Goal: Task Accomplishment & Management: Manage account settings

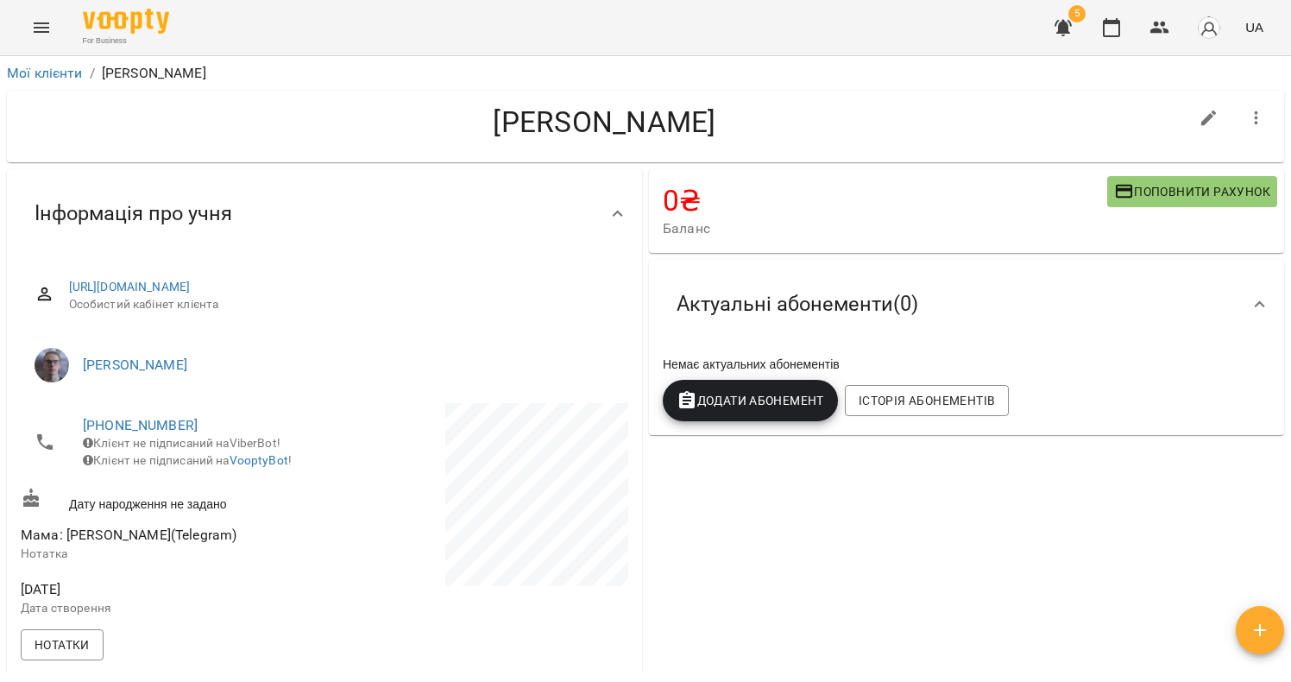
click at [1061, 35] on icon "button" at bounding box center [1063, 27] width 21 height 21
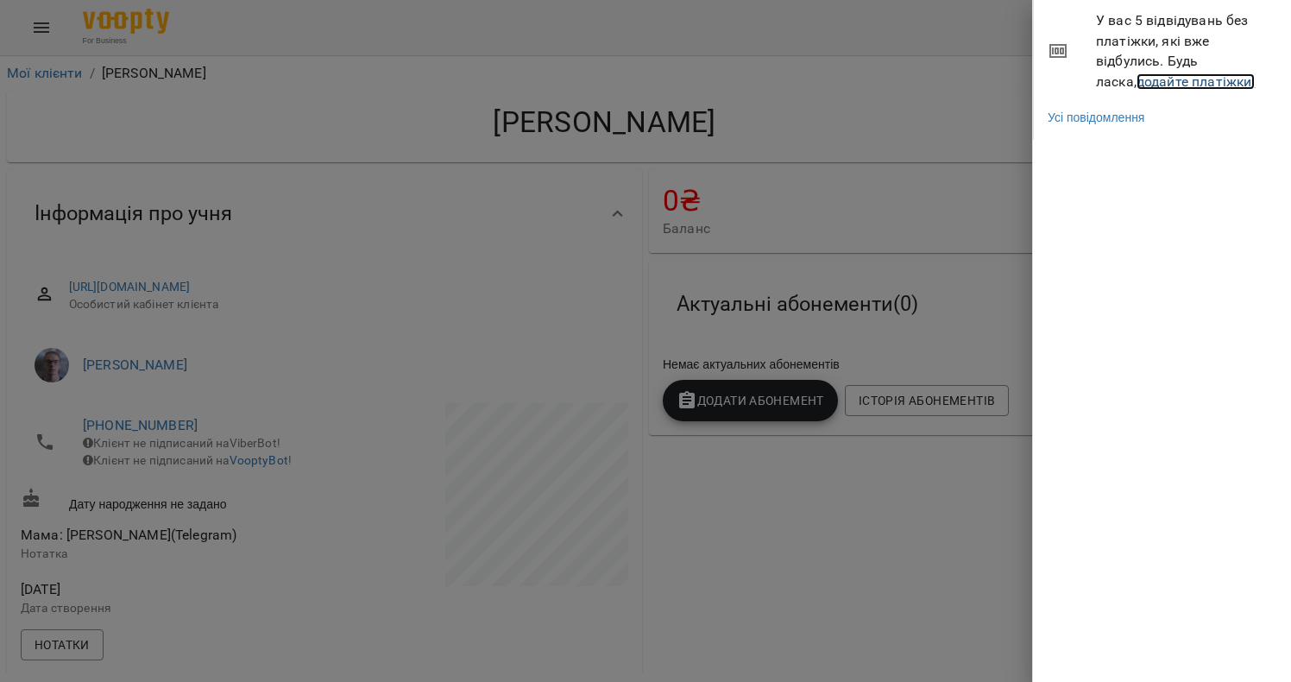
click at [1181, 87] on link "додайте платіжки!" at bounding box center [1196, 81] width 119 height 16
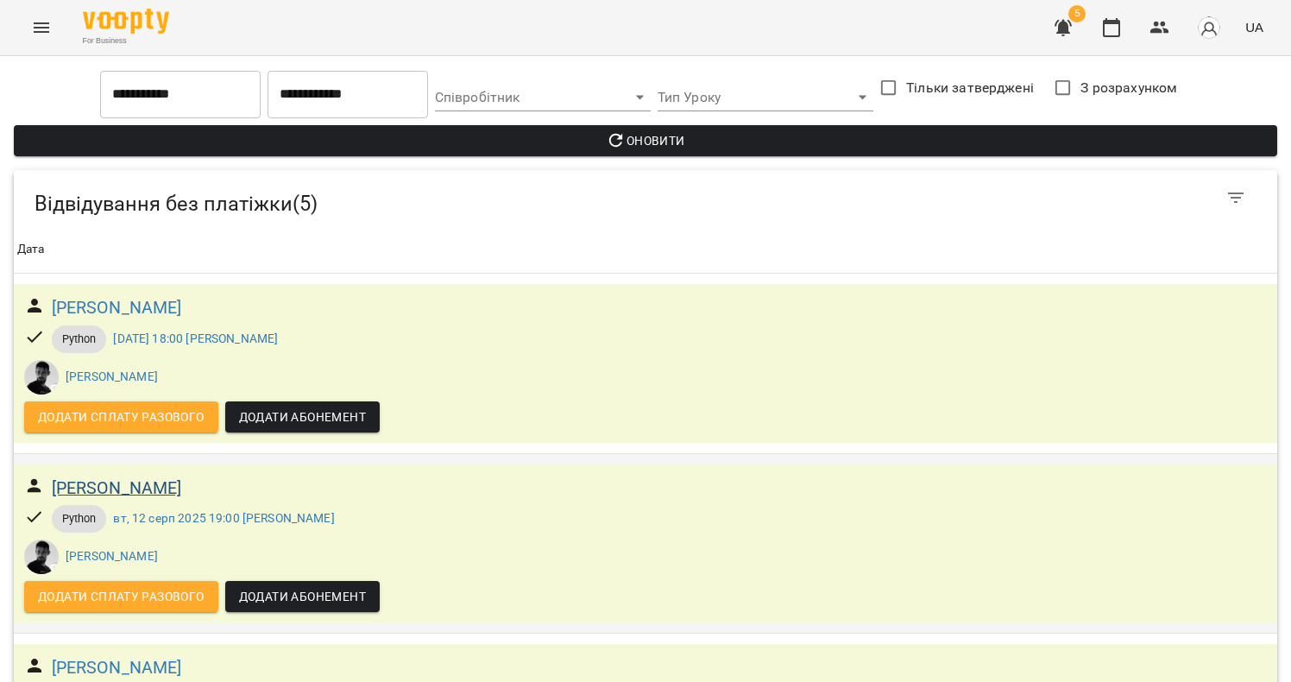
scroll to position [505, 0]
click at [145, 305] on h6 "[PERSON_NAME]" at bounding box center [117, 307] width 130 height 27
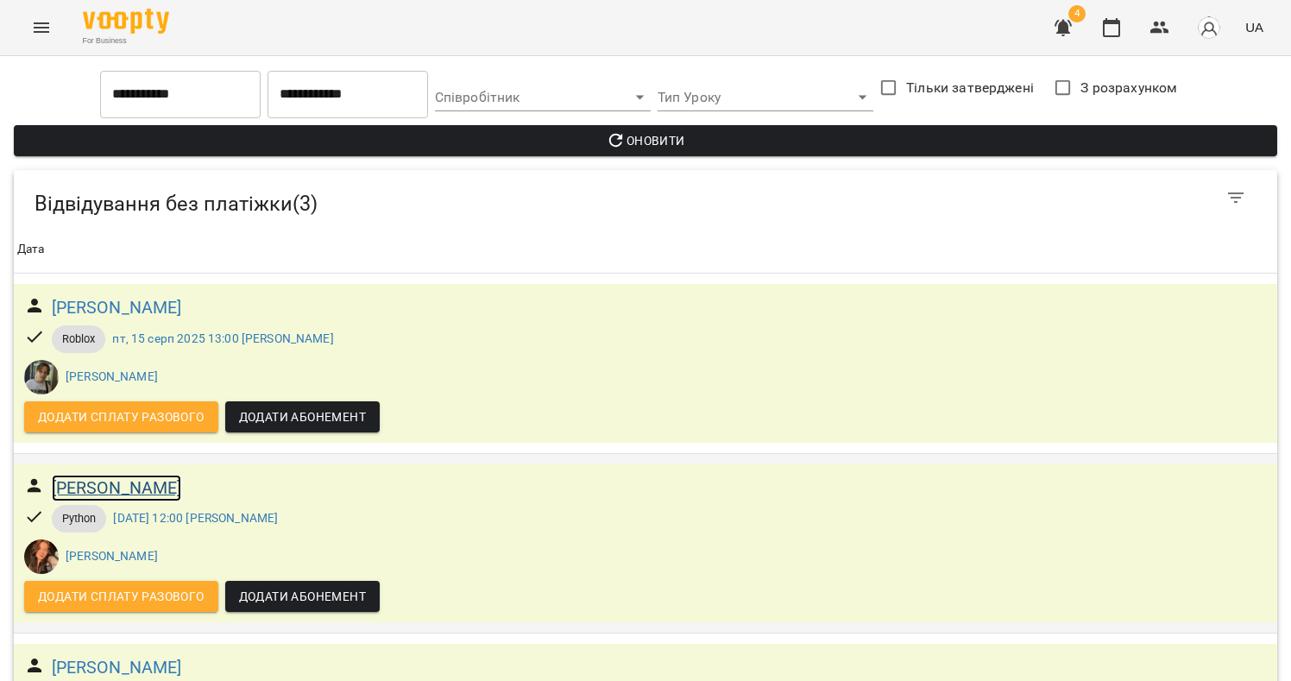
click at [130, 475] on h6 "[PERSON_NAME]" at bounding box center [117, 488] width 130 height 27
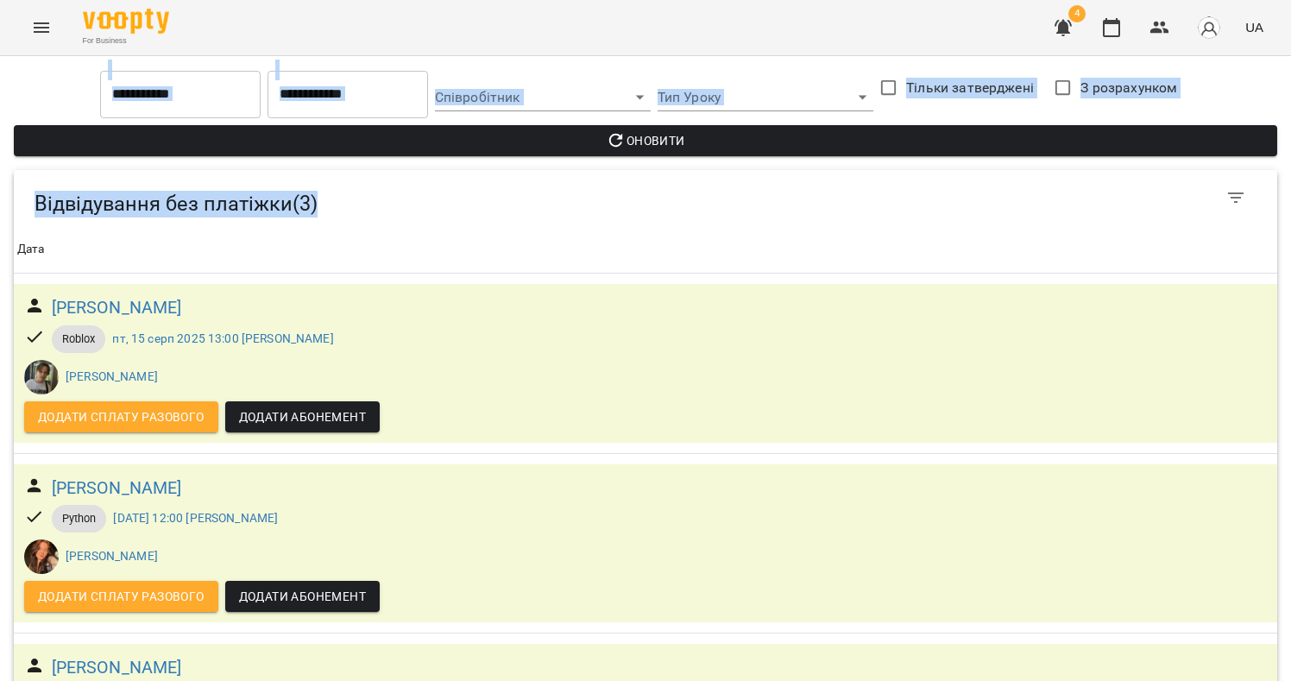
drag, startPoint x: 386, startPoint y: 205, endPoint x: 129, endPoint y: 194, distance: 256.5
click at [0, 199] on html "**********" at bounding box center [645, 414] width 1291 height 828
click at [396, 220] on div "Відвідування без платіжки ( 3 )" at bounding box center [645, 197] width 1263 height 55
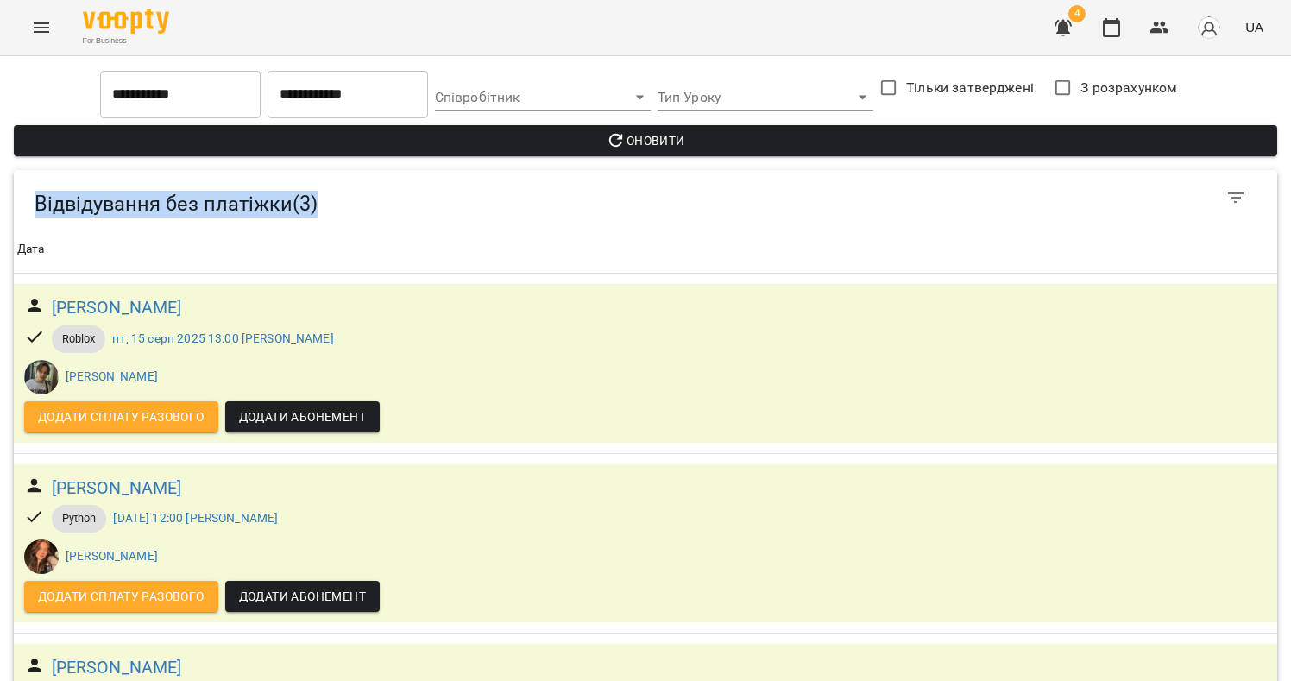
drag, startPoint x: 205, startPoint y: 192, endPoint x: 330, endPoint y: 211, distance: 125.7
click at [22, 188] on div "Відвідування без платіжки ( 3 )" at bounding box center [645, 197] width 1263 height 55
click at [432, 215] on h5 "Відвідування без платіжки ( 3 )" at bounding box center [401, 204] width 732 height 27
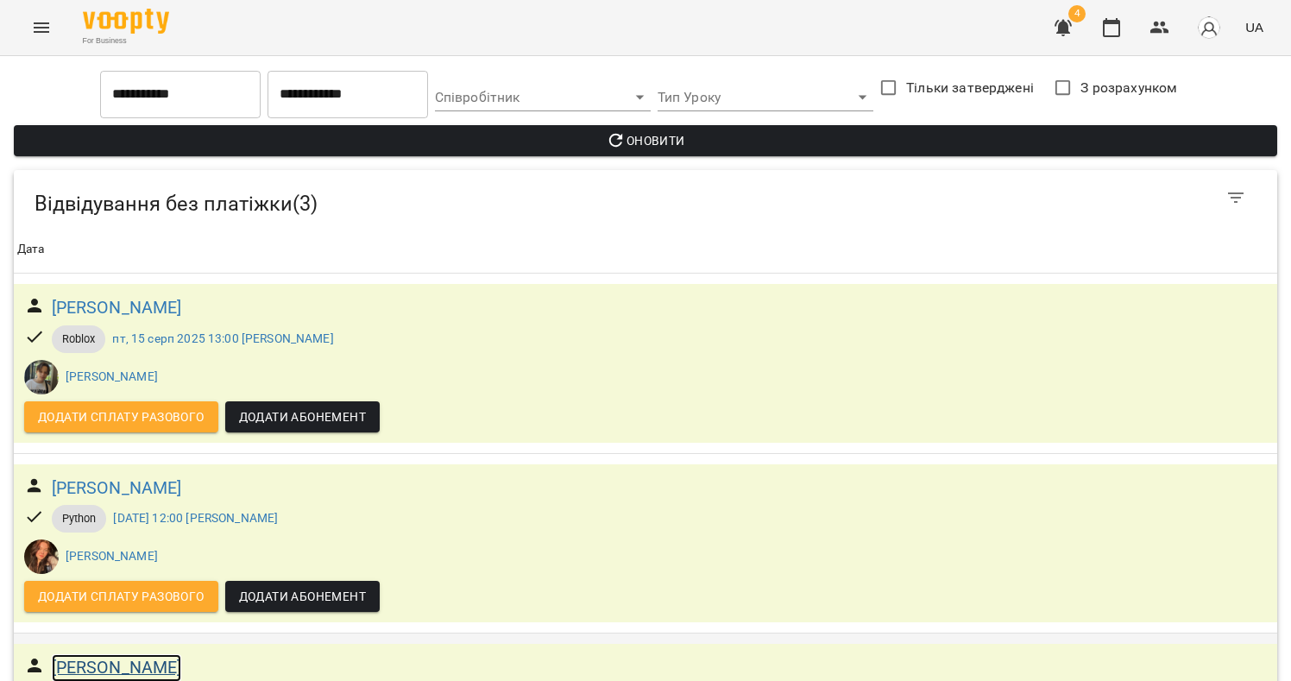
click at [93, 654] on h6 "[PERSON_NAME]" at bounding box center [117, 667] width 130 height 27
drag, startPoint x: 246, startPoint y: 513, endPoint x: 16, endPoint y: 526, distance: 229.9
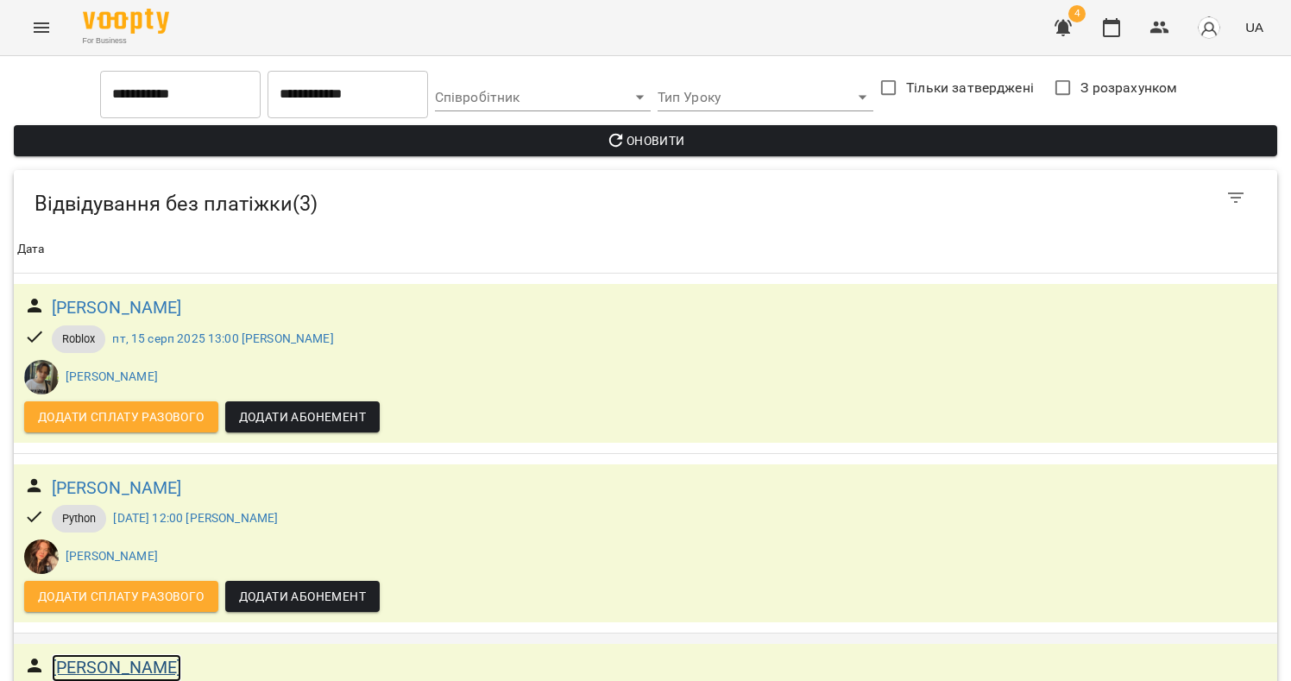
click at [114, 654] on h6 "[PERSON_NAME]" at bounding box center [117, 667] width 130 height 27
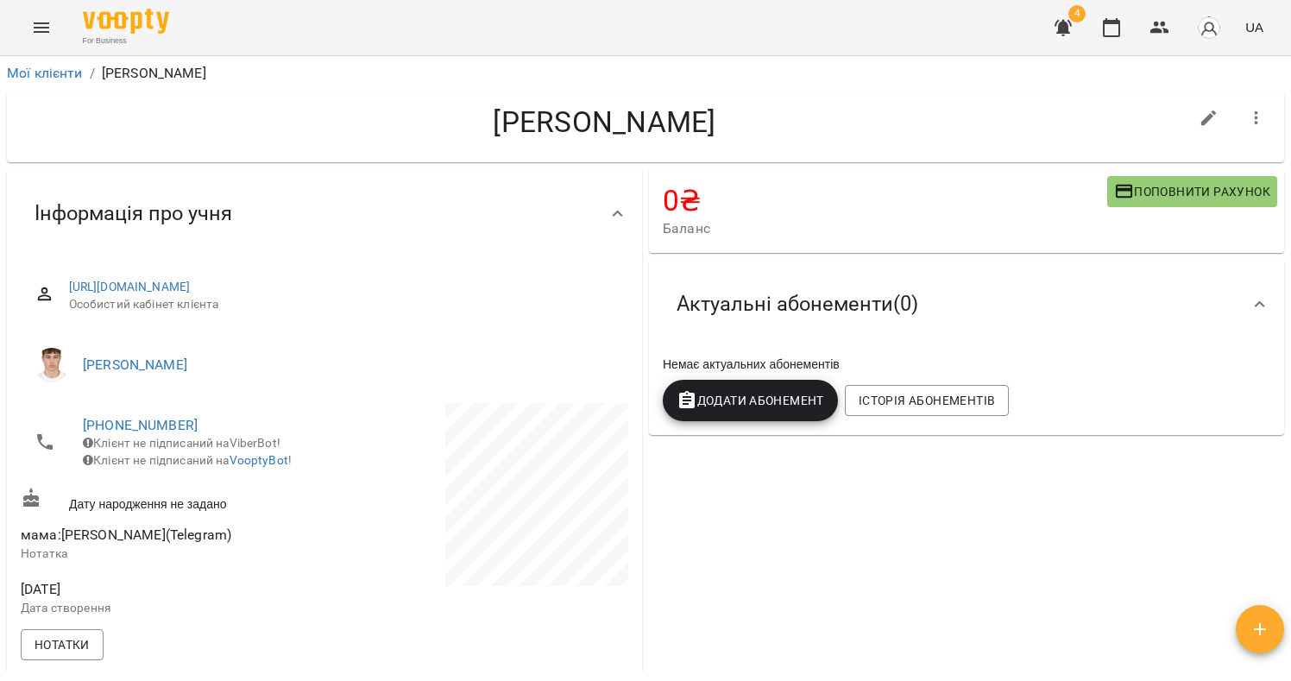
click at [861, 559] on div "0 ₴ Баланс Поповнити рахунок Актуальні абонементи ( 0 ) Немає актуальних абонем…" at bounding box center [967, 671] width 642 height 1010
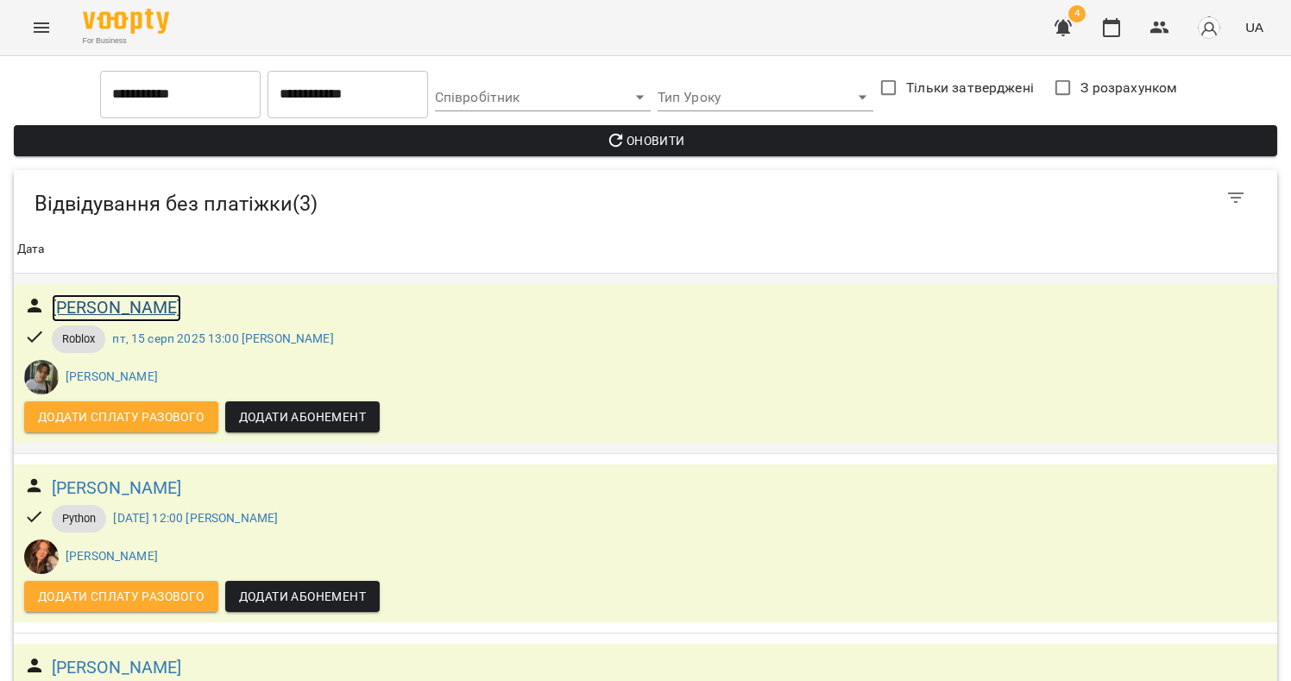
click at [114, 311] on h6 "[PERSON_NAME]" at bounding box center [117, 307] width 130 height 27
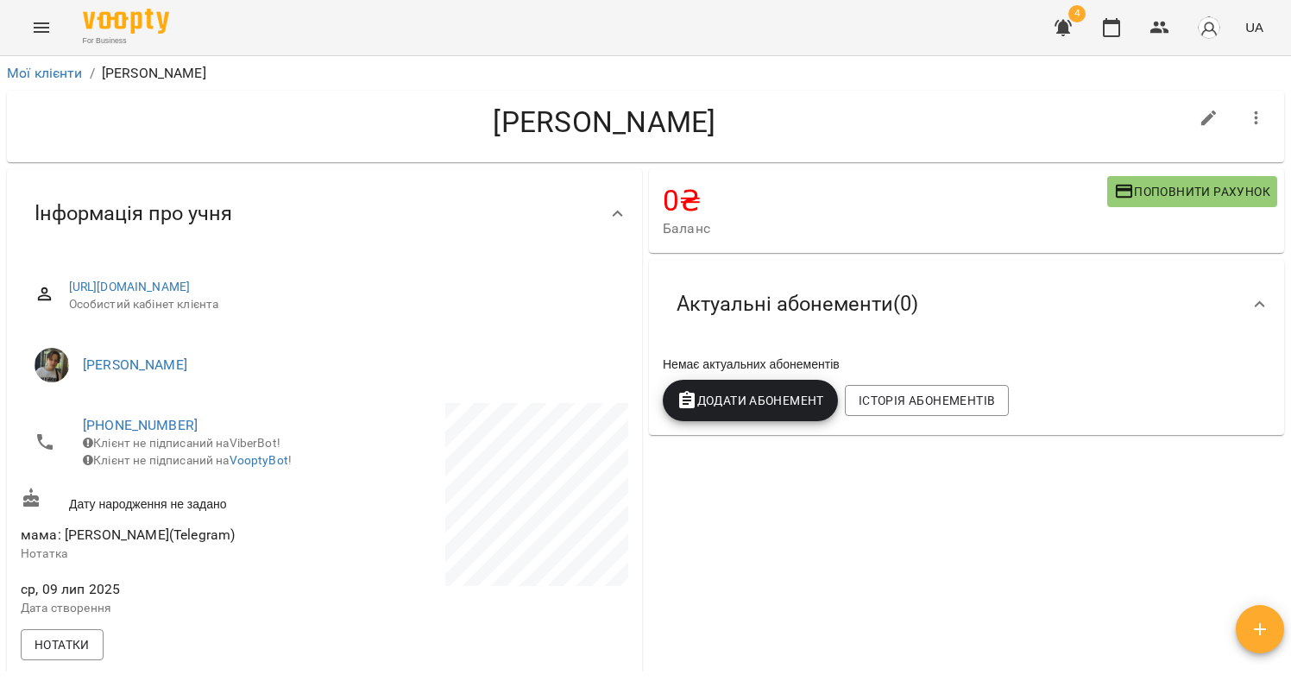
click at [1232, 117] on div at bounding box center [1256, 118] width 48 height 48
click at [1246, 117] on icon "button" at bounding box center [1256, 118] width 21 height 21
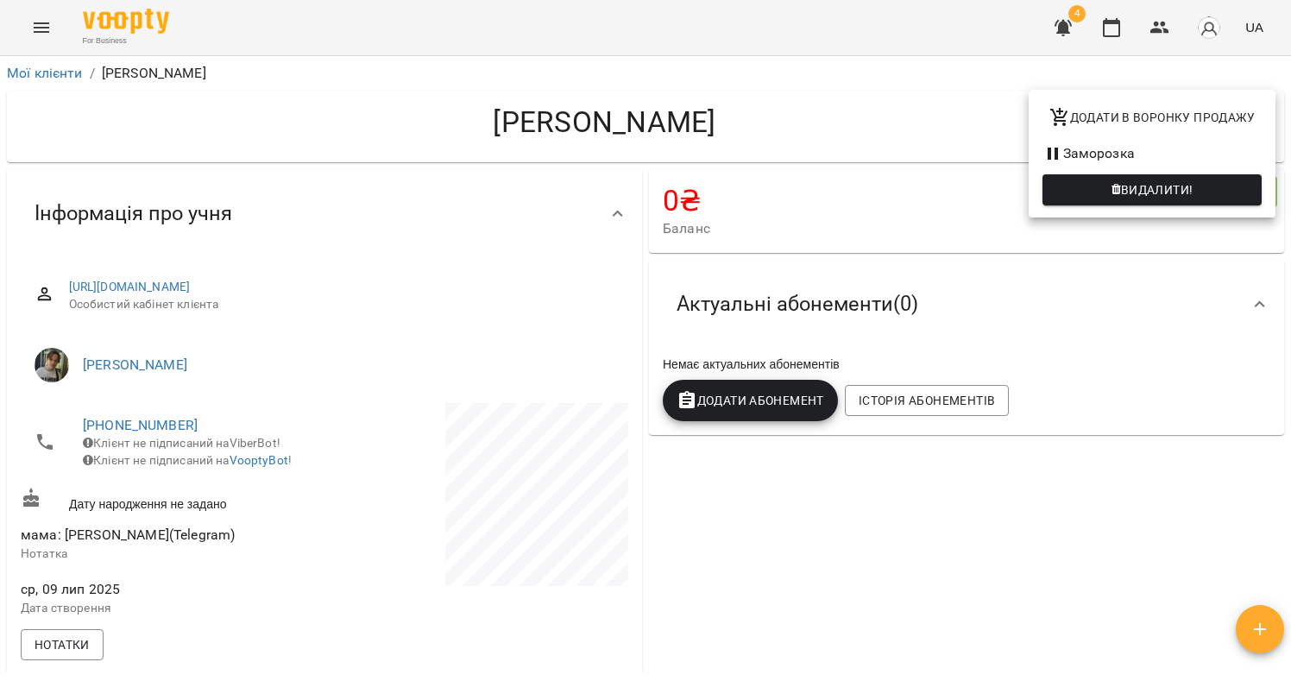
click at [1154, 163] on li "Заморозка" at bounding box center [1152, 153] width 247 height 31
click at [799, 222] on div at bounding box center [645, 340] width 1291 height 681
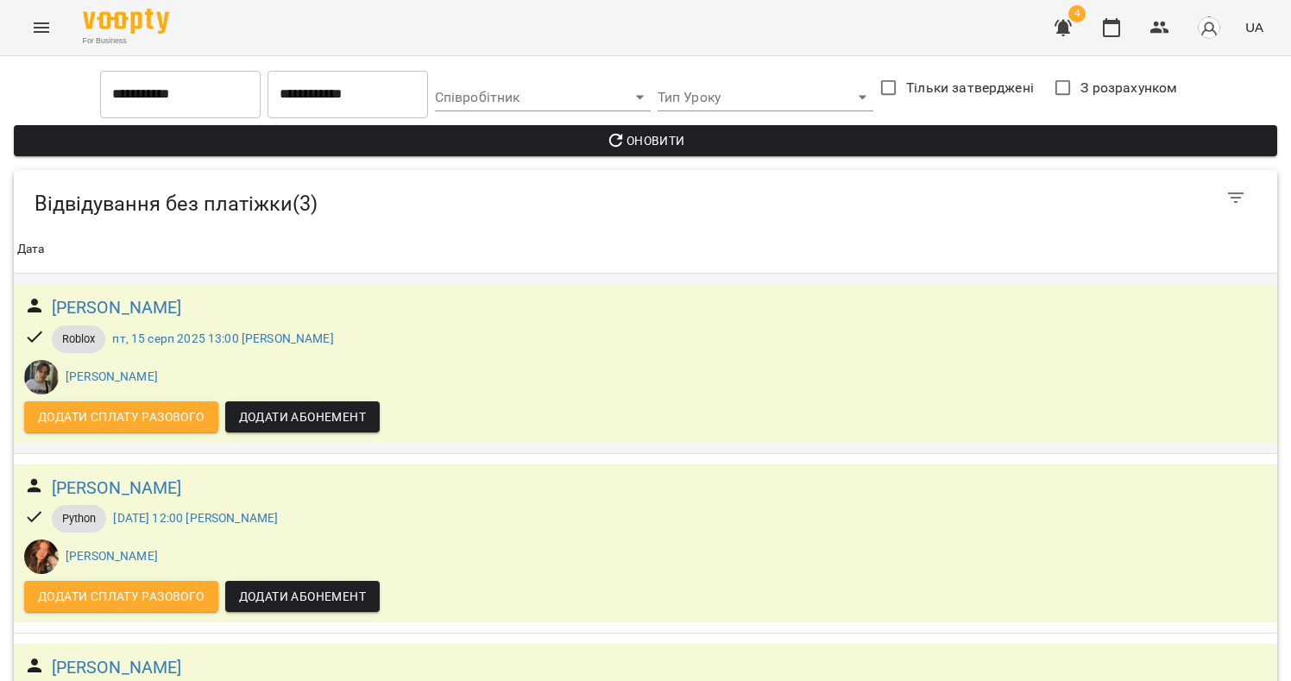
scroll to position [146, 0]
click at [121, 406] on span "Додати сплату разового" at bounding box center [121, 416] width 167 height 21
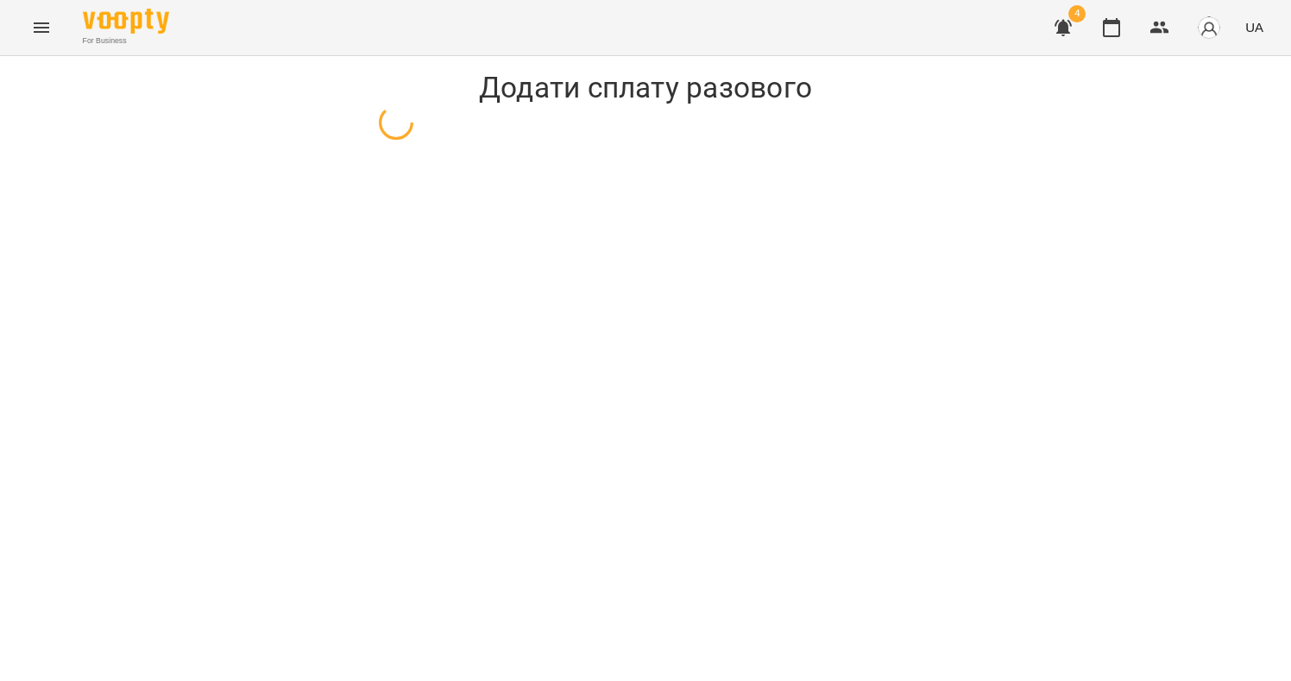
select select "******"
select select "****"
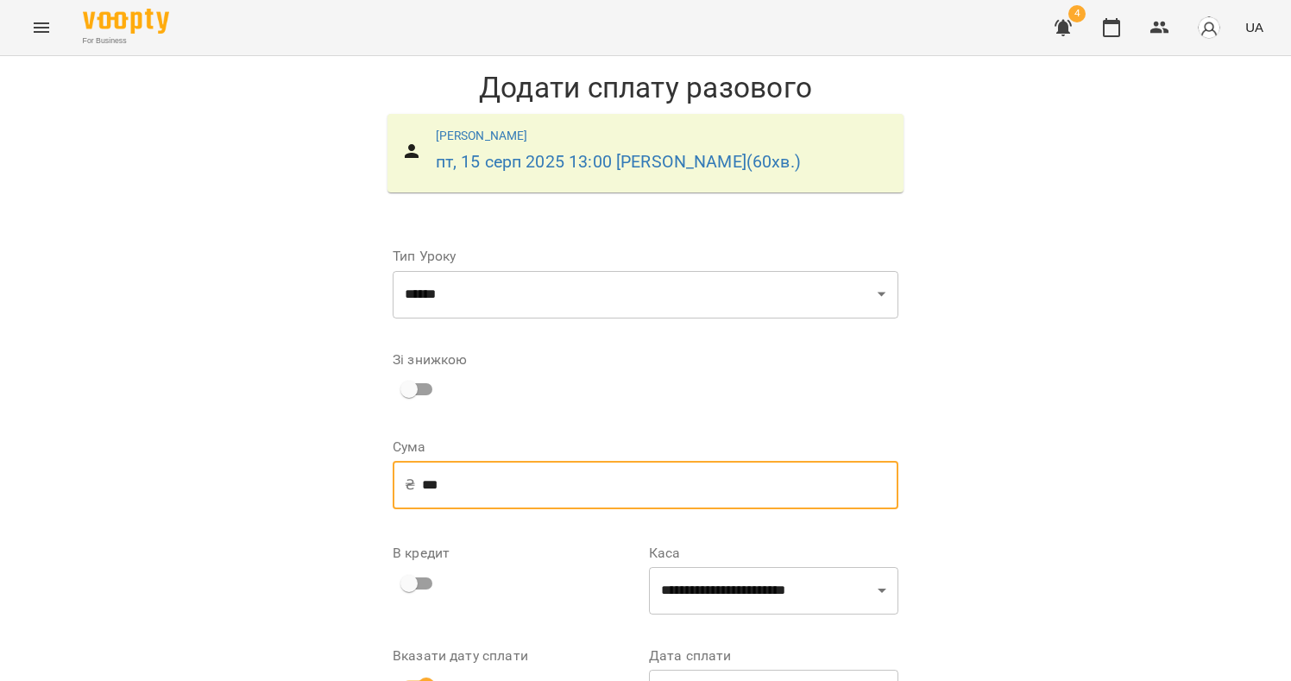
click at [436, 494] on input "***" at bounding box center [660, 485] width 476 height 48
type input "***"
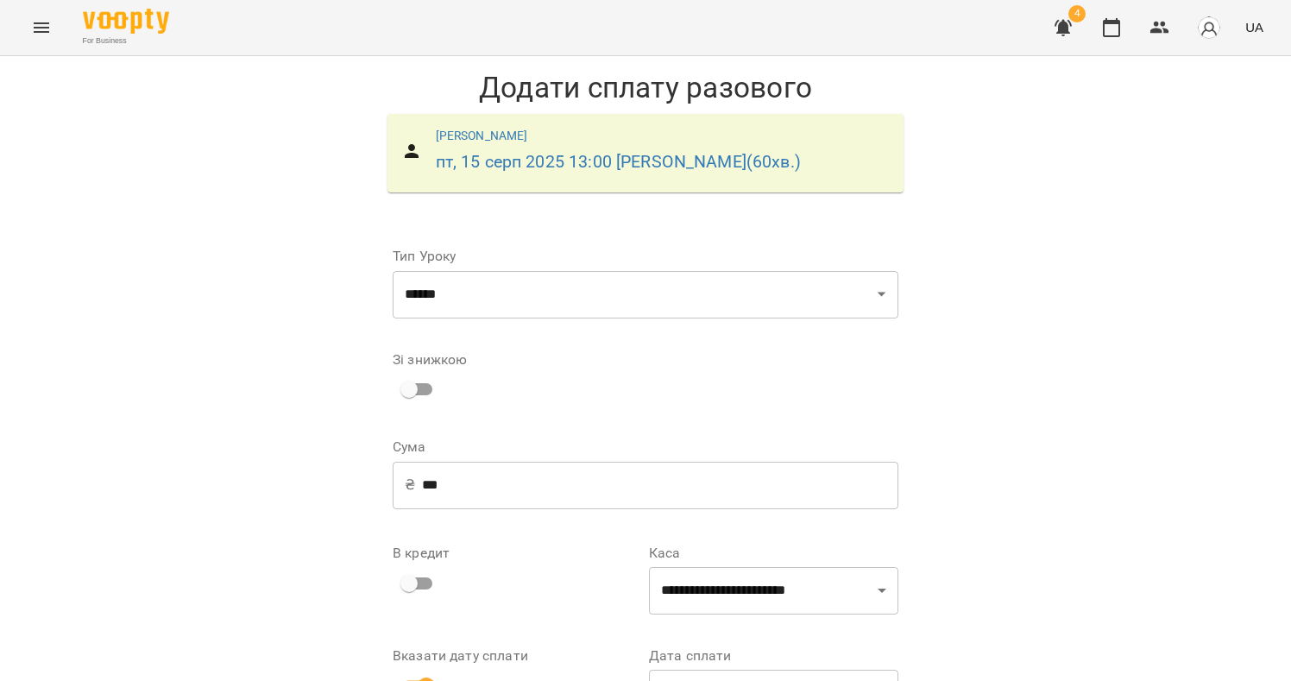
click at [1145, 431] on div "**********" at bounding box center [645, 441] width 1291 height 771
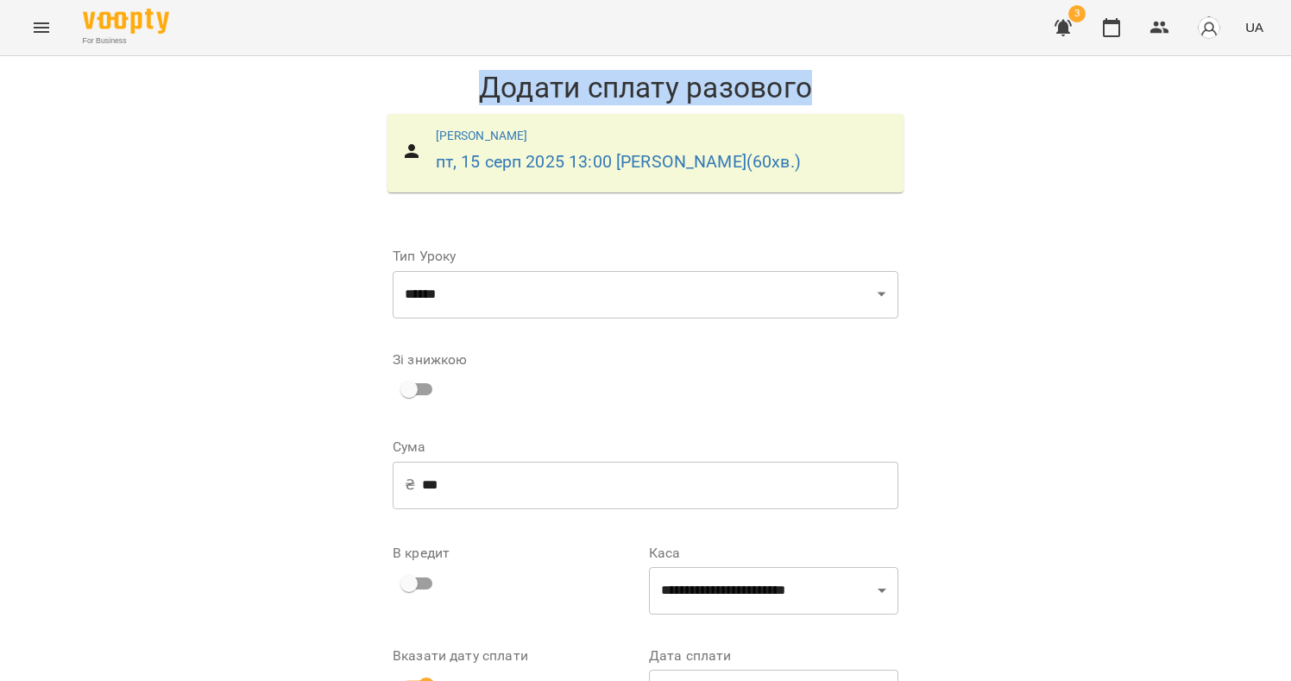
drag, startPoint x: 852, startPoint y: 85, endPoint x: 795, endPoint y: 92, distance: 57.4
click at [401, 72] on h1 "Додати сплату разового" at bounding box center [645, 87] width 533 height 35
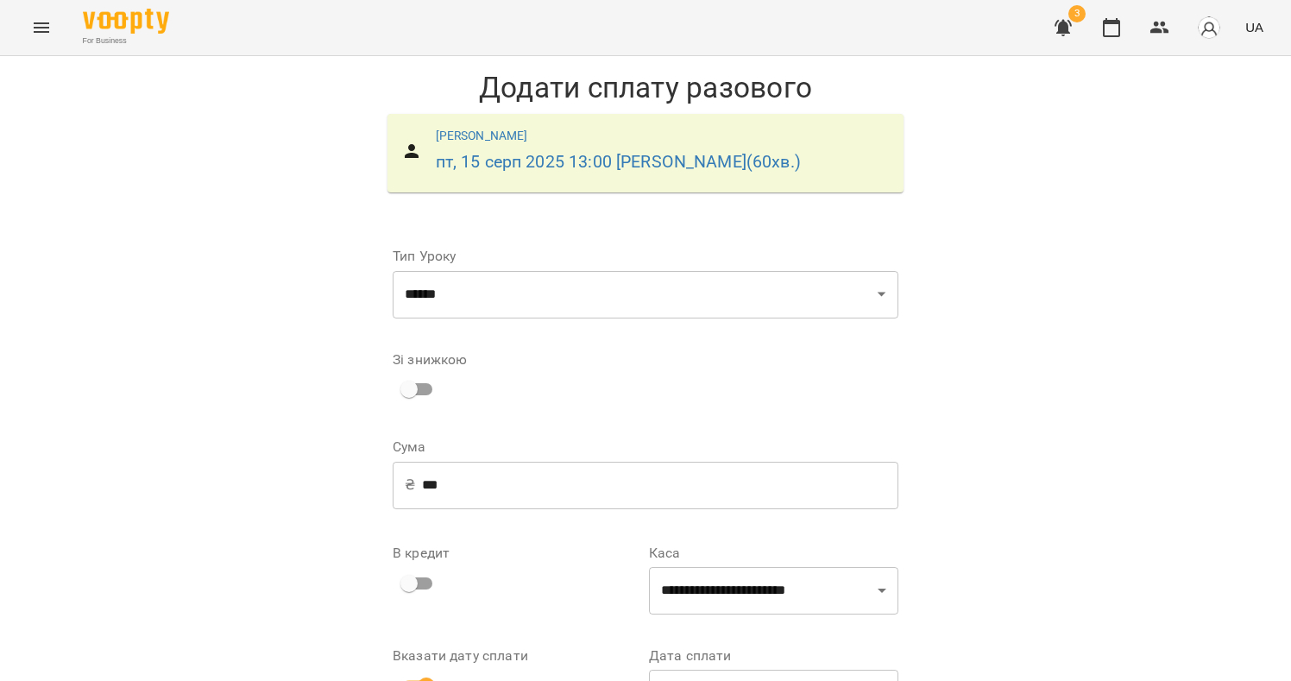
click at [742, 79] on h1 "Додати сплату разового" at bounding box center [645, 87] width 533 height 35
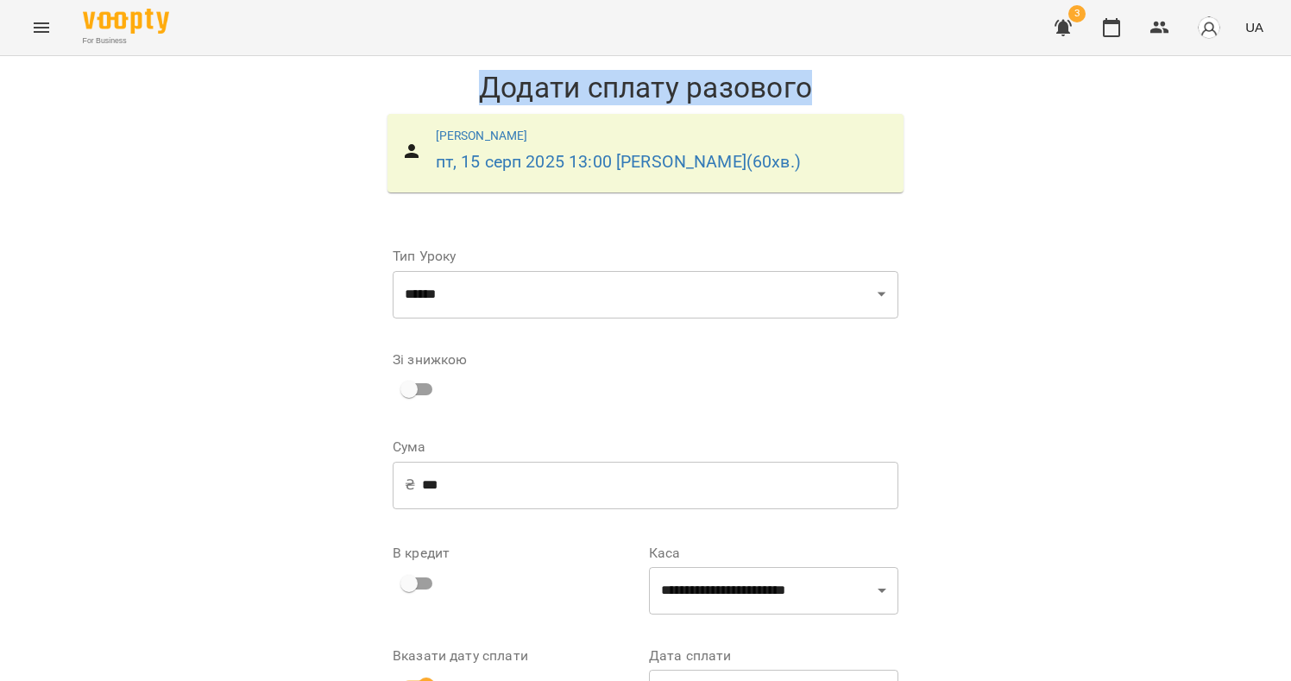
click at [742, 79] on h1 "Додати сплату разового" at bounding box center [645, 87] width 533 height 35
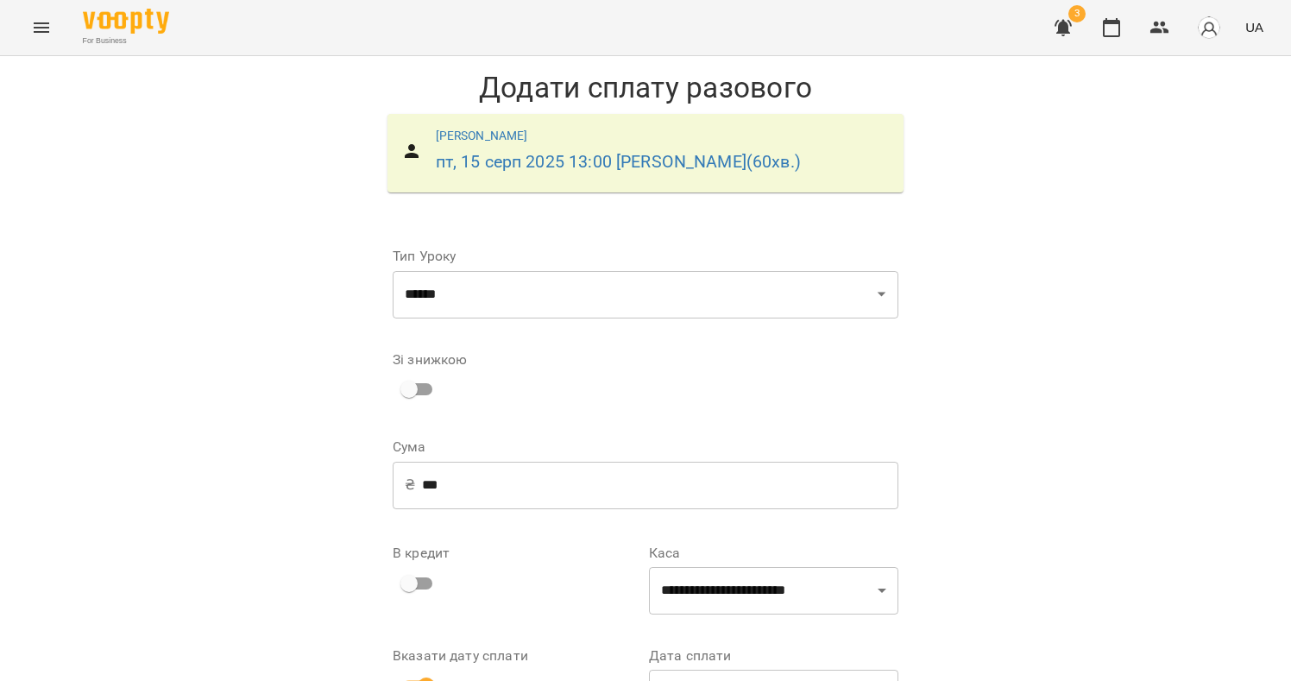
click at [826, 79] on h1 "Додати сплату разового" at bounding box center [645, 87] width 533 height 35
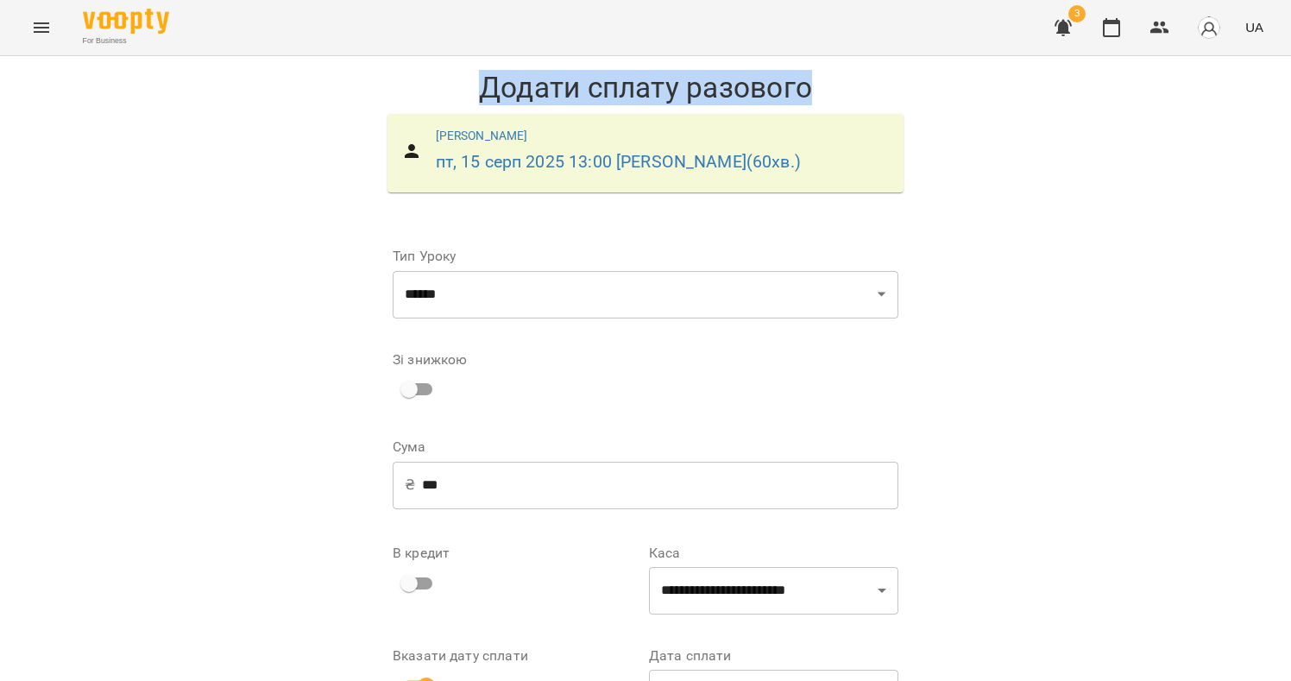
drag, startPoint x: 815, startPoint y: 84, endPoint x: 499, endPoint y: 81, distance: 315.9
click at [498, 81] on h1 "Додати сплату разового" at bounding box center [645, 87] width 533 height 35
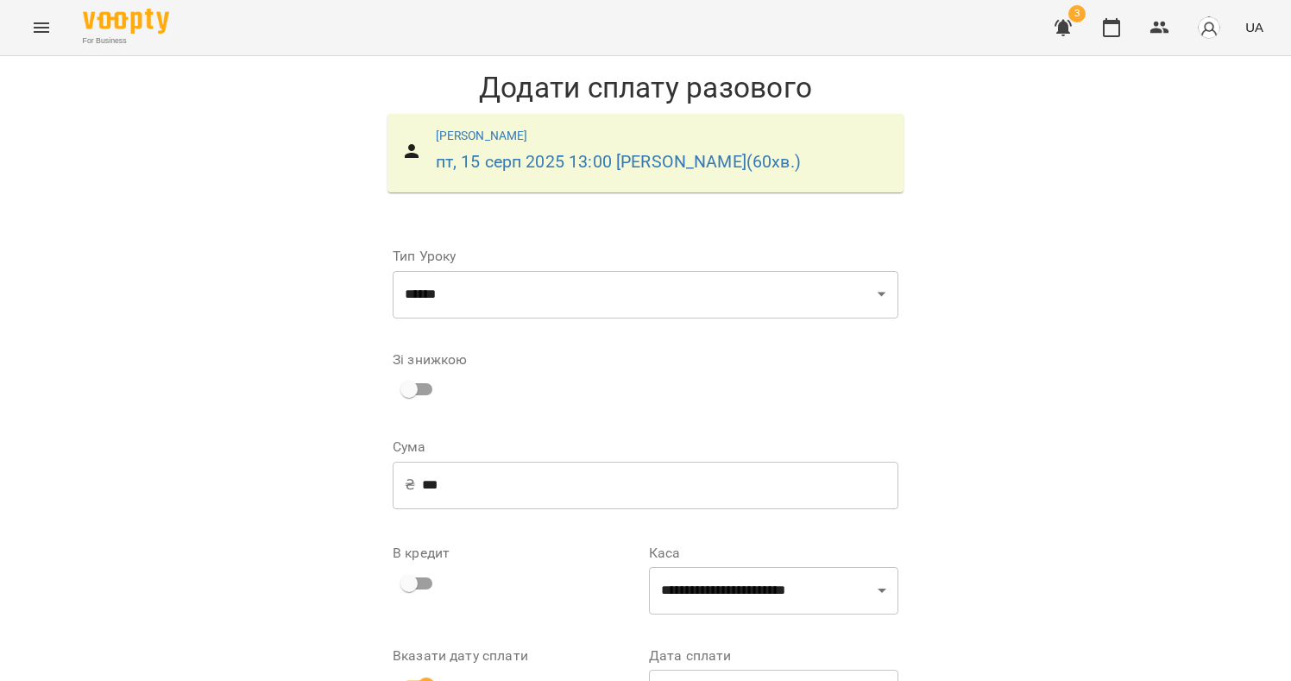
click at [631, 87] on h1 "Додати сплату разового" at bounding box center [645, 87] width 533 height 35
click at [788, 70] on h1 "Додати сплату разового" at bounding box center [645, 87] width 533 height 35
click at [790, 83] on h1 "Додати сплату разового" at bounding box center [645, 87] width 533 height 35
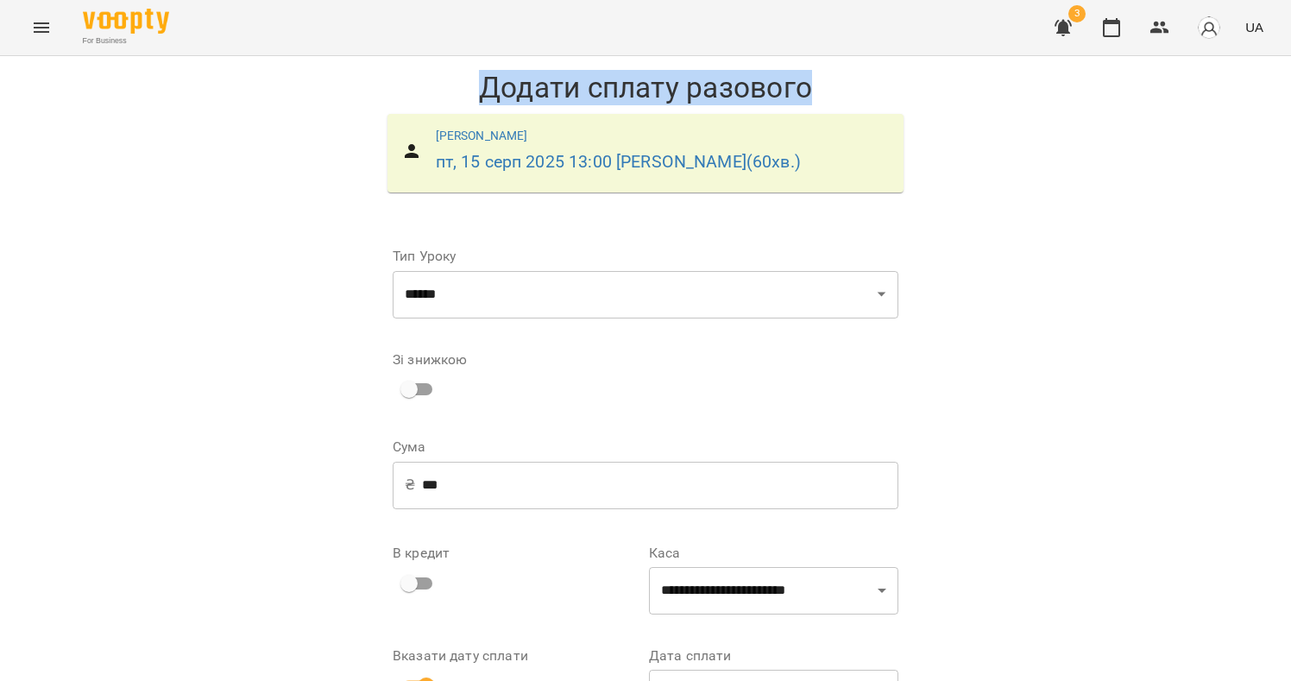
click at [790, 83] on h1 "Додати сплату разового" at bounding box center [645, 87] width 533 height 35
click at [649, 91] on h1 "Додати сплату разового" at bounding box center [645, 87] width 533 height 35
click at [650, 91] on h1 "Додати сплату разового" at bounding box center [645, 87] width 533 height 35
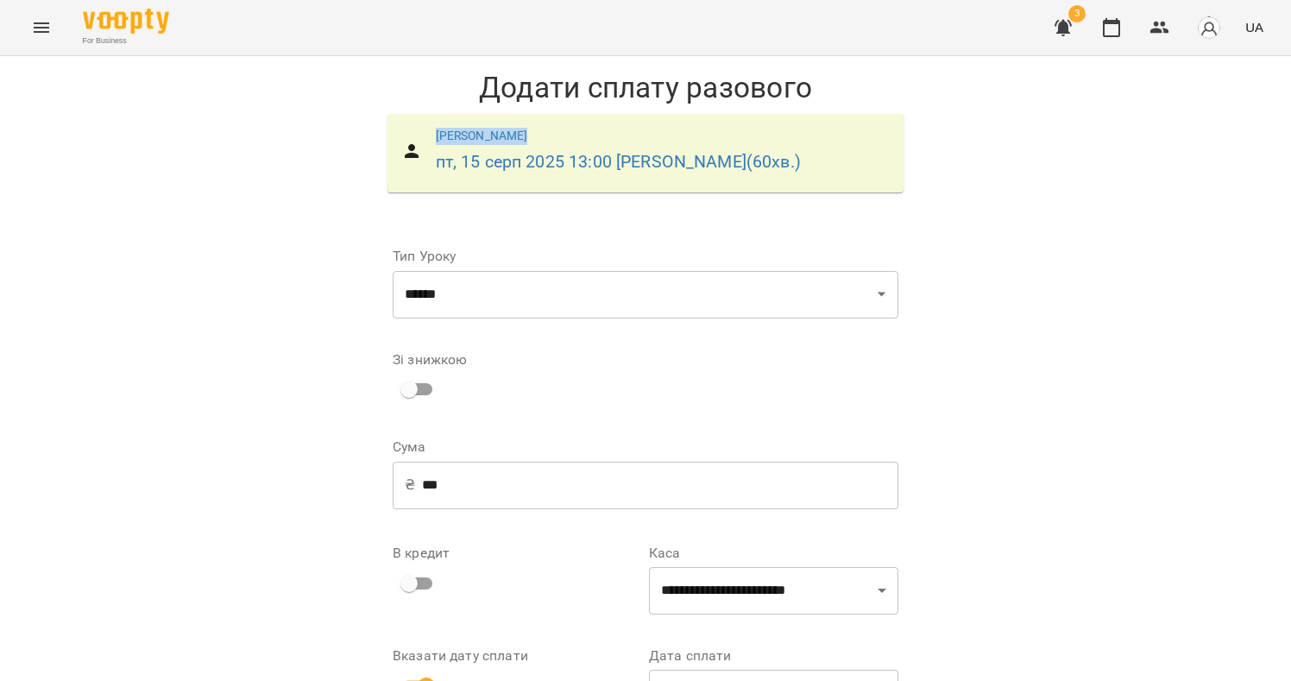
click at [708, 95] on div "Тітов Артем пт, 15 серп 2025 13:00 Зарічний Василь Олегович ( 60 хв. )" at bounding box center [645, 153] width 554 height 117
click at [721, 86] on h1 "Додати сплату разового" at bounding box center [645, 87] width 533 height 35
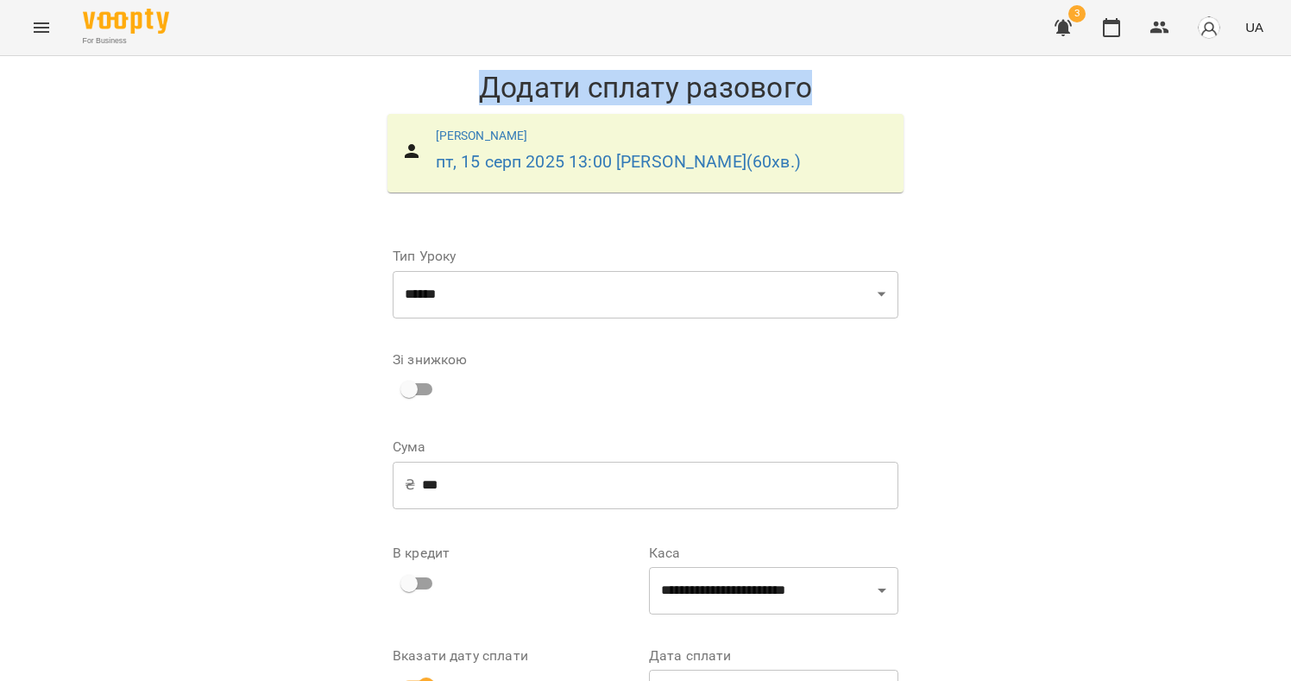
click at [721, 86] on h1 "Додати сплату разового" at bounding box center [645, 87] width 533 height 35
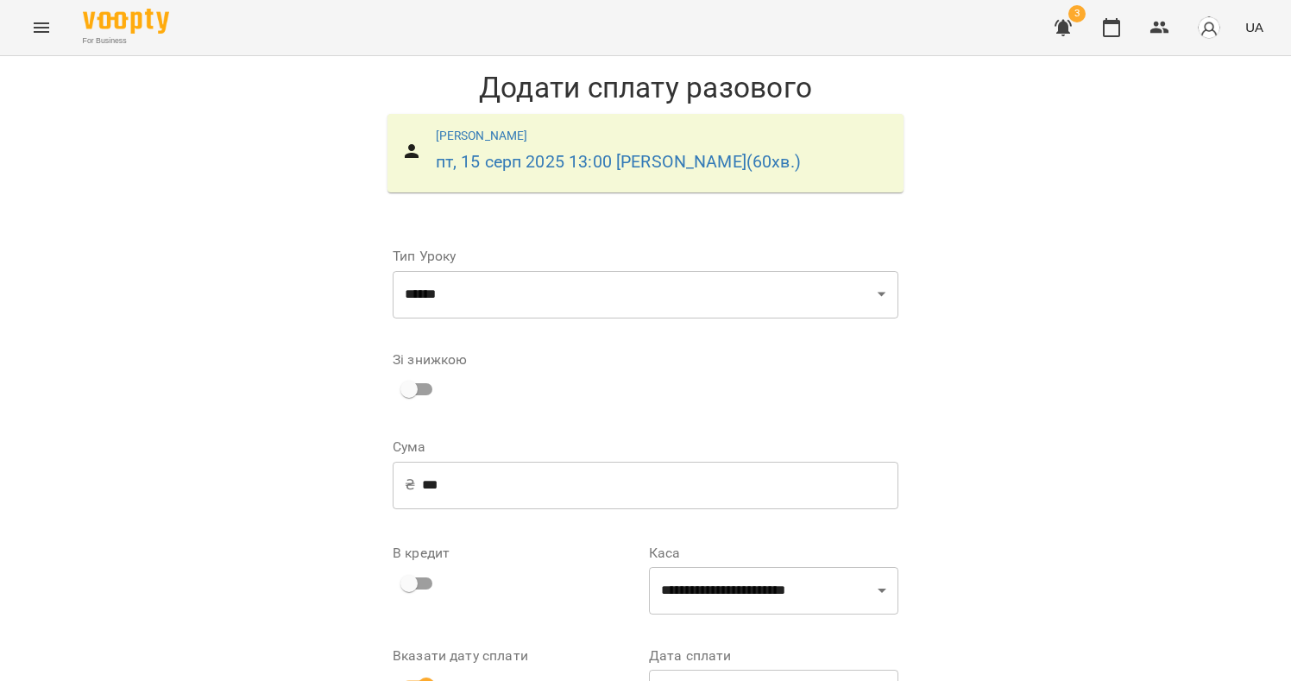
click at [592, 82] on h1 "Додати сплату разового" at bounding box center [645, 87] width 533 height 35
click at [721, 86] on h1 "Додати сплату разового" at bounding box center [645, 87] width 533 height 35
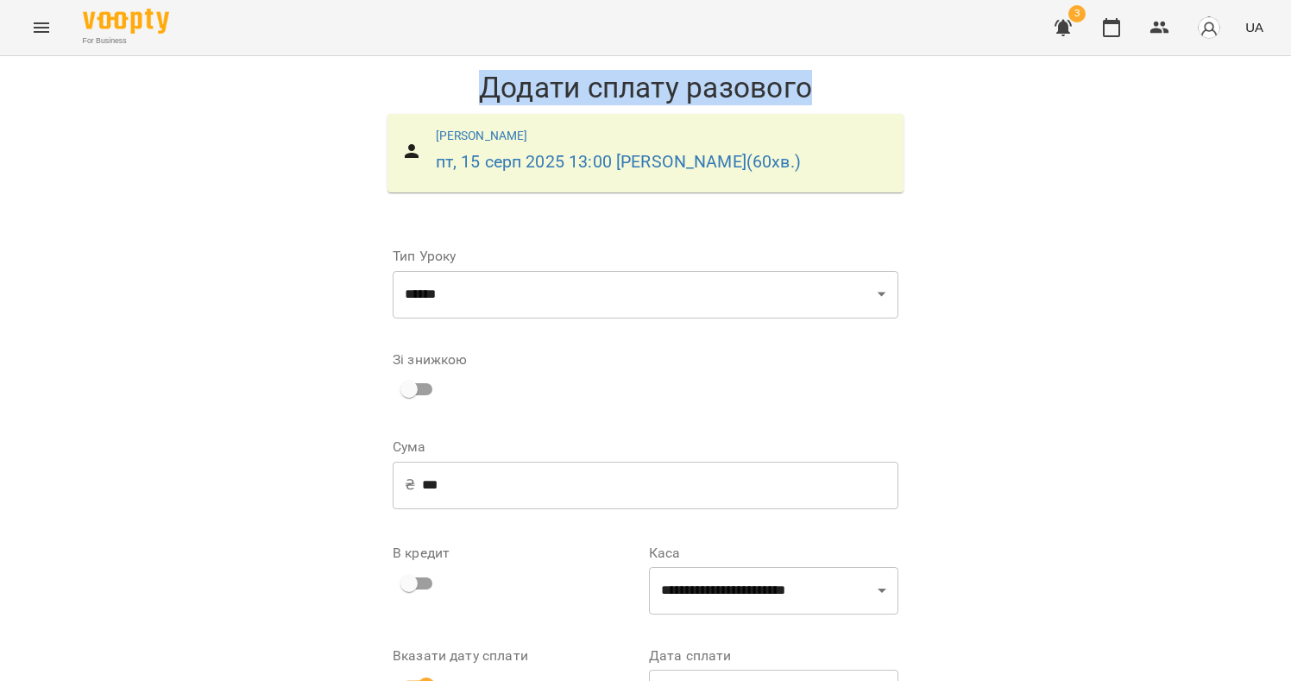
click at [721, 86] on h1 "Додати сплату разового" at bounding box center [645, 87] width 533 height 35
click at [747, 88] on h1 "Додати сплату разового" at bounding box center [645, 87] width 533 height 35
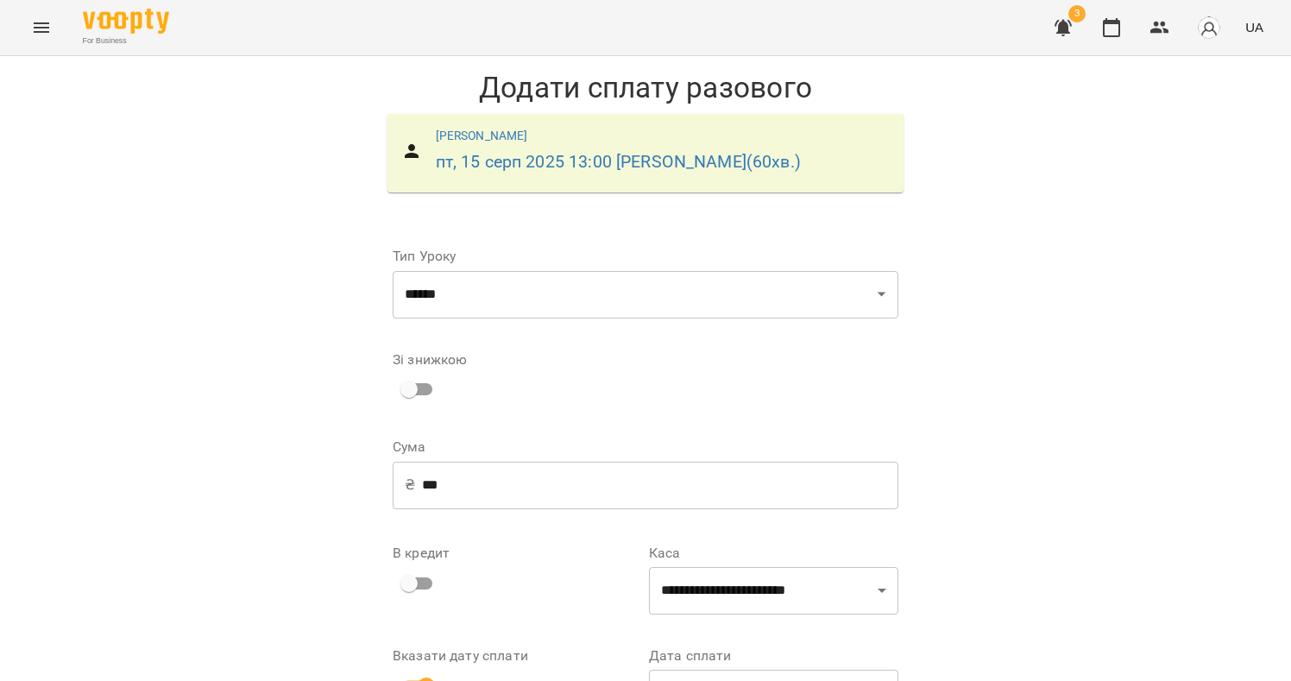
click at [752, 96] on div "Тітов Артем пт, 15 серп 2025 13:00 Зарічний Василь Олегович ( 60 хв. )" at bounding box center [645, 153] width 554 height 117
click at [753, 95] on div "Тітов Артем пт, 15 серп 2025 13:00 Зарічний Василь Олегович ( 60 хв. )" at bounding box center [645, 153] width 554 height 117
click at [1046, 139] on div "**********" at bounding box center [645, 441] width 1291 height 771
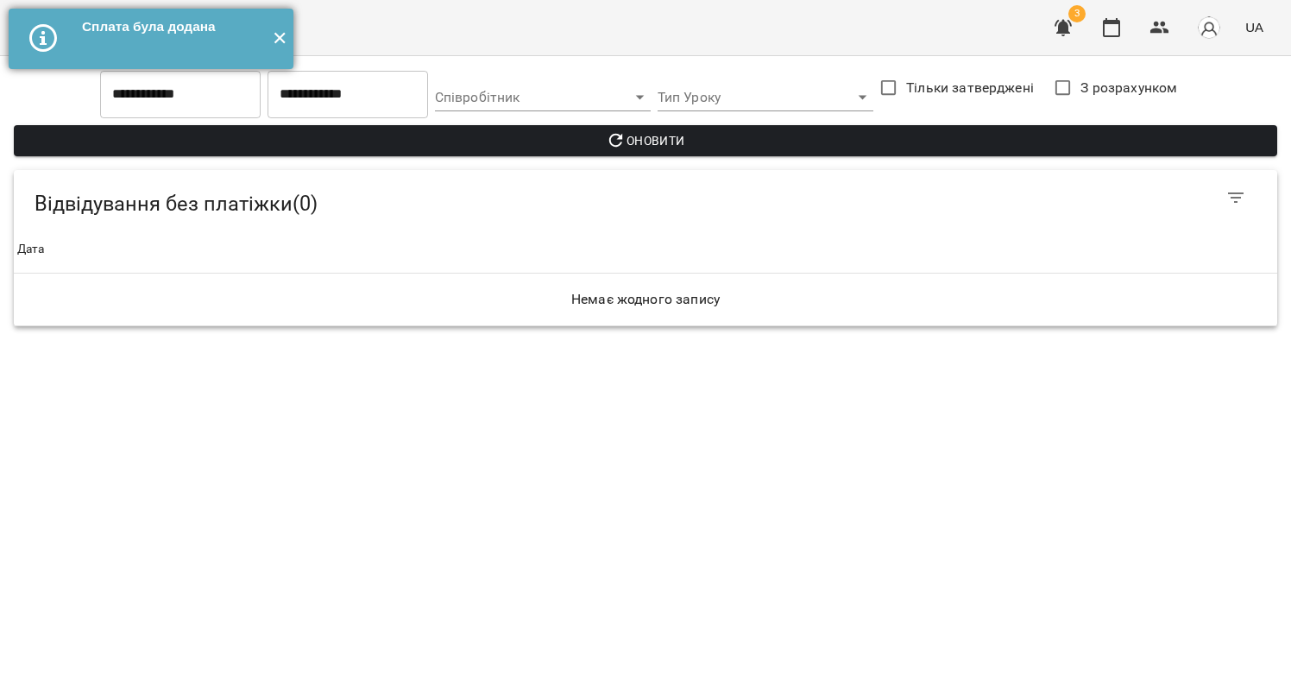
click at [288, 42] on button "✕" at bounding box center [279, 39] width 28 height 60
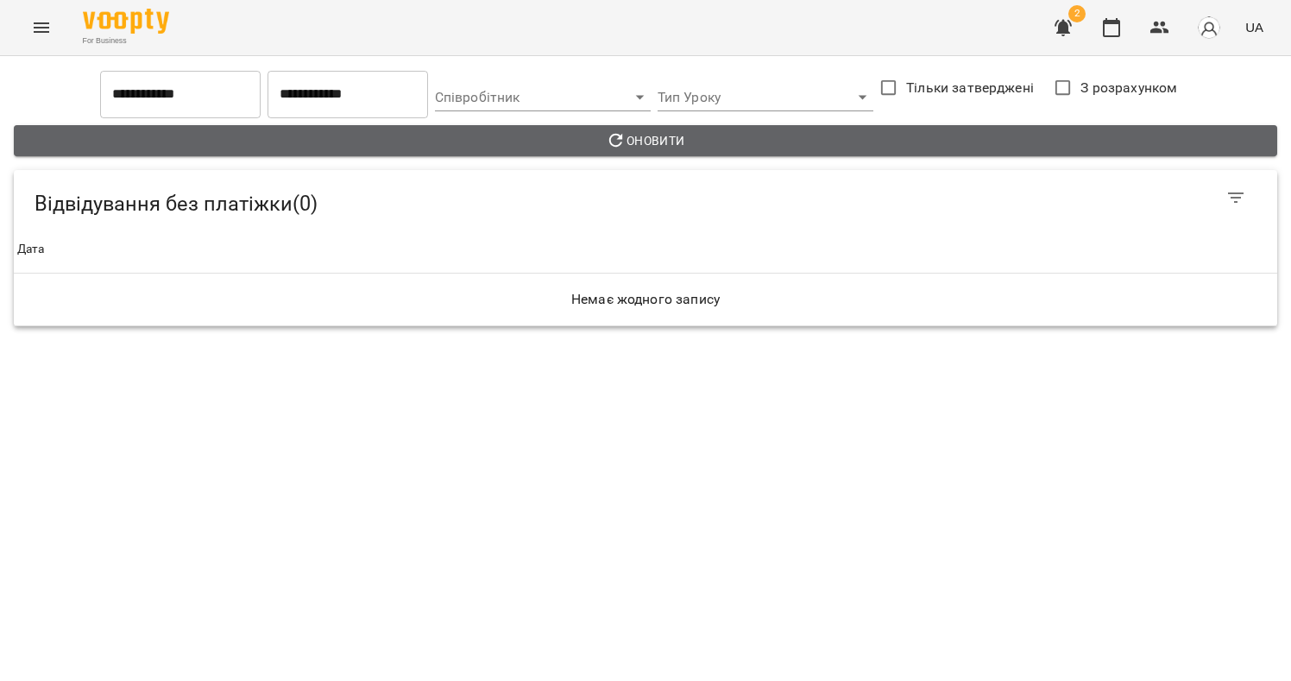
click at [570, 145] on span "Оновити" at bounding box center [646, 140] width 1236 height 21
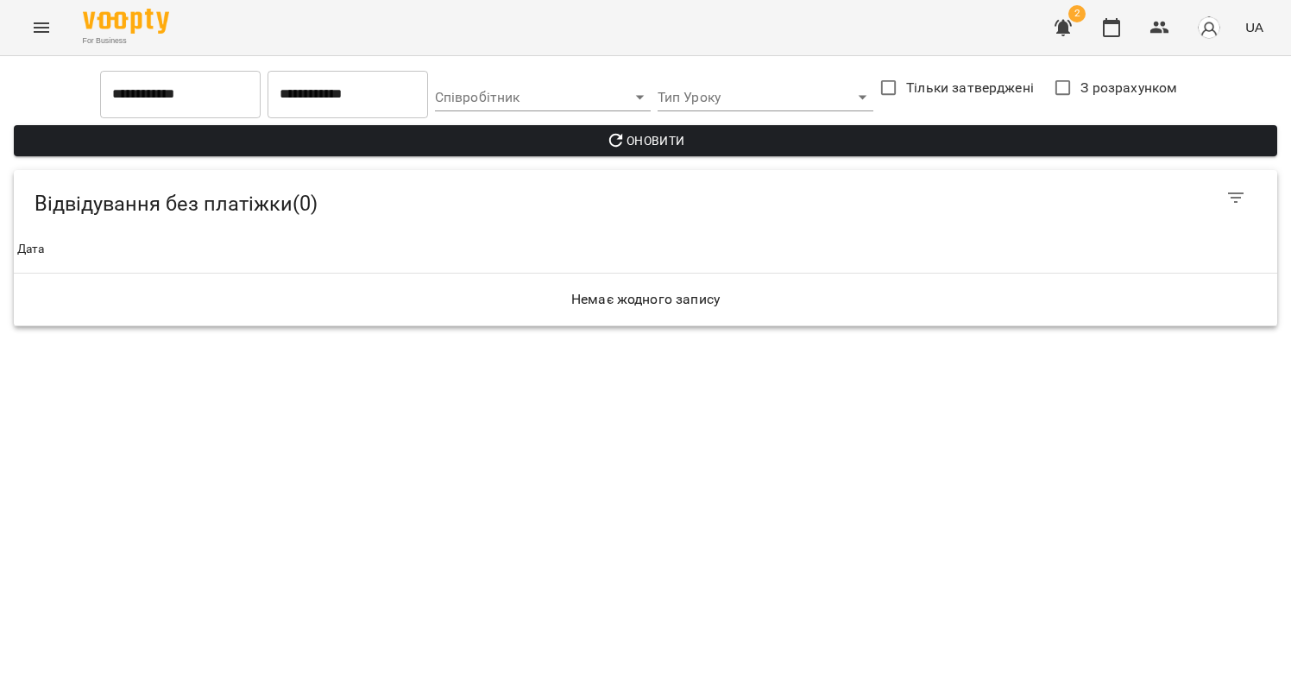
click at [333, 110] on input "**********" at bounding box center [348, 94] width 161 height 48
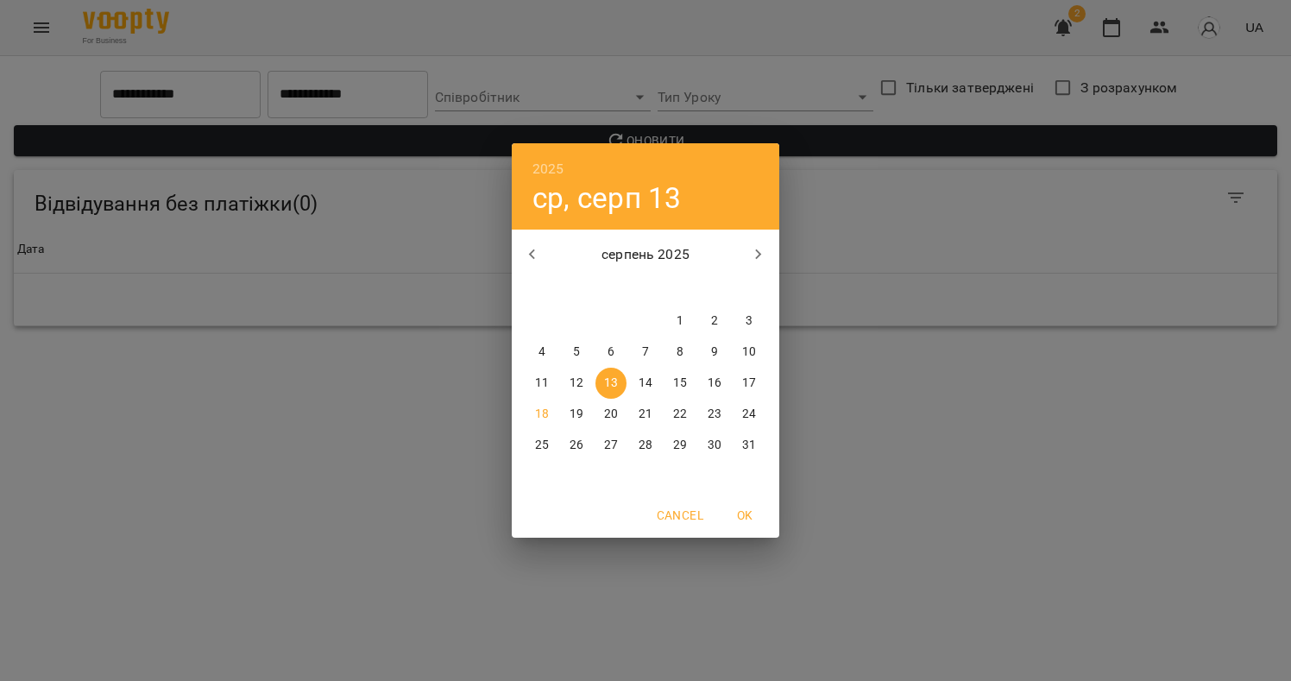
click at [583, 419] on p "19" at bounding box center [577, 414] width 14 height 17
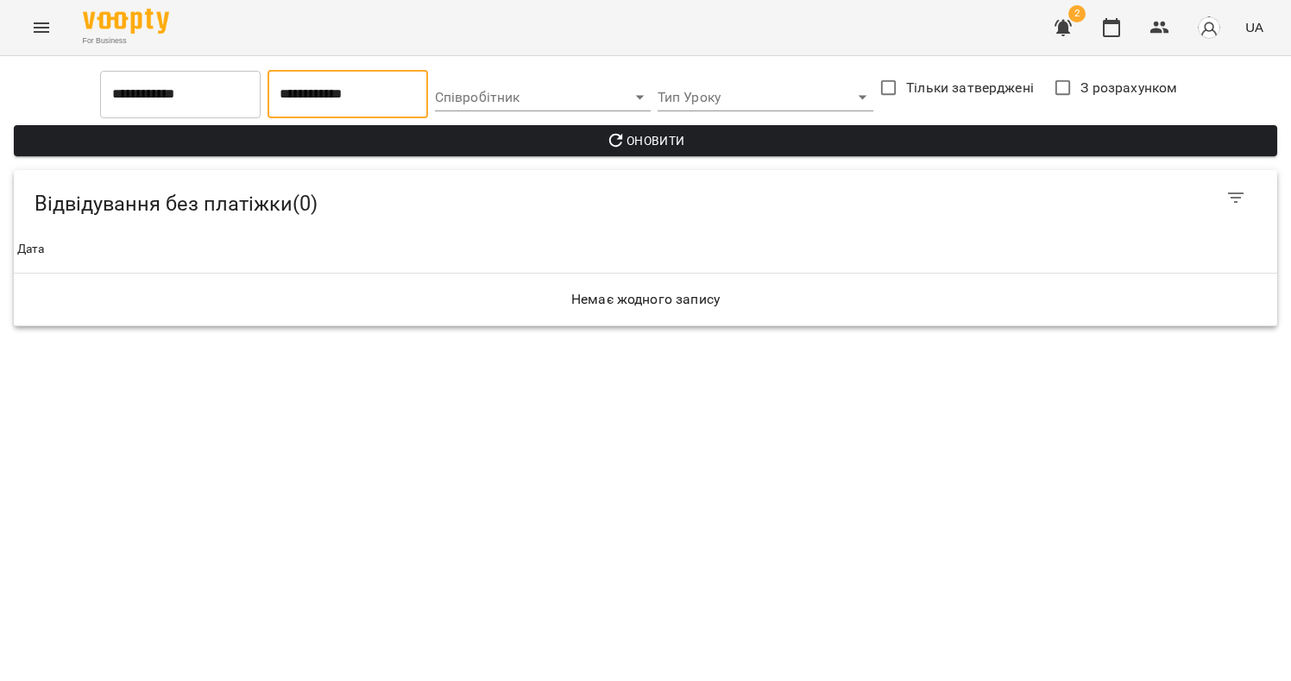
click at [350, 107] on input "**********" at bounding box center [348, 94] width 161 height 48
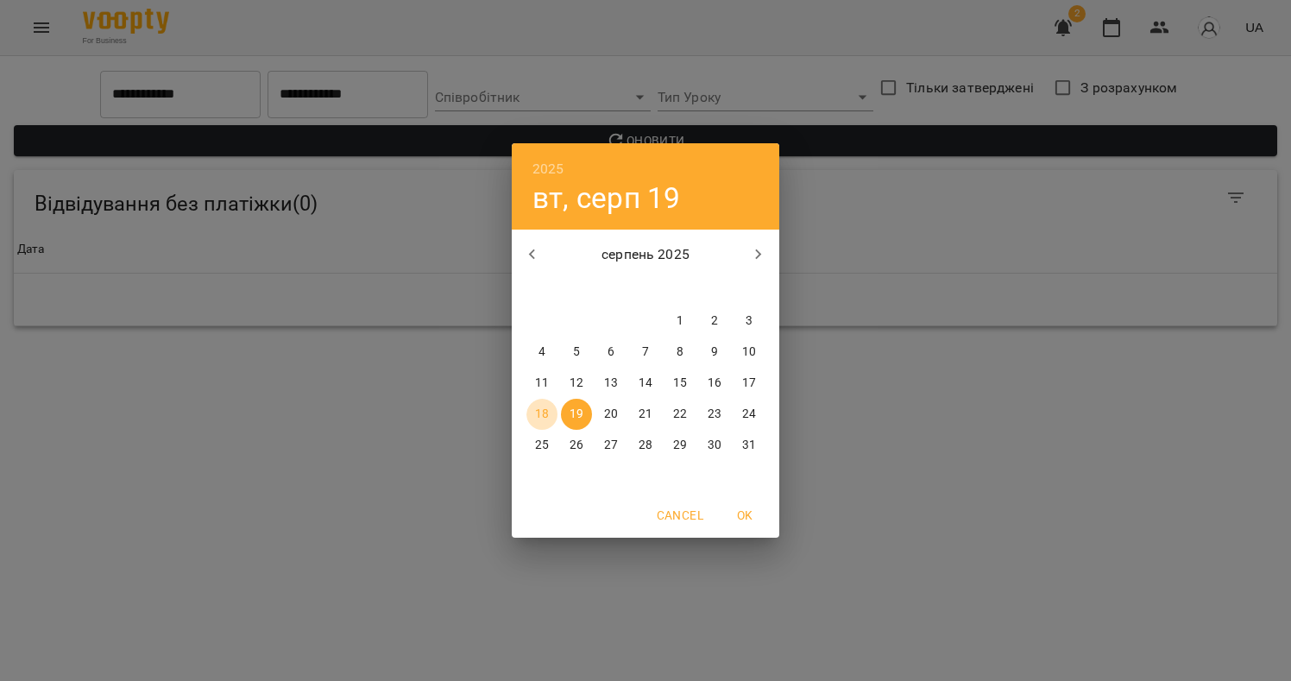
click at [546, 412] on p "18" at bounding box center [542, 414] width 14 height 17
type input "**********"
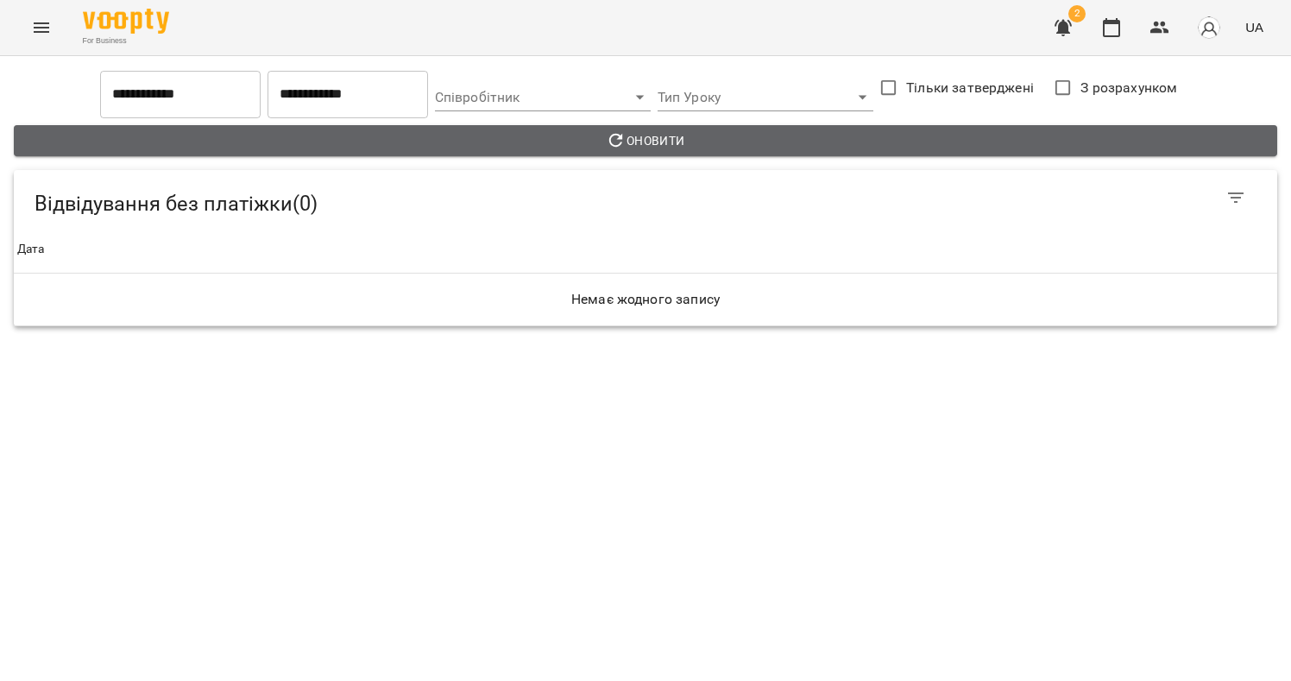
click at [614, 147] on icon "button" at bounding box center [616, 140] width 21 height 21
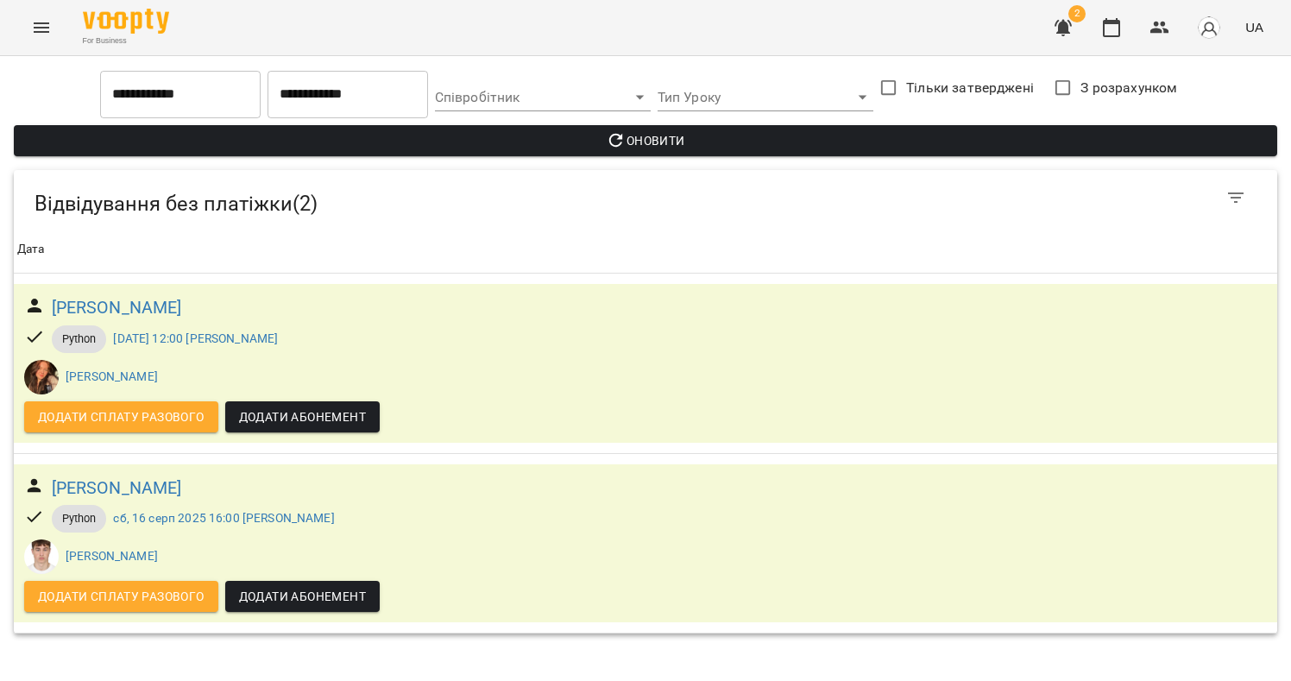
click at [47, 30] on icon "Menu" at bounding box center [41, 27] width 21 height 21
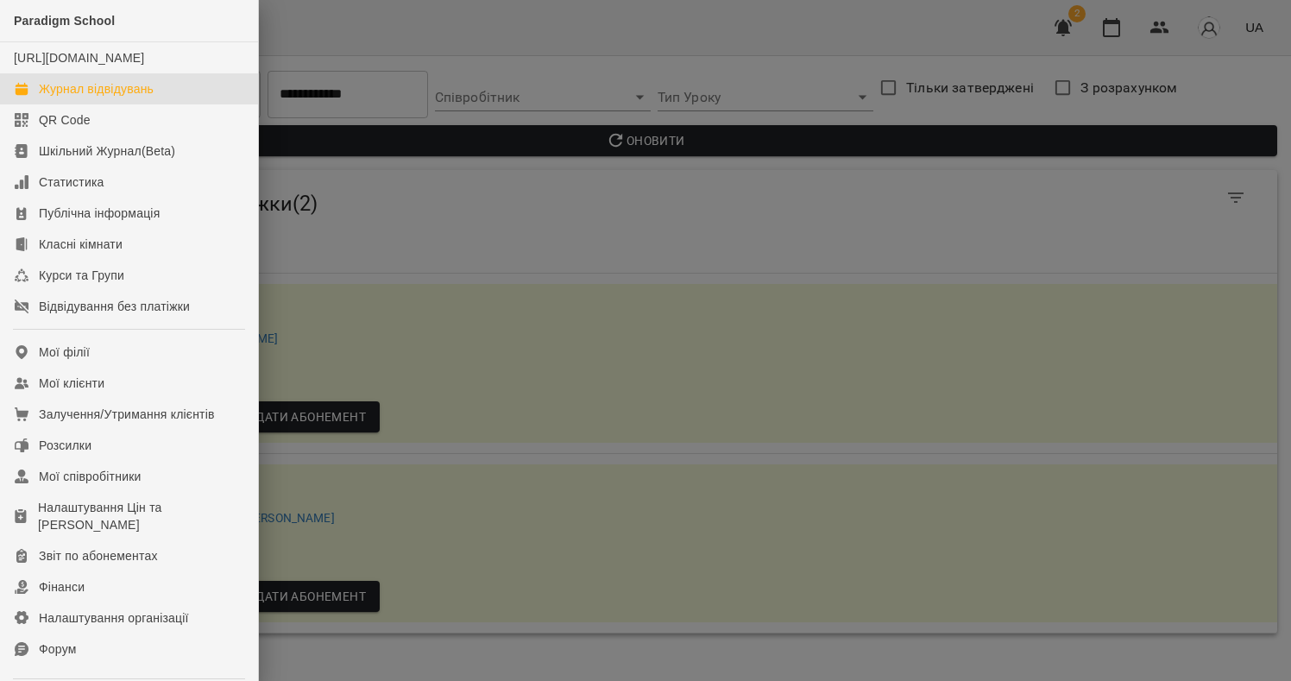
click at [162, 104] on link "Журнал відвідувань" at bounding box center [129, 88] width 258 height 31
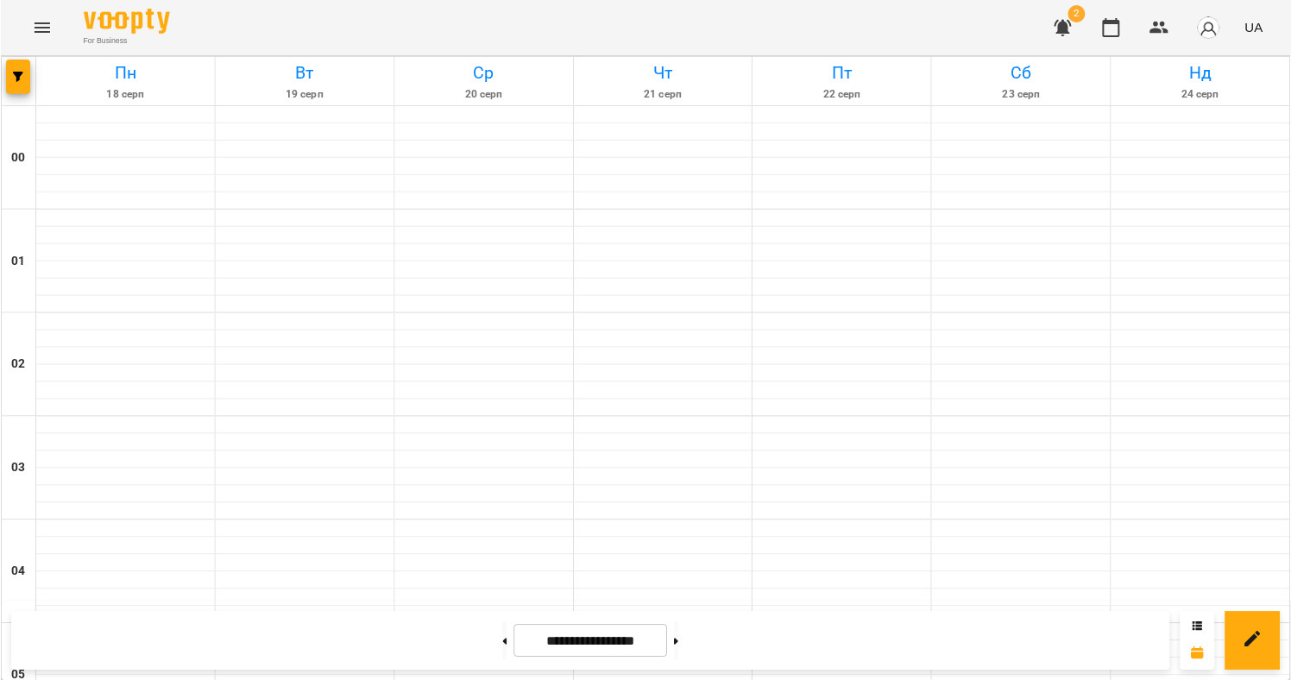
scroll to position [1295, 0]
click at [41, 33] on icon "Menu" at bounding box center [41, 27] width 21 height 21
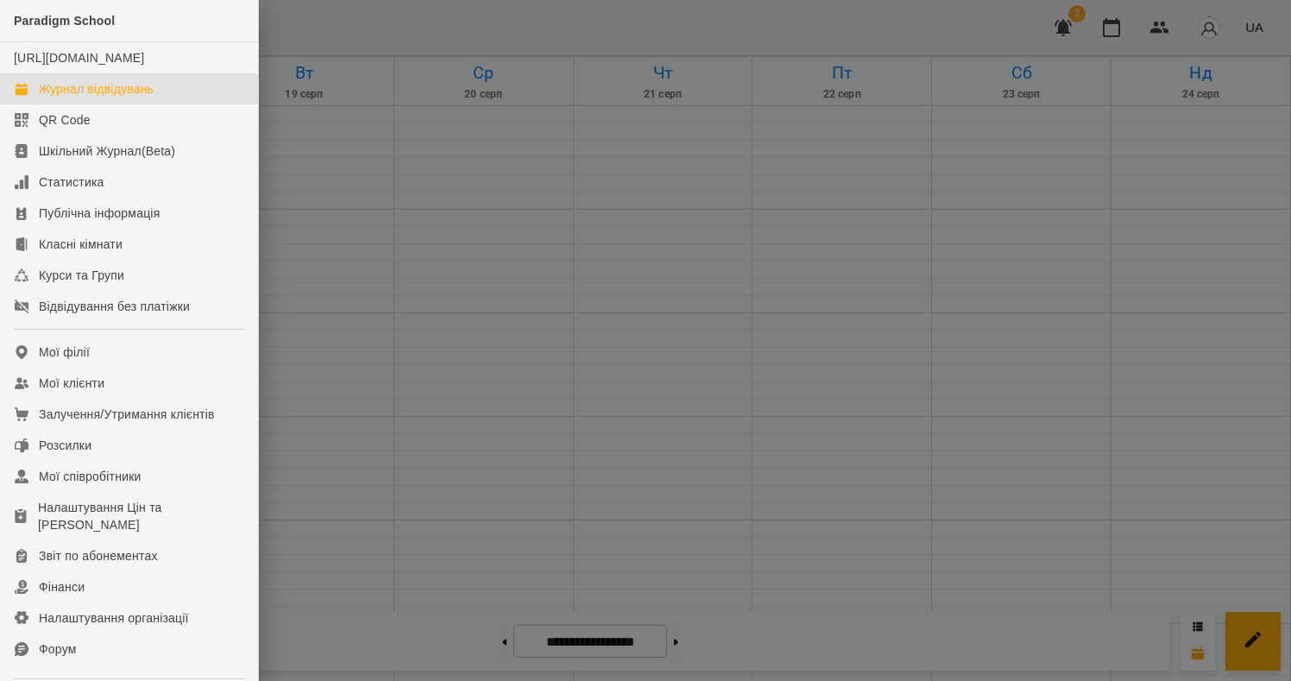
drag, startPoint x: 646, startPoint y: 230, endPoint x: 630, endPoint y: 230, distance: 16.4
click at [646, 230] on div at bounding box center [645, 340] width 1291 height 681
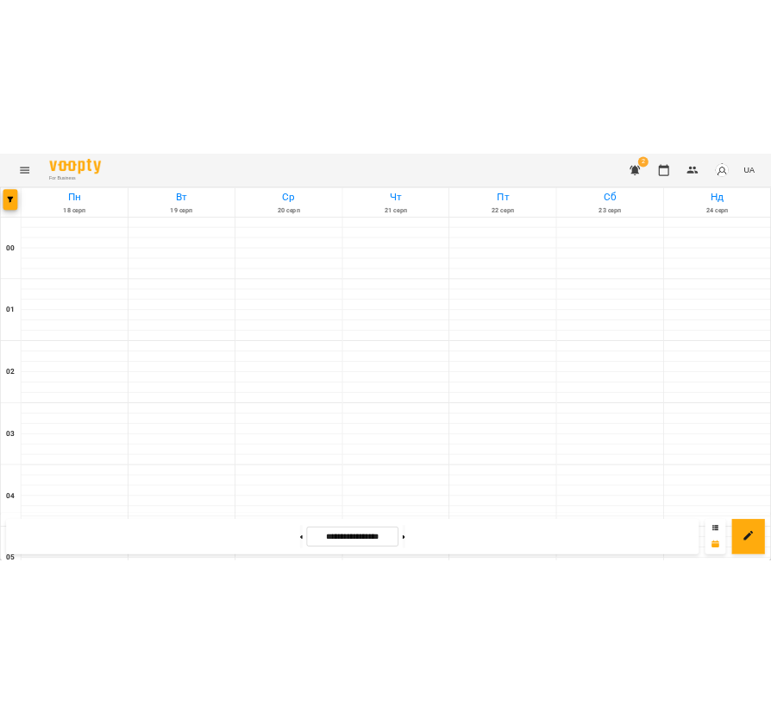
scroll to position [1911, 0]
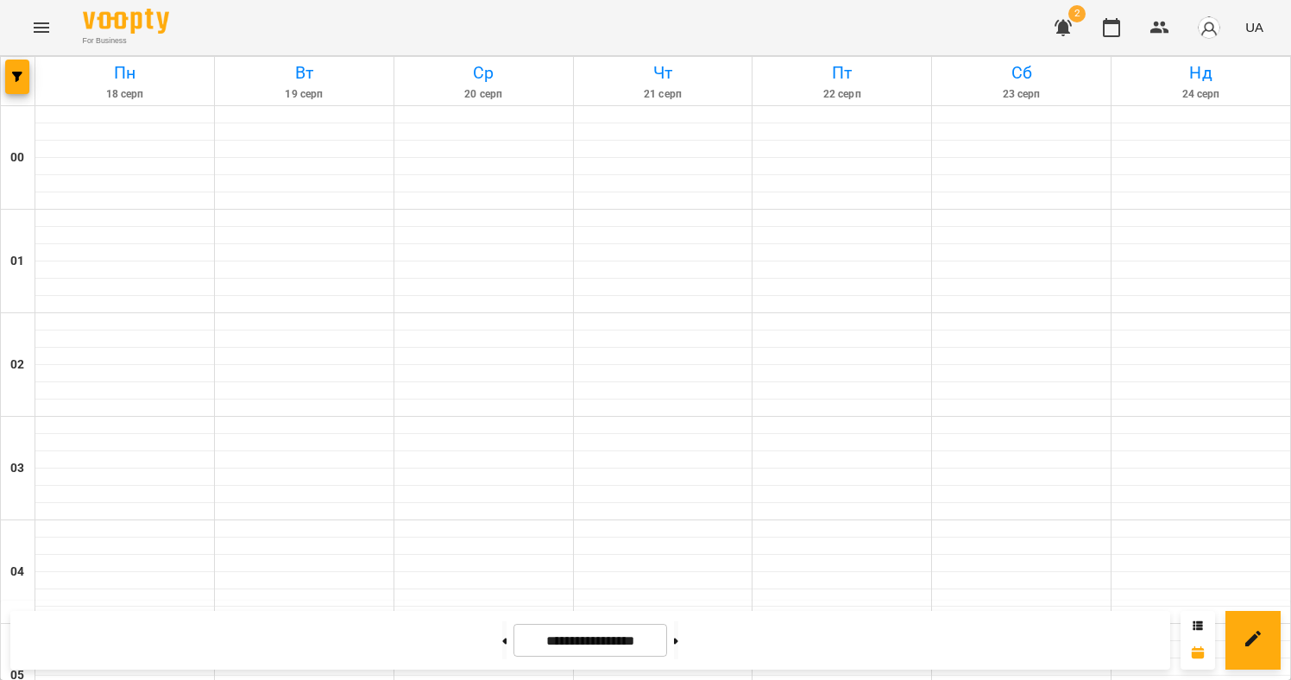
click at [48, 24] on icon "Menu" at bounding box center [41, 27] width 21 height 21
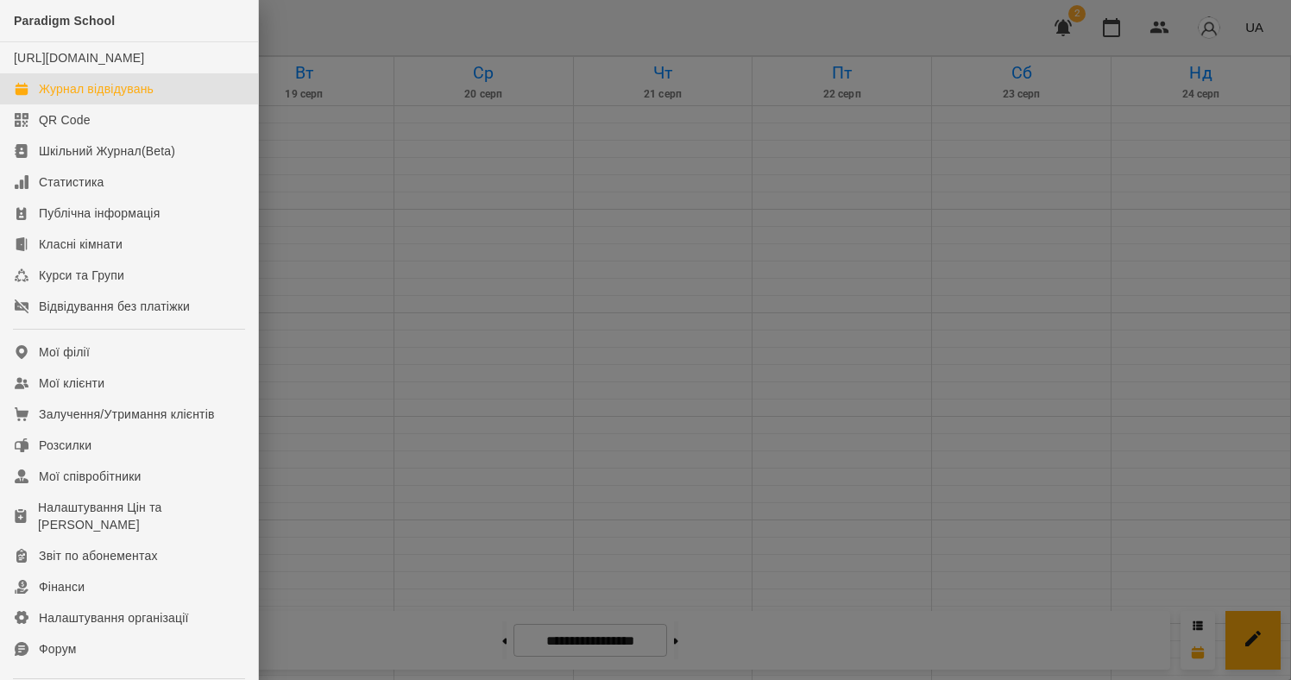
drag, startPoint x: 482, startPoint y: 422, endPoint x: 492, endPoint y: 427, distance: 11.6
click at [482, 422] on div at bounding box center [645, 340] width 1291 height 680
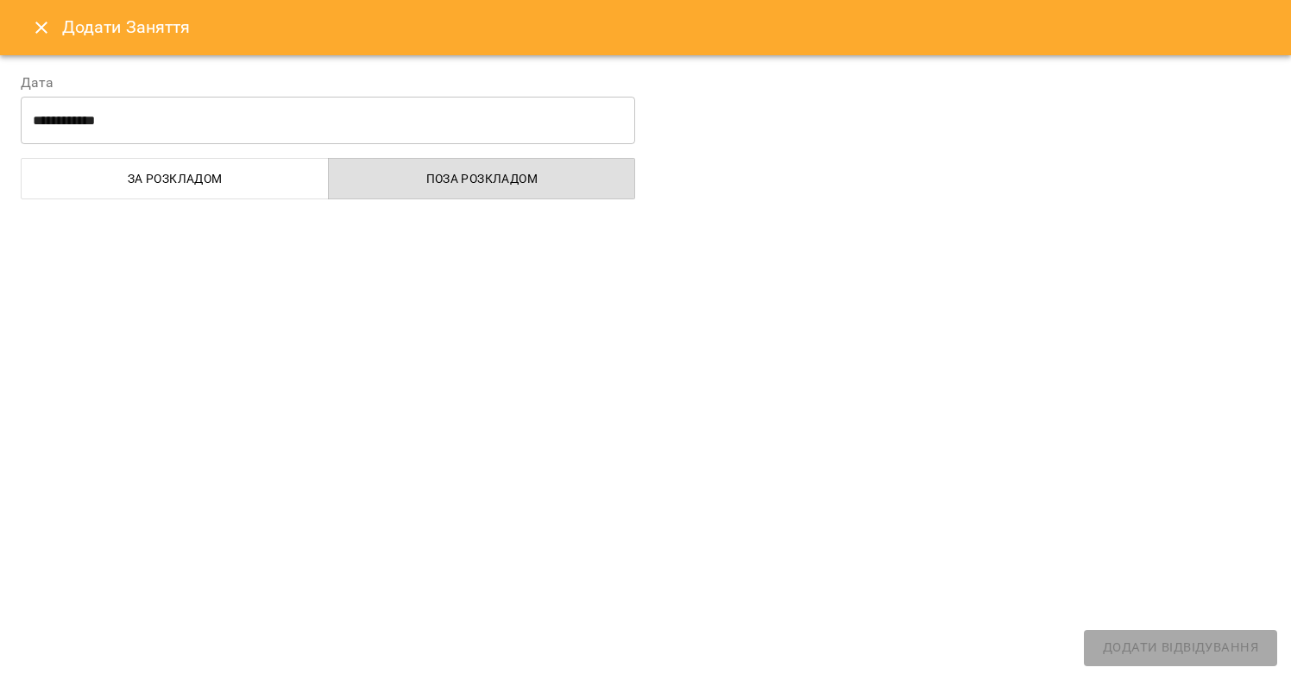
select select
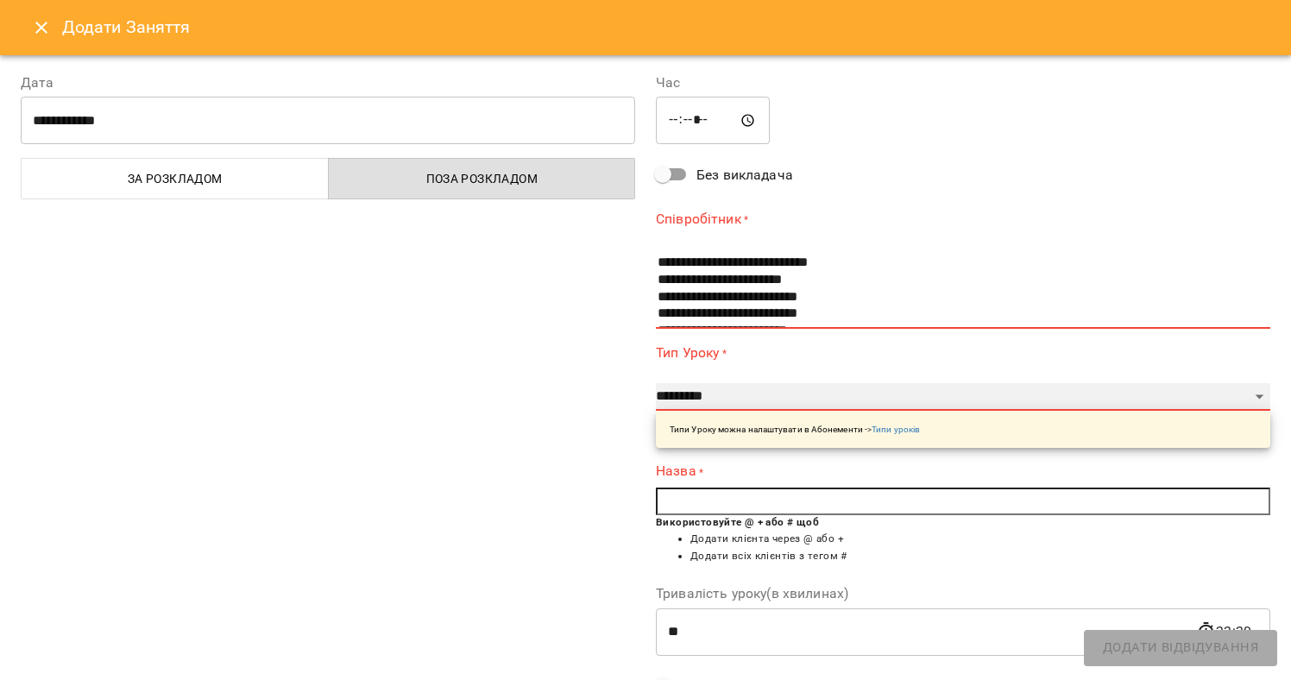
click at [749, 397] on select "**********" at bounding box center [963, 397] width 614 height 28
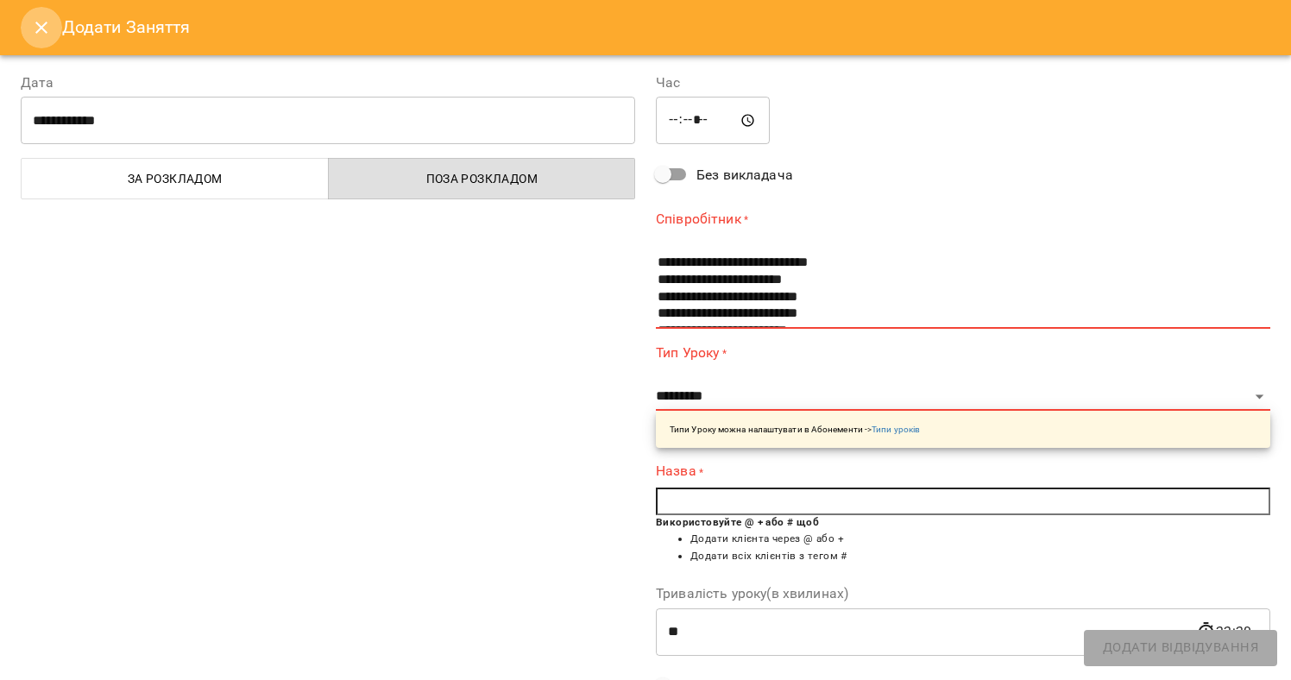
click at [27, 16] on button "Close" at bounding box center [41, 27] width 41 height 41
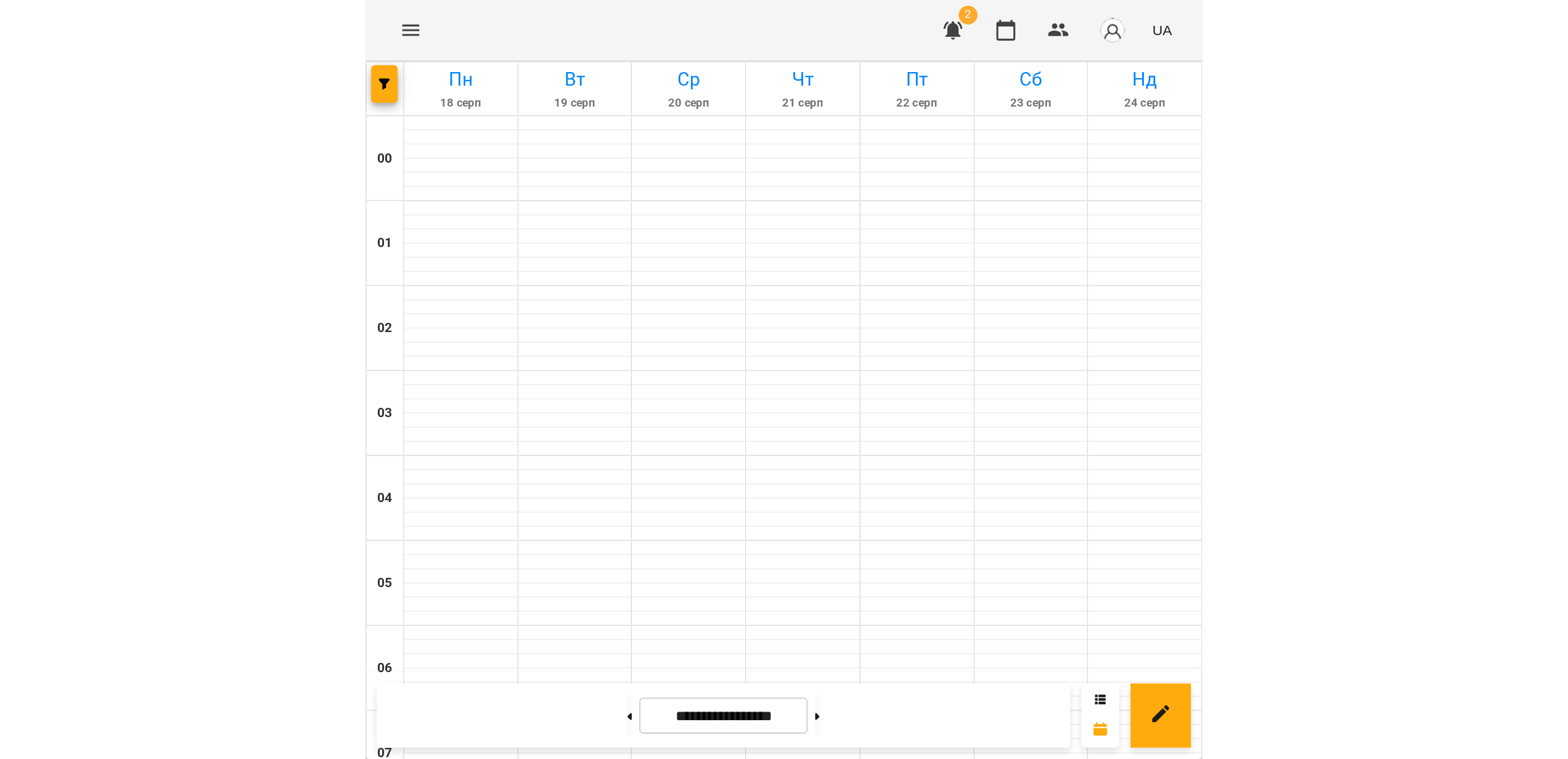
scroll to position [1097, 0]
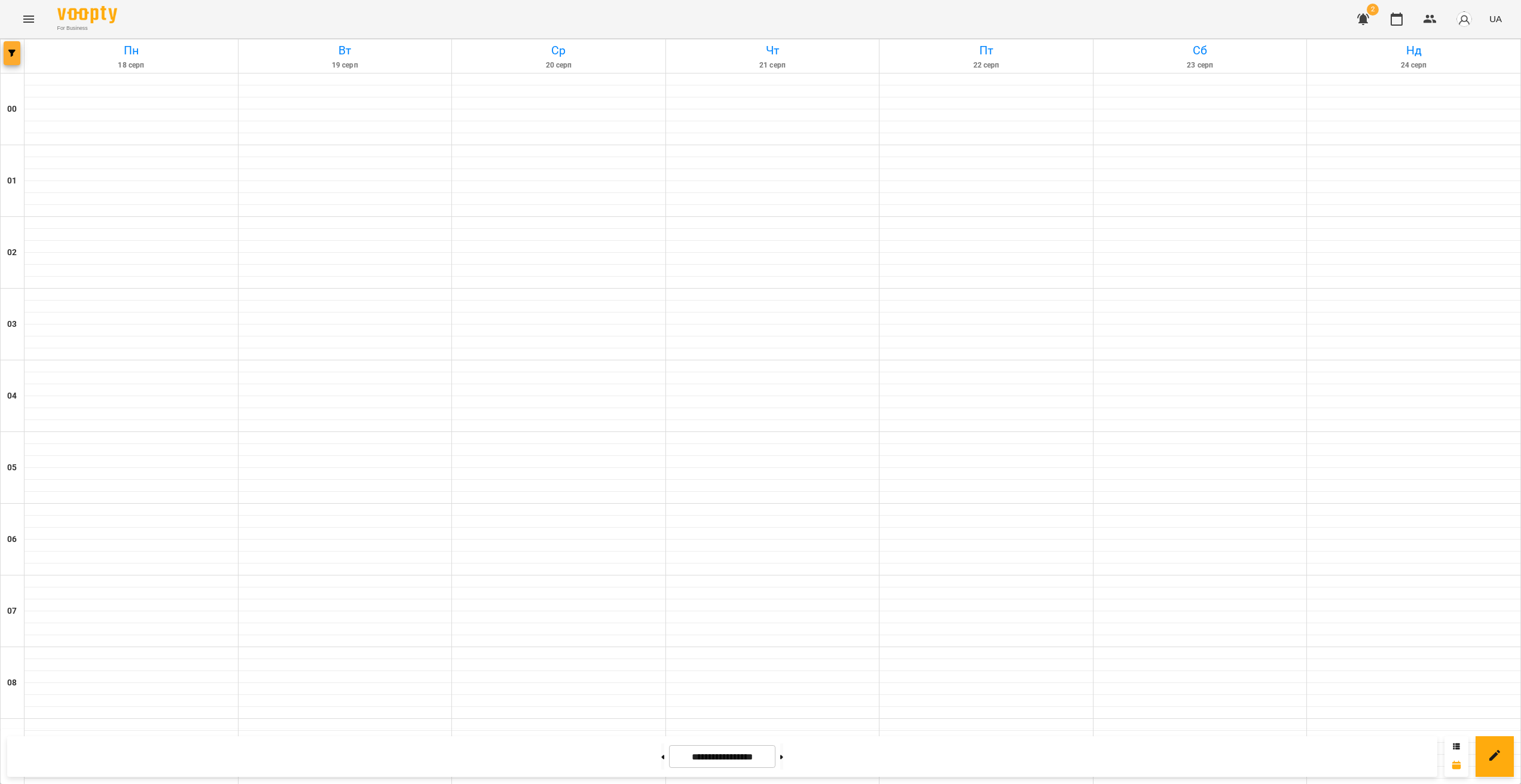
click at [11, 57] on button "button" at bounding box center [12, 53] width 17 height 24
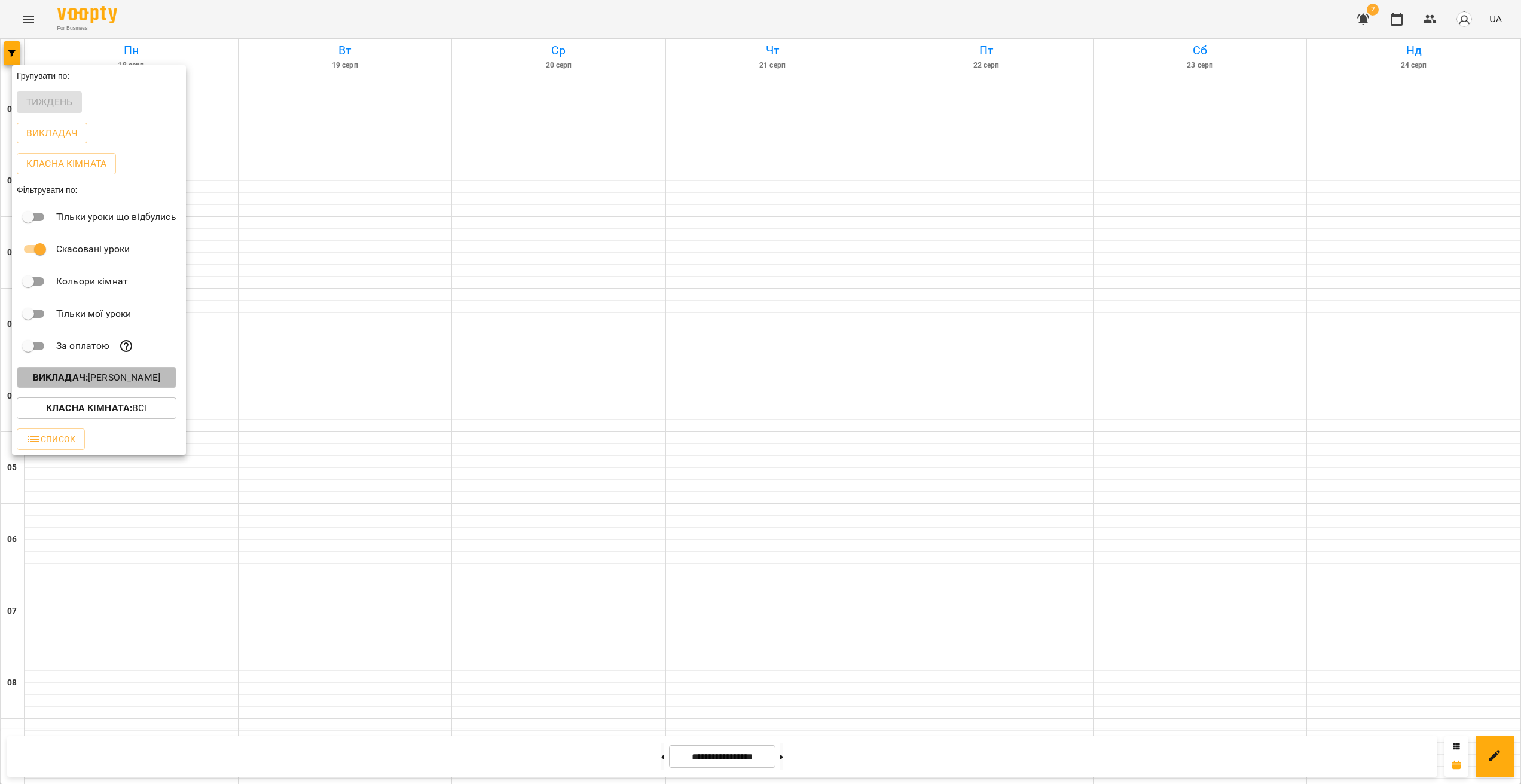
click at [105, 385] on p "Викладач : [PERSON_NAME]" at bounding box center [96, 377] width 128 height 15
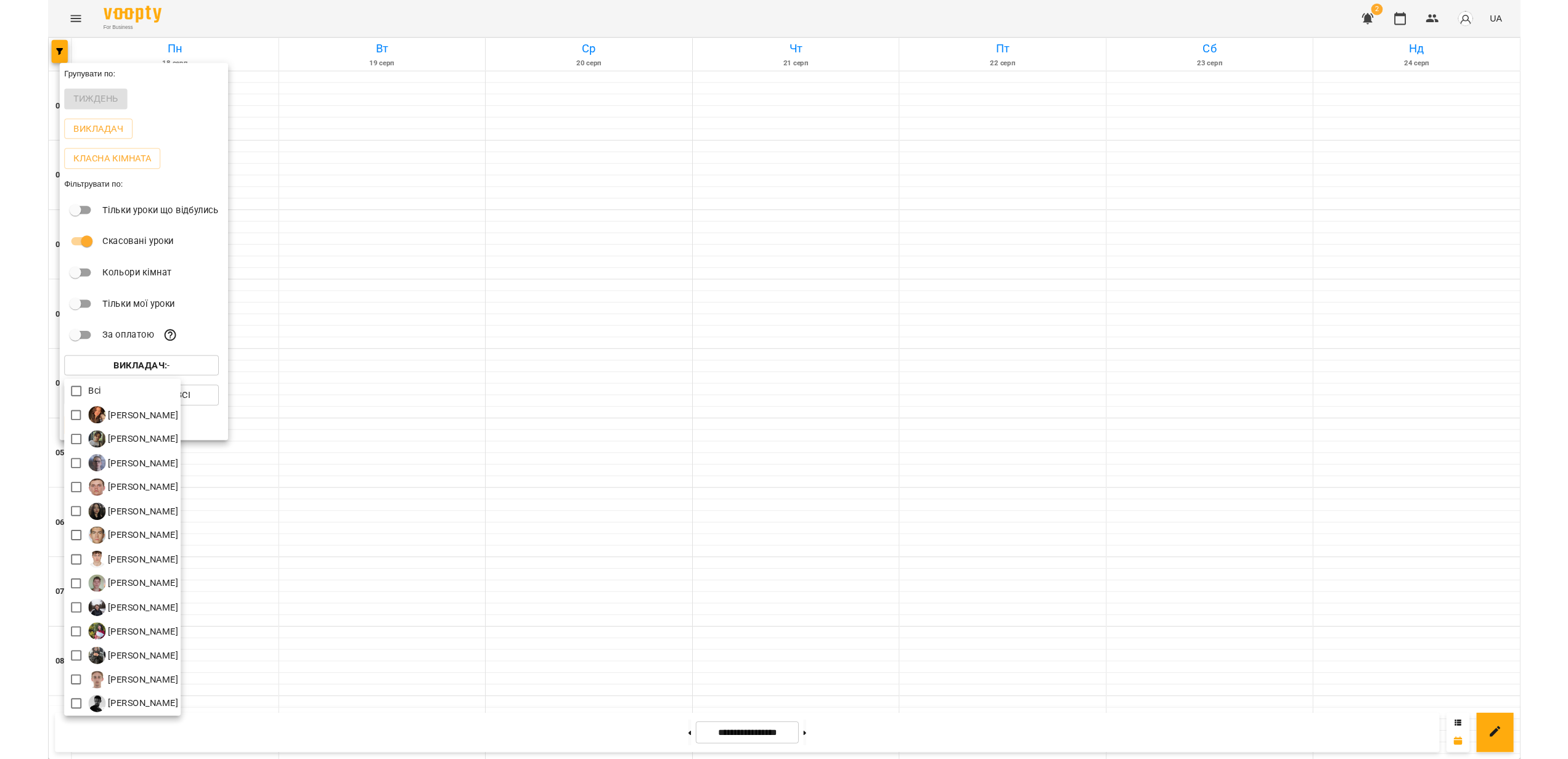
scroll to position [1147, 0]
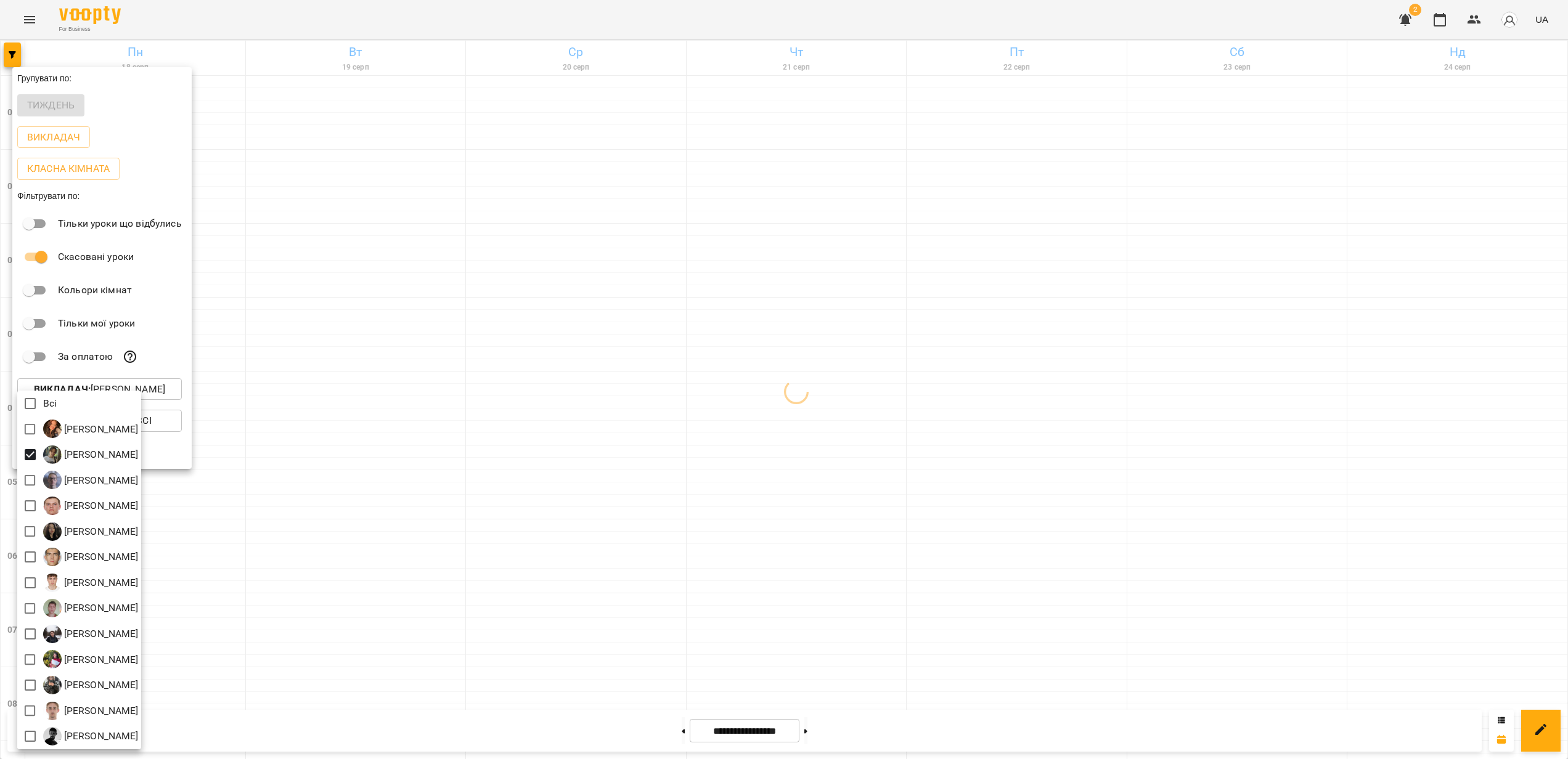
click at [922, 486] on div at bounding box center [784, 379] width 1568 height 759
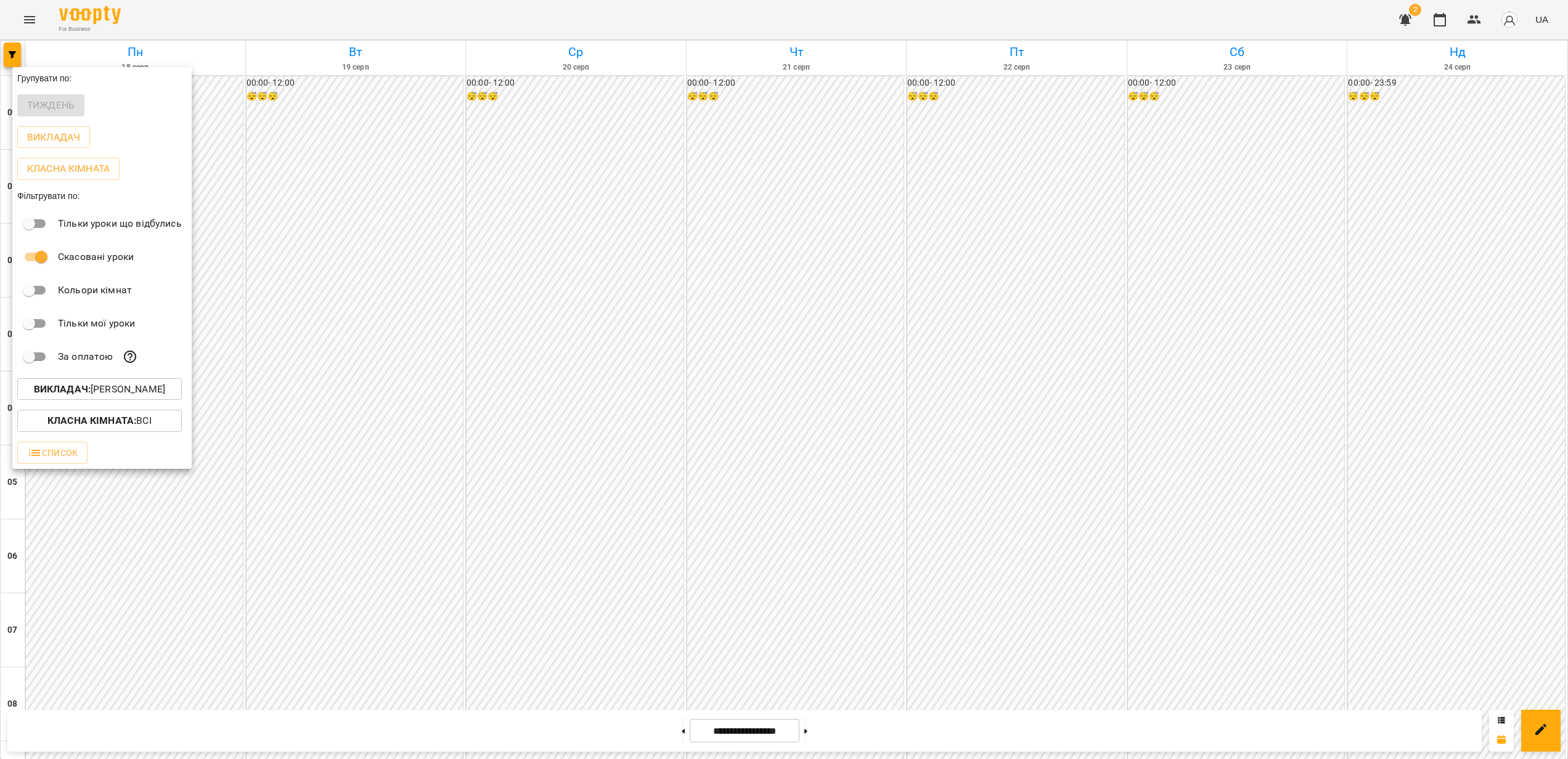
click at [859, 486] on div at bounding box center [784, 379] width 1568 height 759
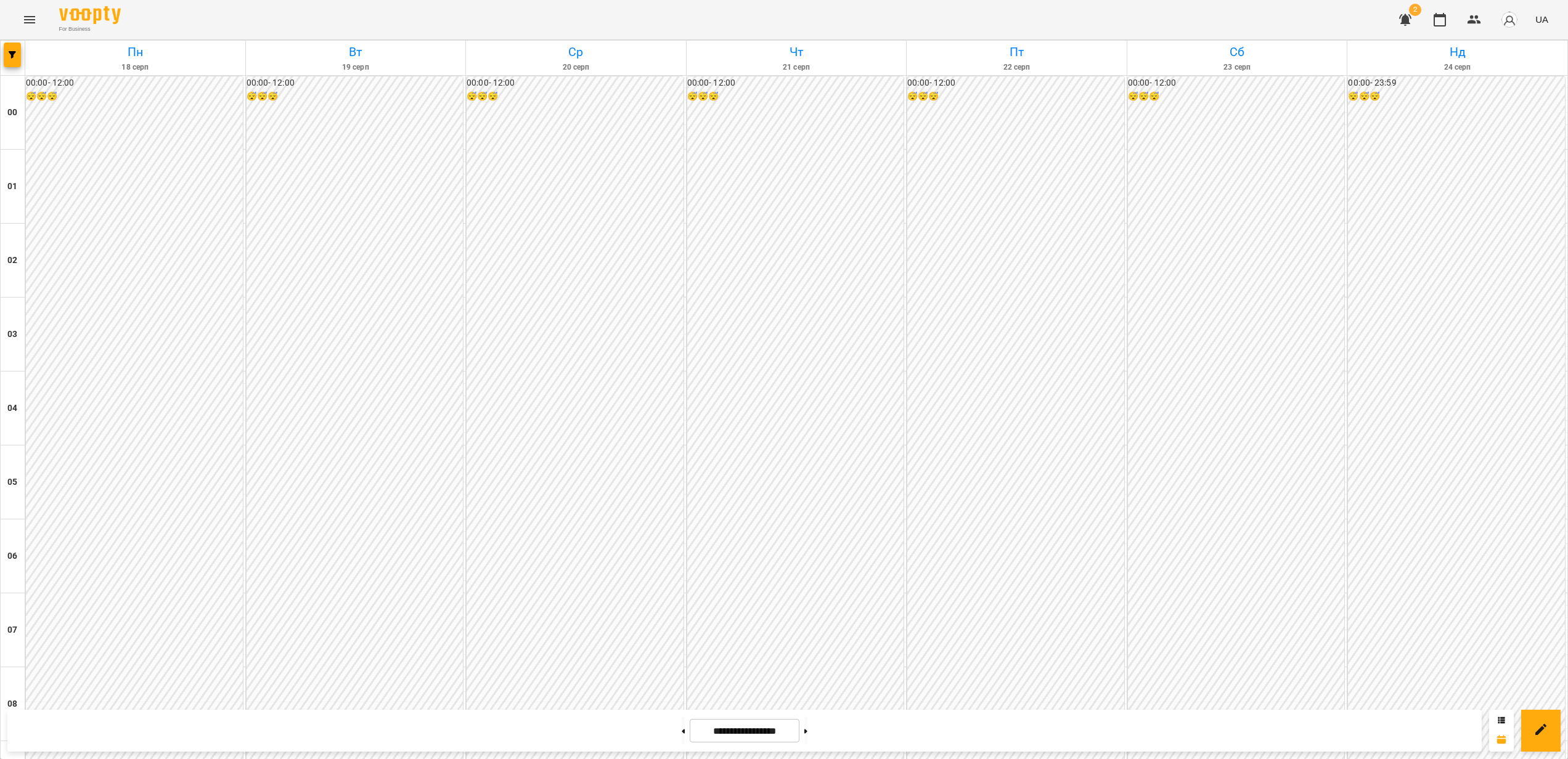
scroll to position [732, 0]
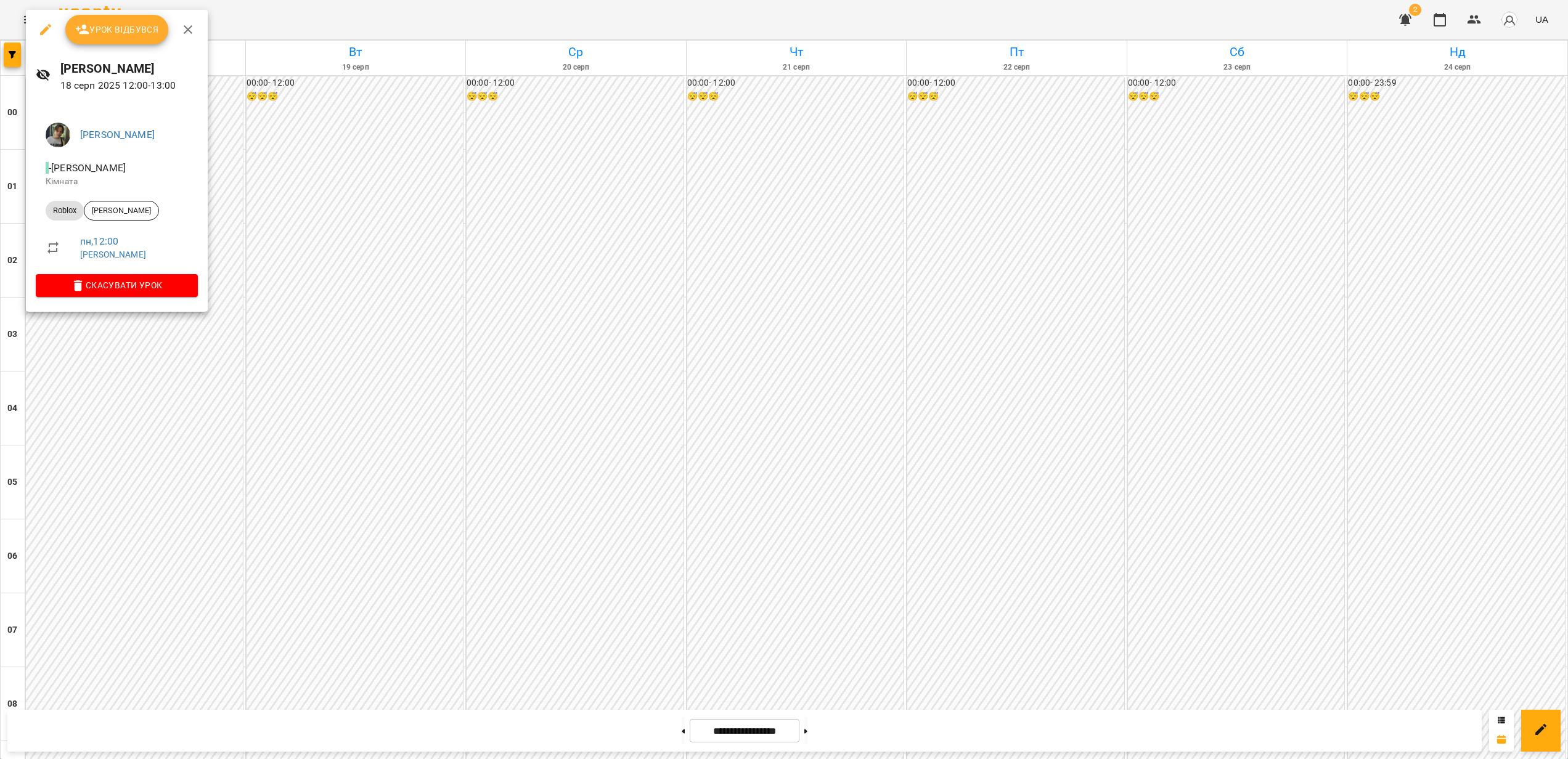
click at [365, 418] on div at bounding box center [784, 379] width 1568 height 759
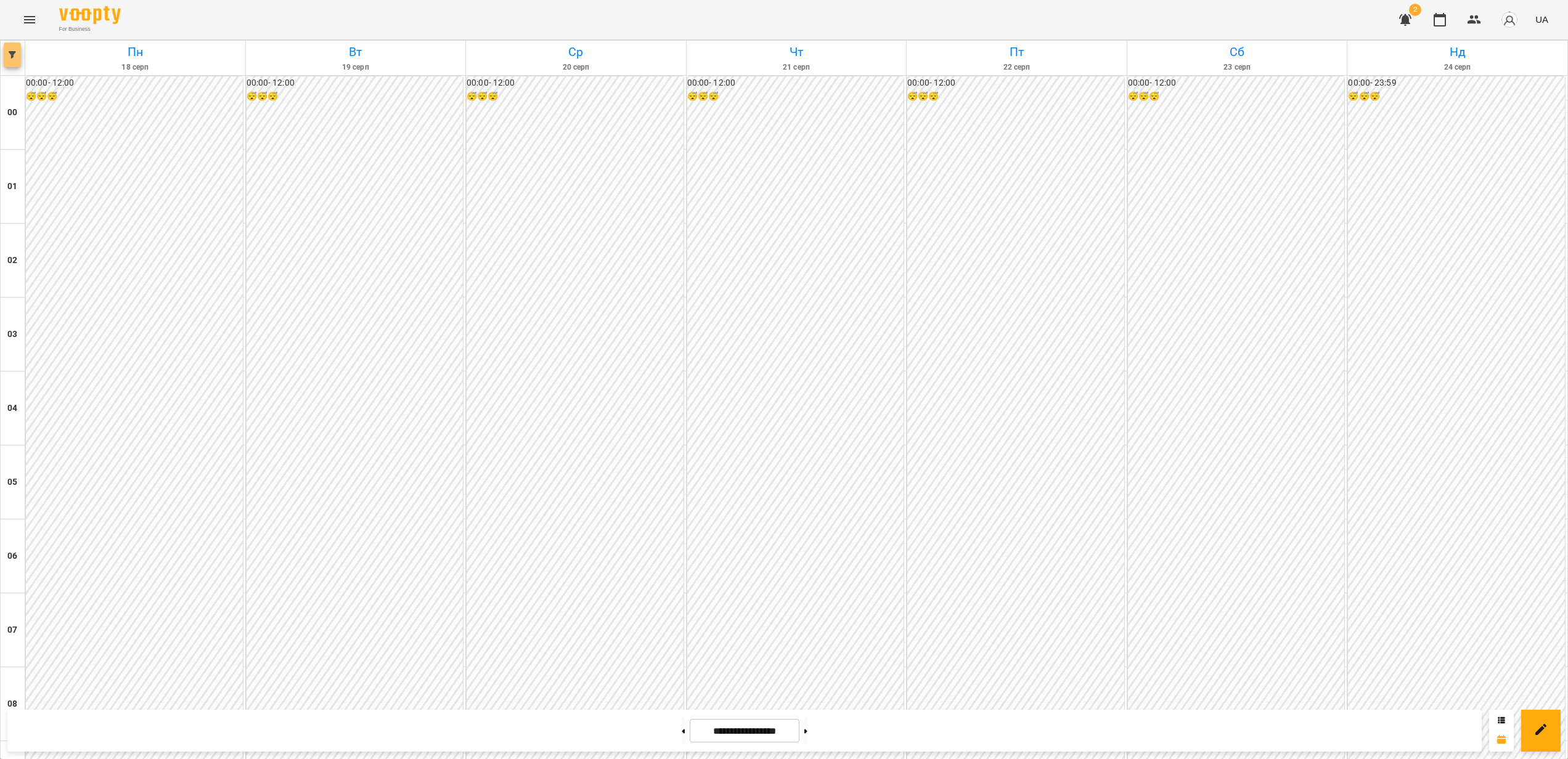
click at [9, 57] on icon "button" at bounding box center [12, 55] width 7 height 7
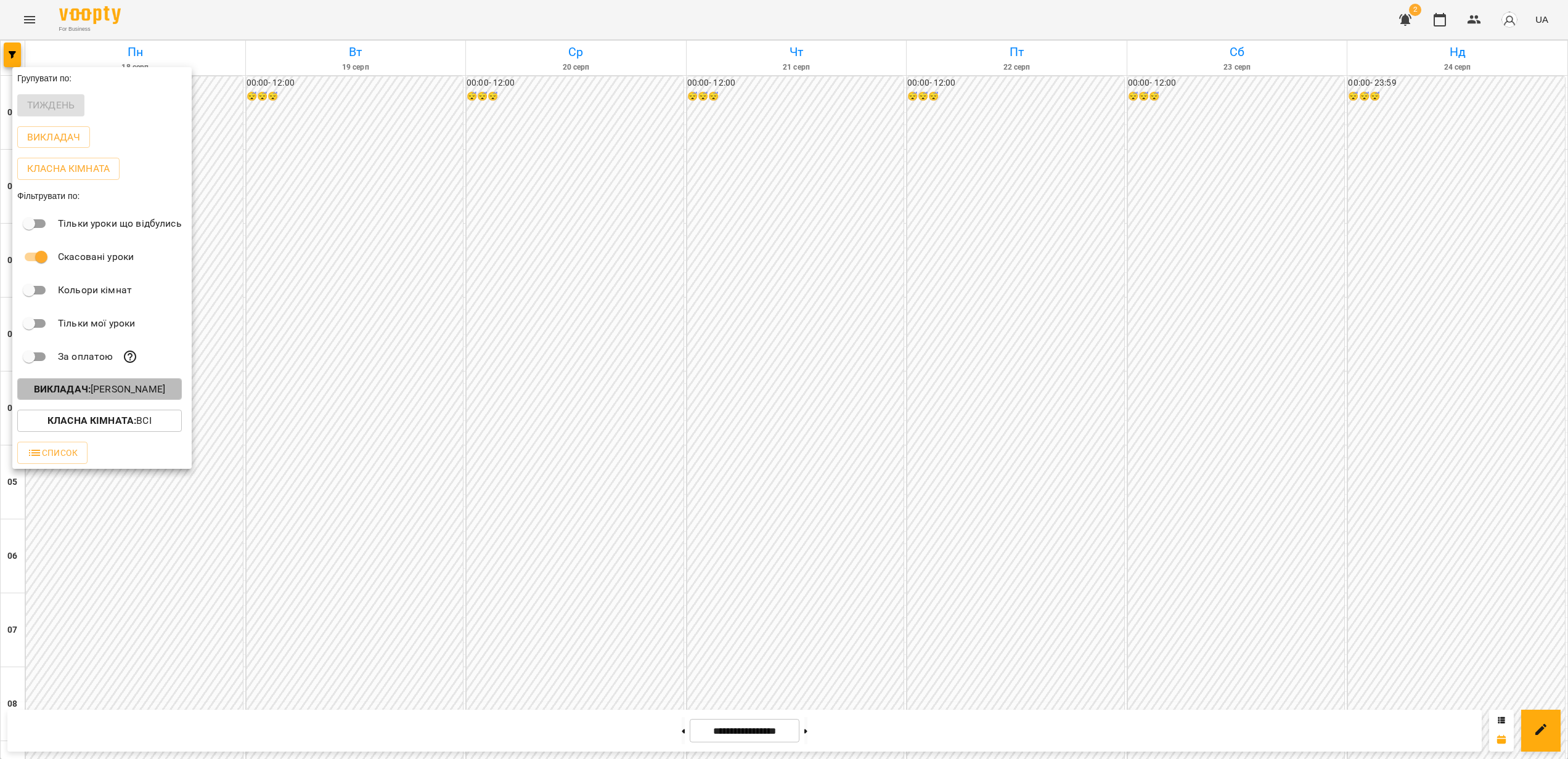
click at [79, 392] on b "Викладач :" at bounding box center [61, 389] width 56 height 11
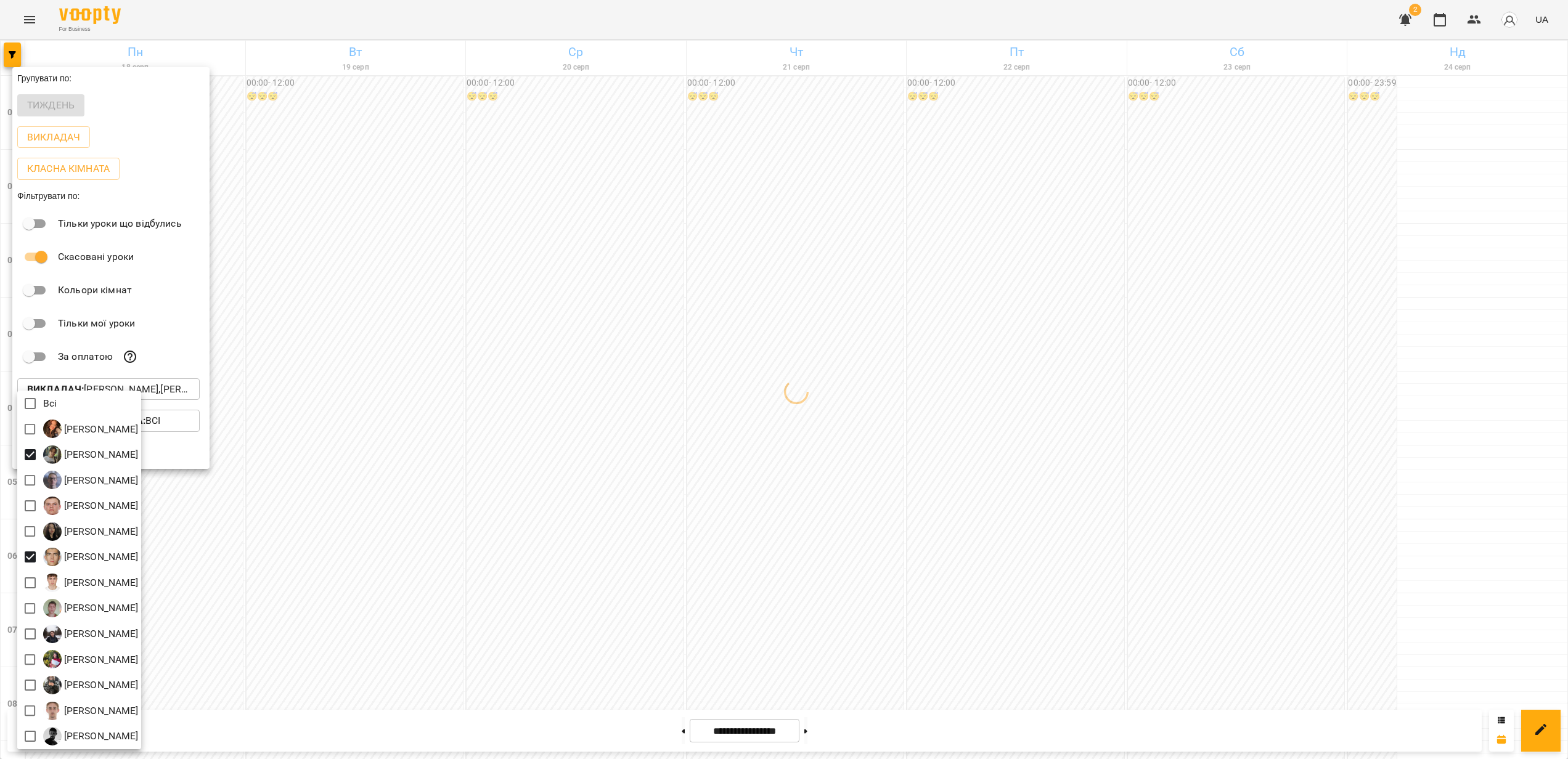
click at [922, 486] on div at bounding box center [784, 379] width 1568 height 759
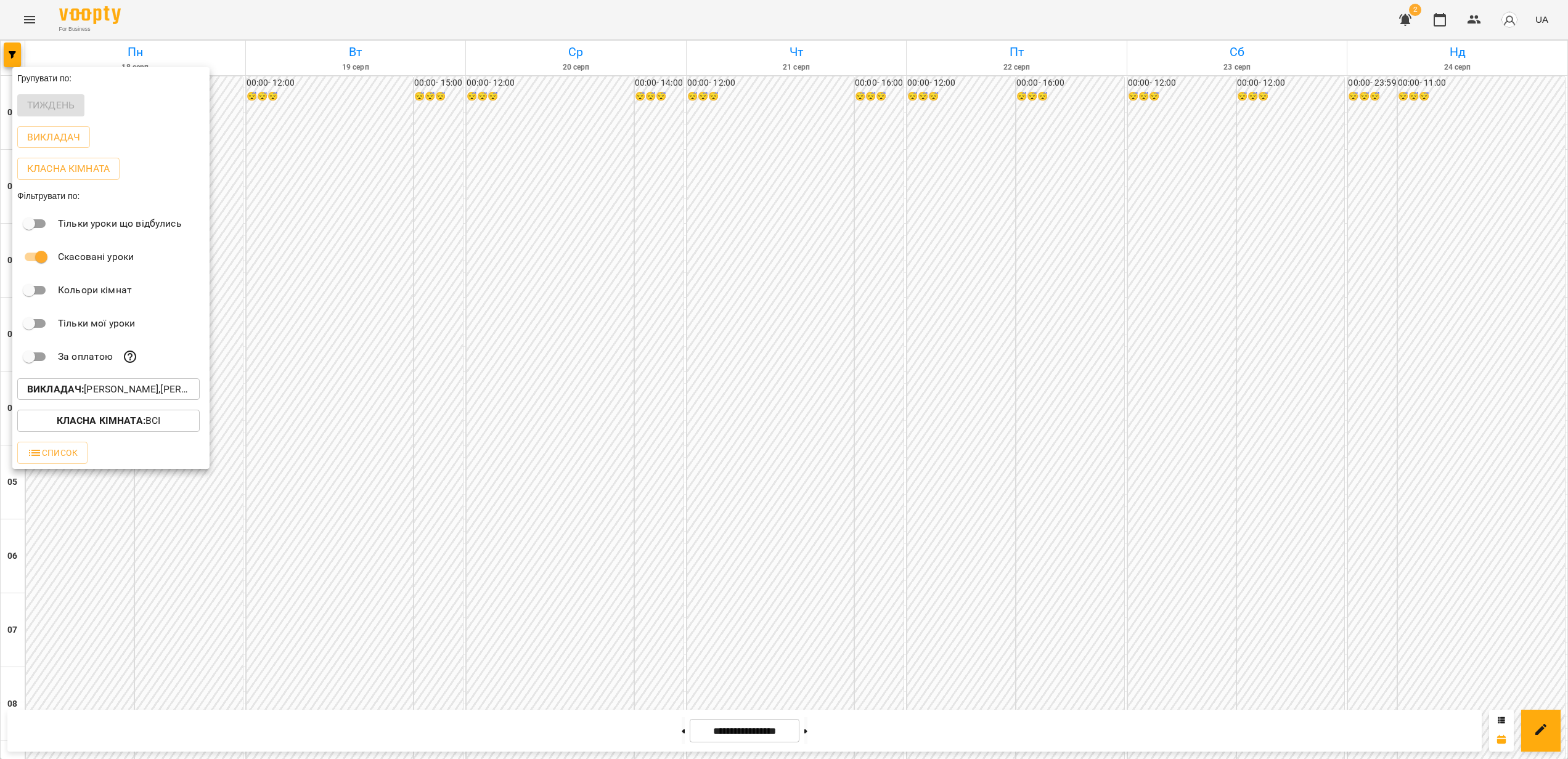
click at [794, 486] on div at bounding box center [784, 379] width 1568 height 759
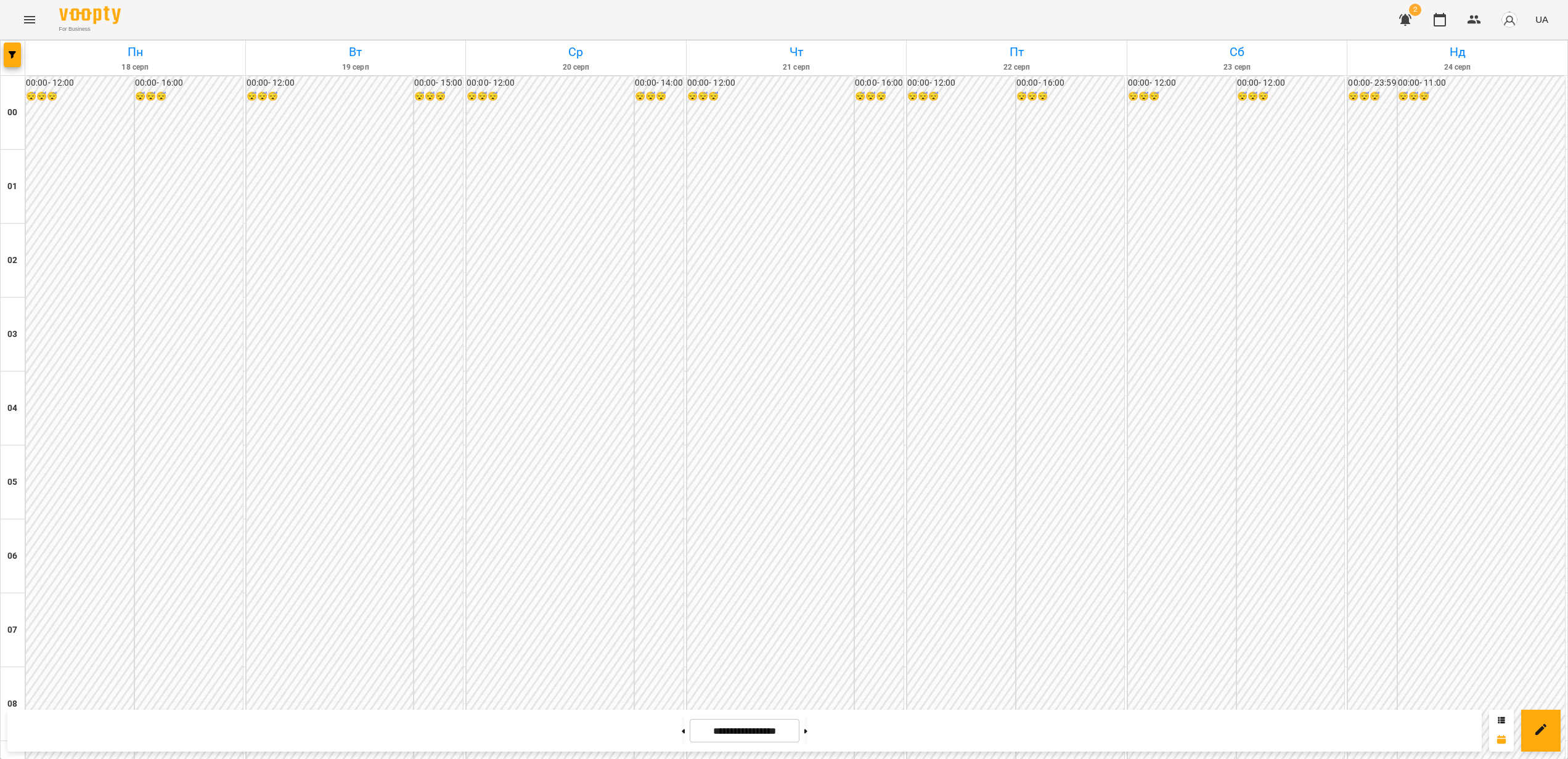
scroll to position [819, 0]
click at [6, 51] on span "button" at bounding box center [12, 55] width 17 height 7
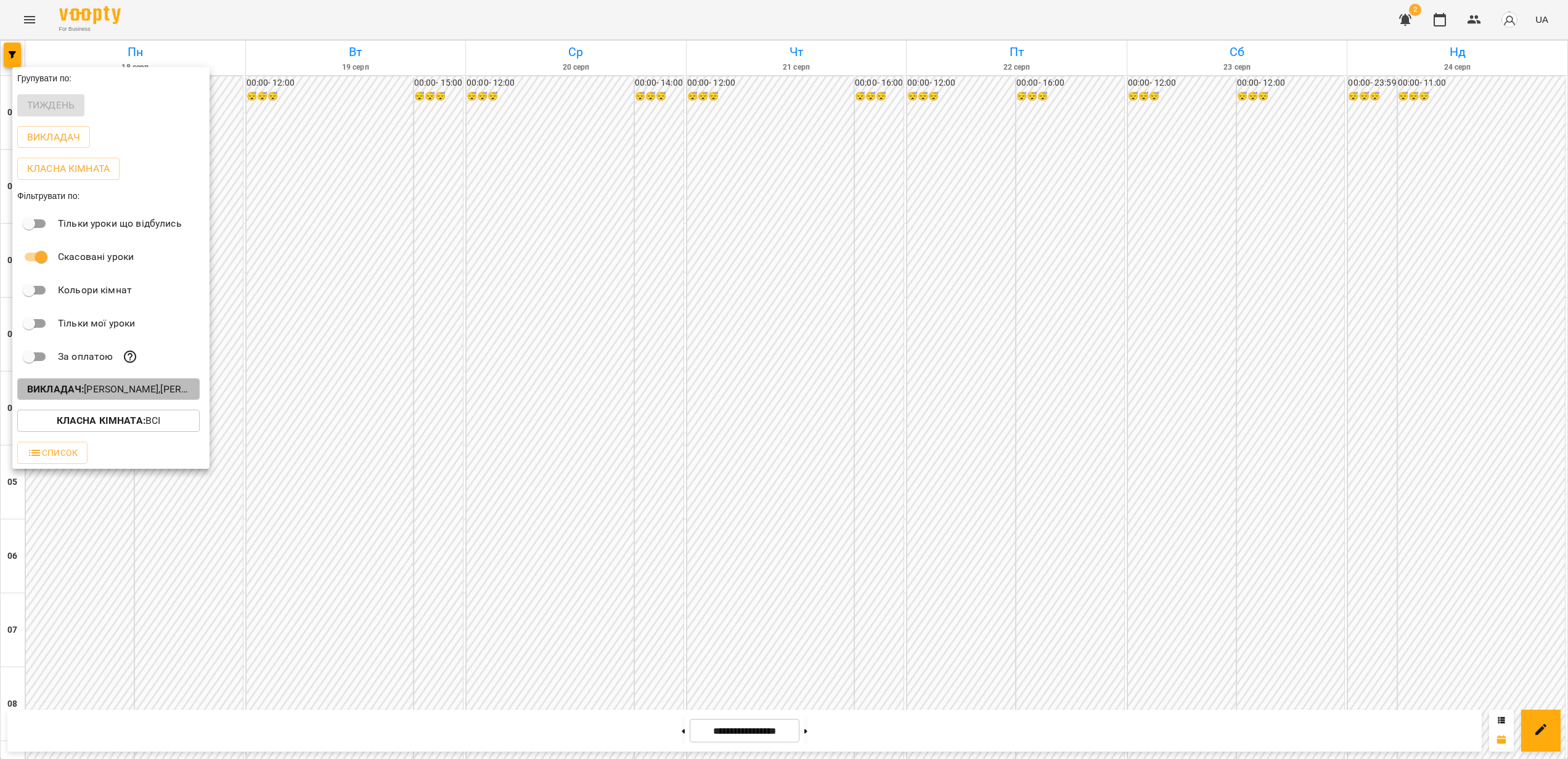
click at [141, 397] on p "Викладач : [PERSON_NAME],[PERSON_NAME]" at bounding box center [109, 389] width 163 height 15
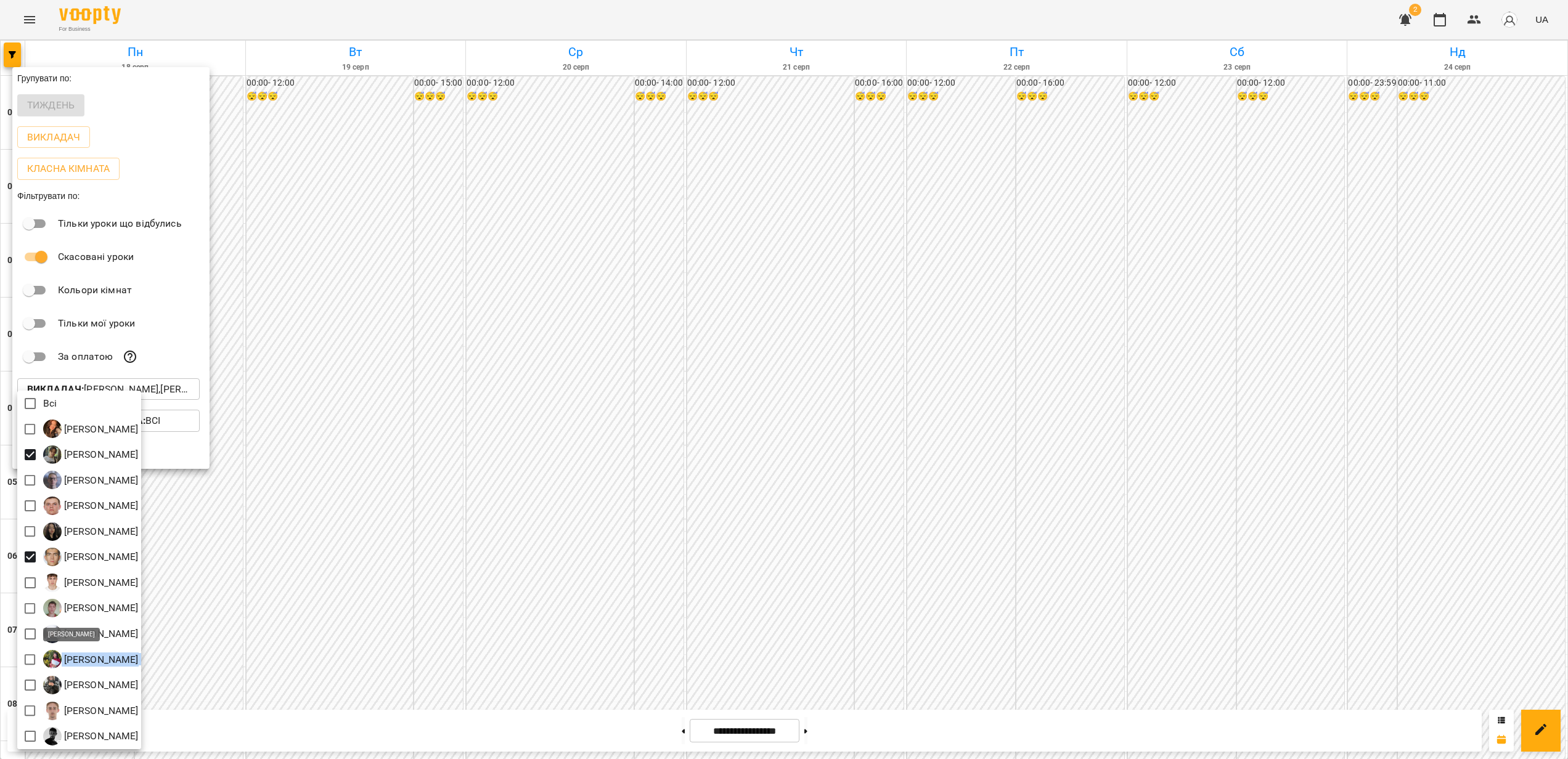
drag, startPoint x: 214, startPoint y: 666, endPoint x: 63, endPoint y: 666, distance: 151.0
click at [62, 486] on div "[PERSON_NAME]" at bounding box center [79, 660] width 124 height 26
click at [141, 486] on div "[PERSON_NAME]" at bounding box center [79, 660] width 124 height 26
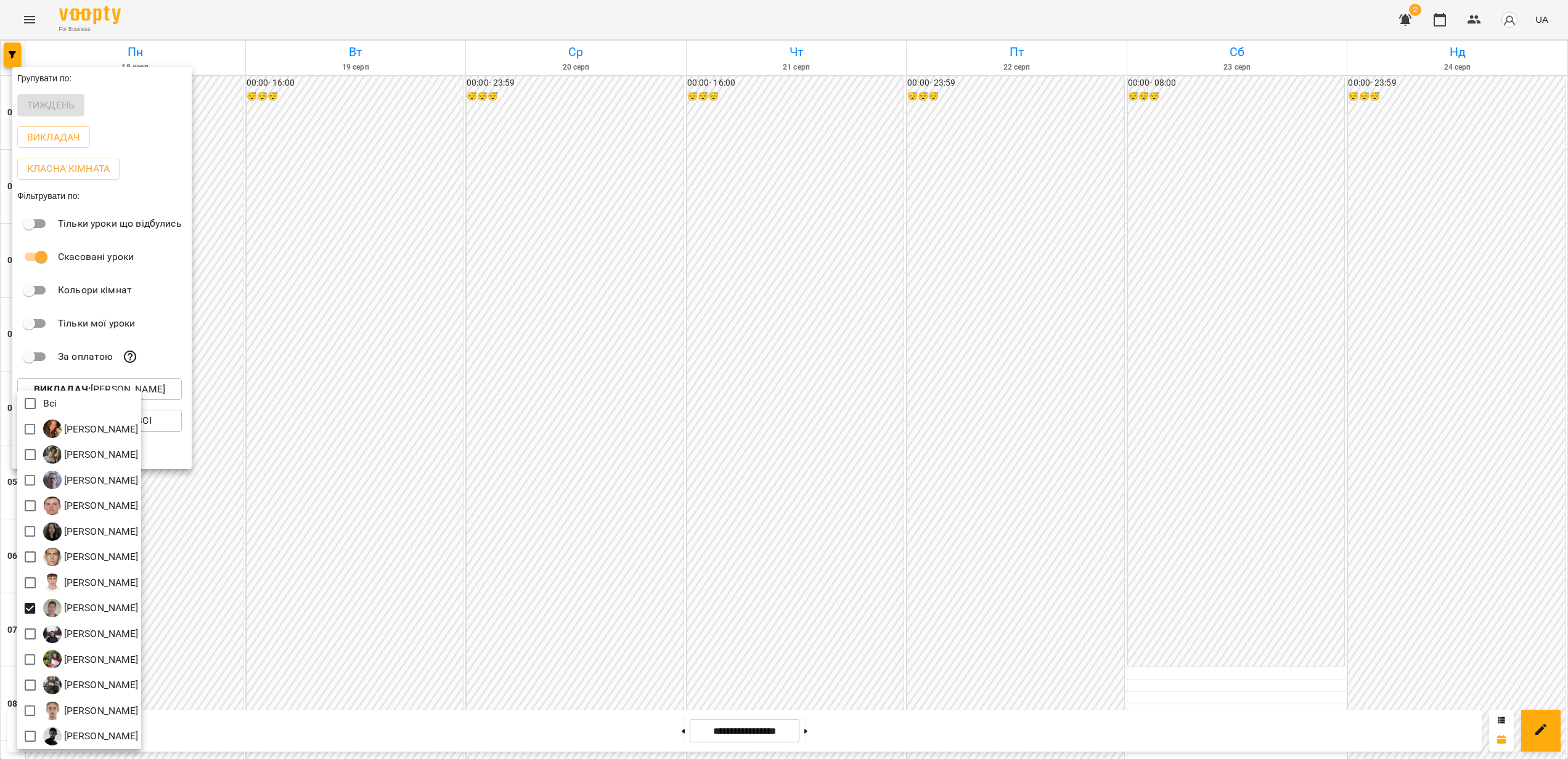
click at [838, 486] on div at bounding box center [784, 379] width 1568 height 759
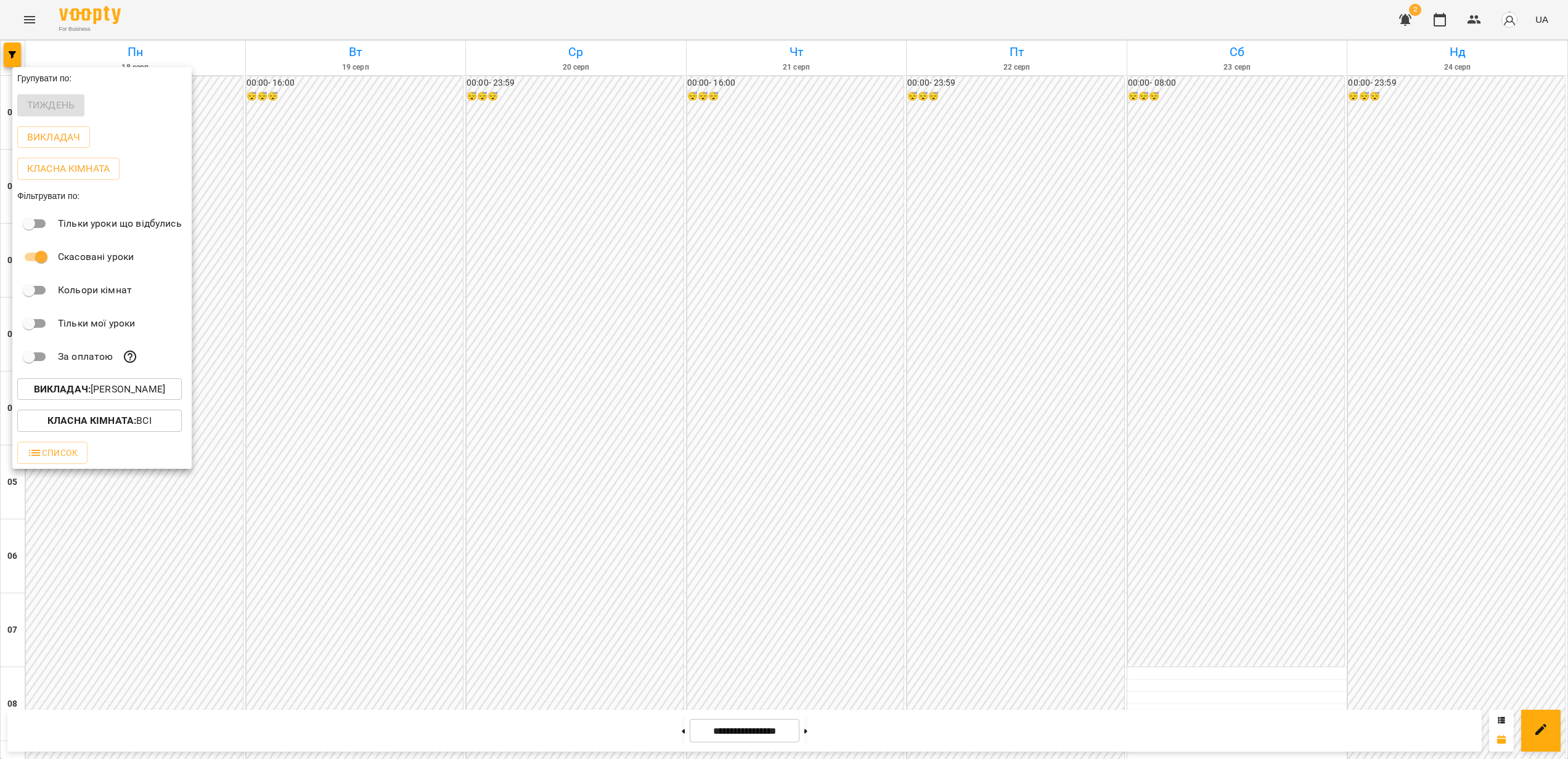
click at [488, 486] on div at bounding box center [784, 379] width 1568 height 759
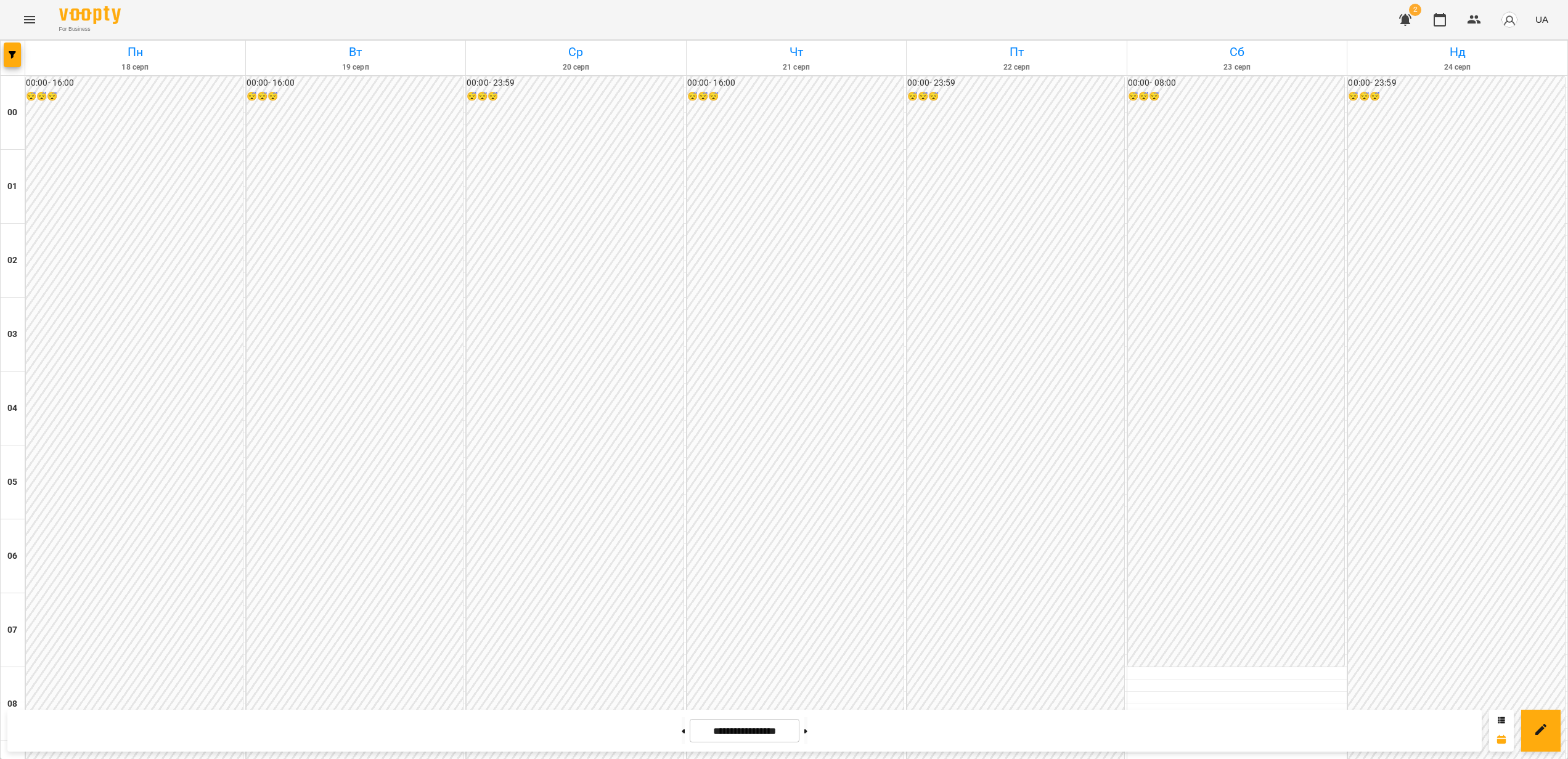
scroll to position [1009, 0]
click at [16, 61] on button "button" at bounding box center [12, 55] width 17 height 25
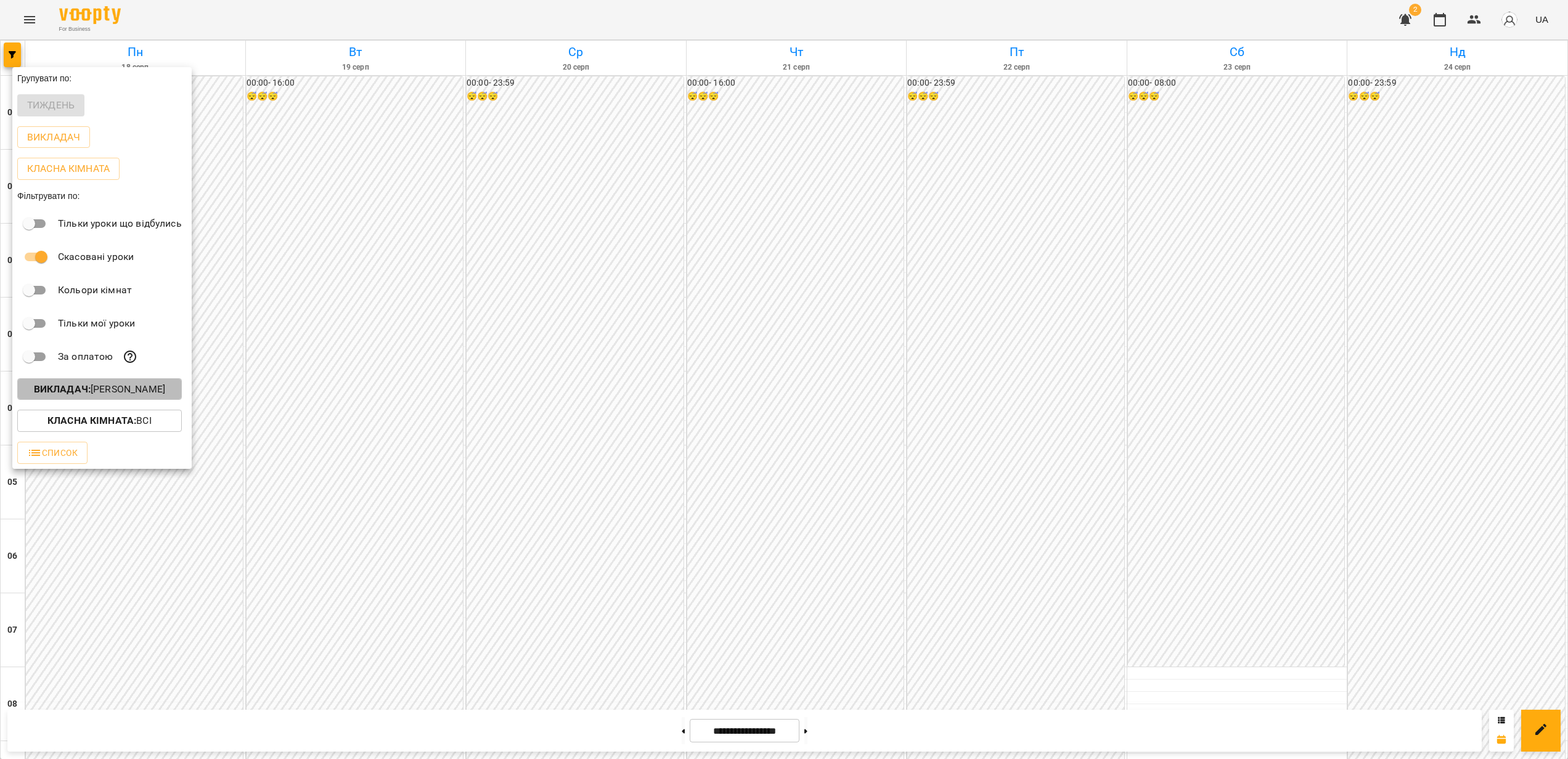
click at [159, 397] on p "Викладач : [PERSON_NAME]" at bounding box center [99, 389] width 131 height 15
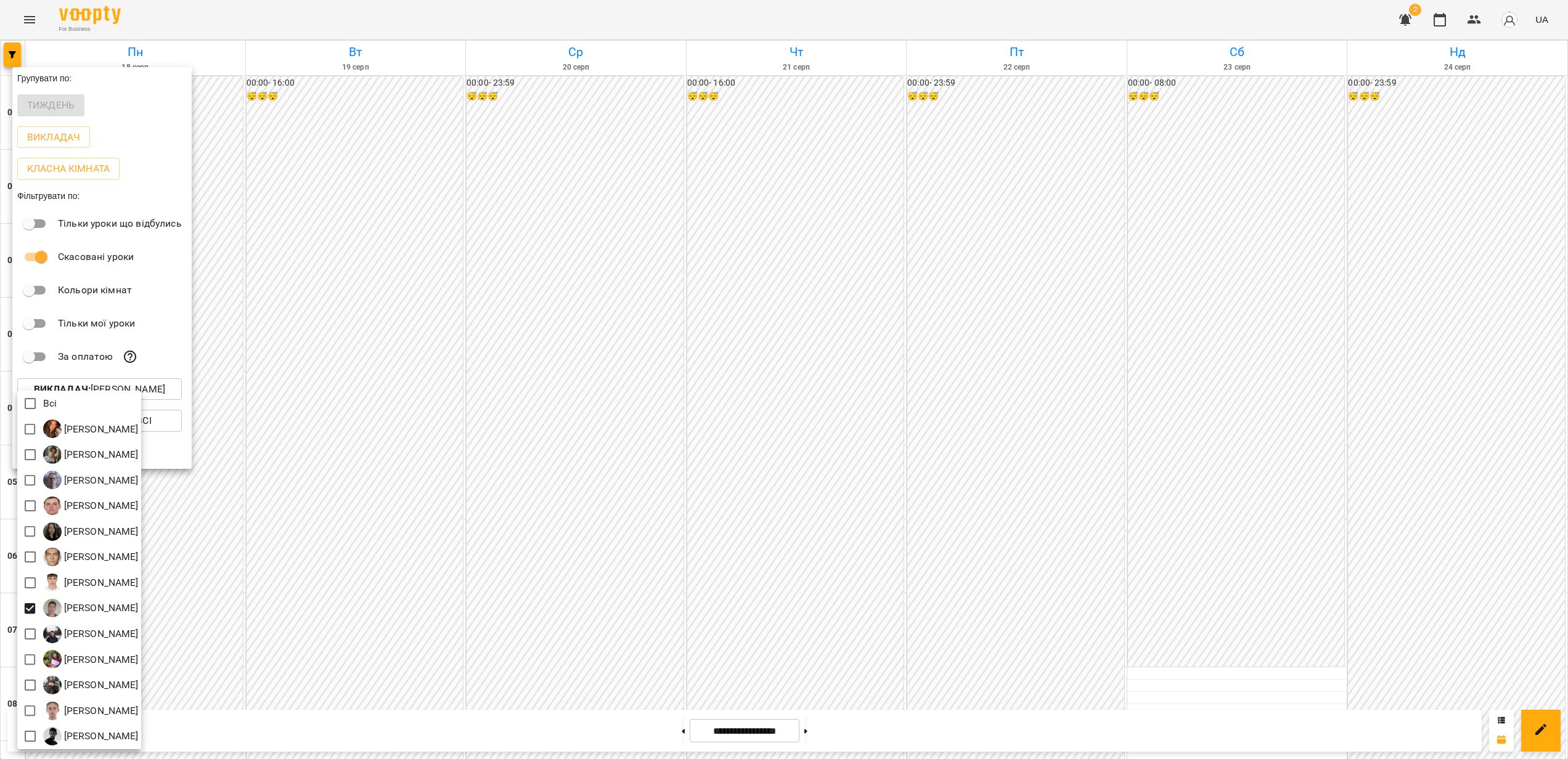
drag, startPoint x: 466, startPoint y: 406, endPoint x: 528, endPoint y: 407, distance: 62.0
click at [466, 407] on div at bounding box center [784, 379] width 1568 height 759
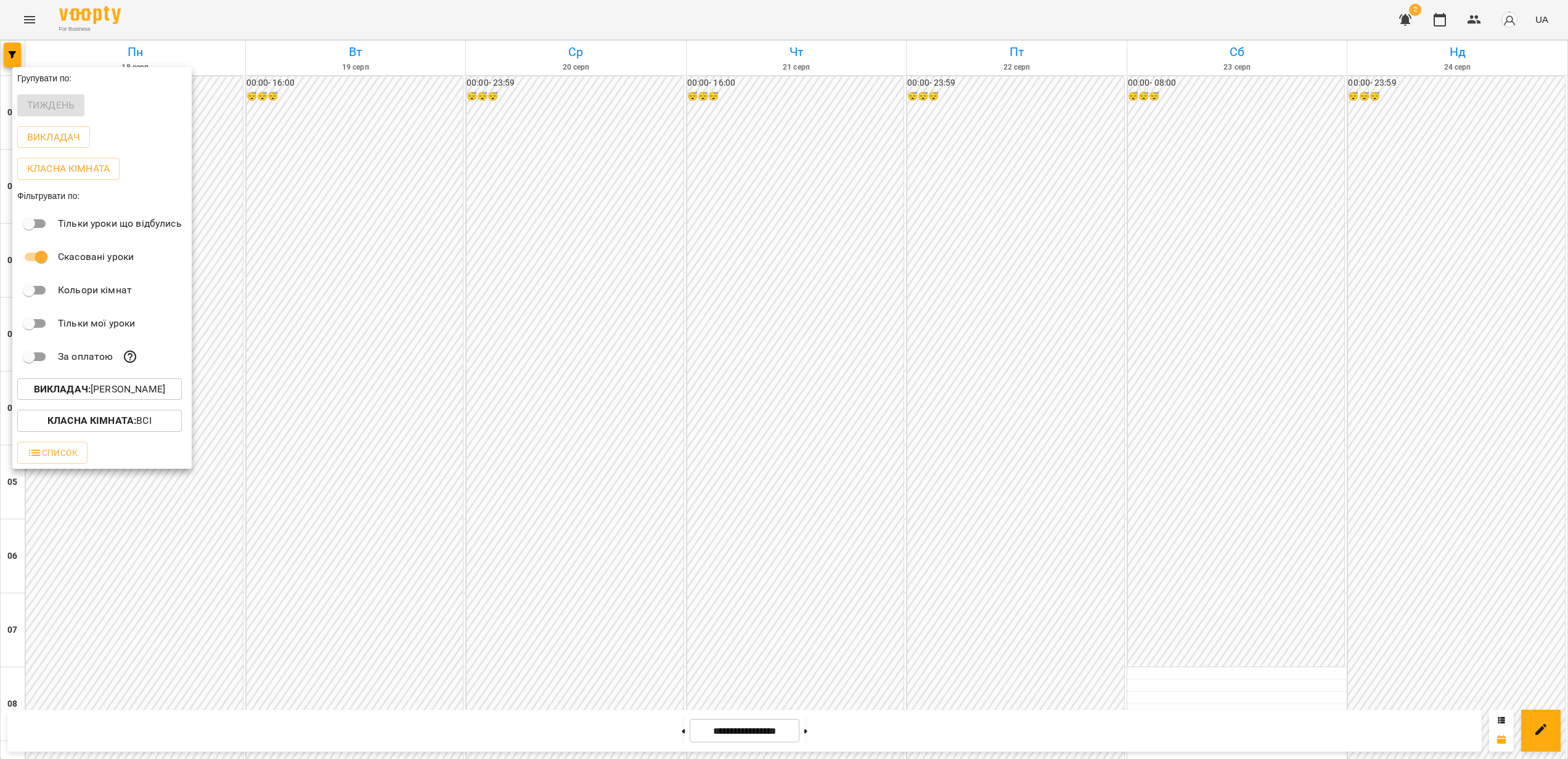
click at [922, 418] on div at bounding box center [784, 379] width 1568 height 759
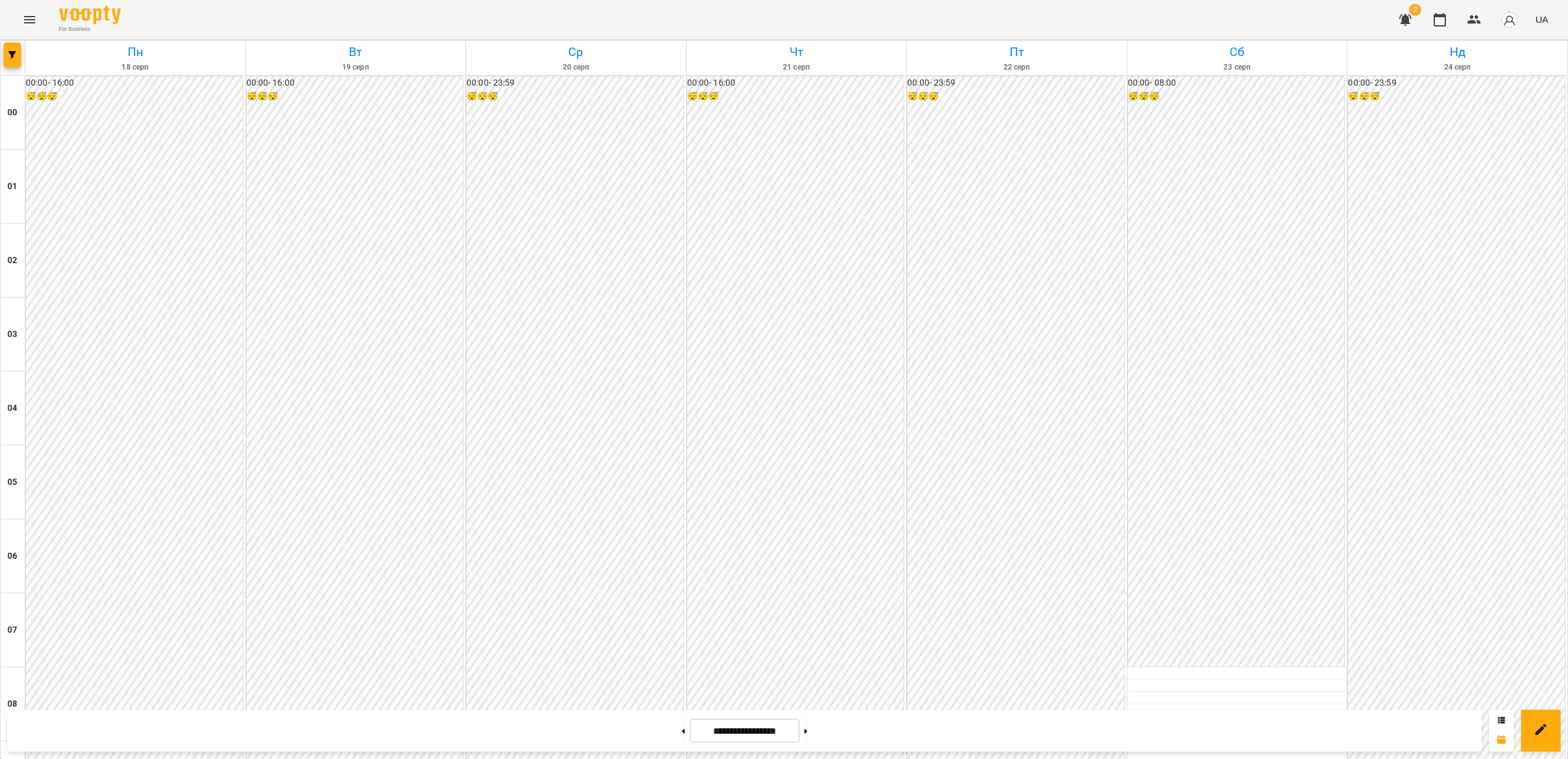
scroll to position [714, 0]
click at [16, 54] on icon "button" at bounding box center [12, 55] width 7 height 7
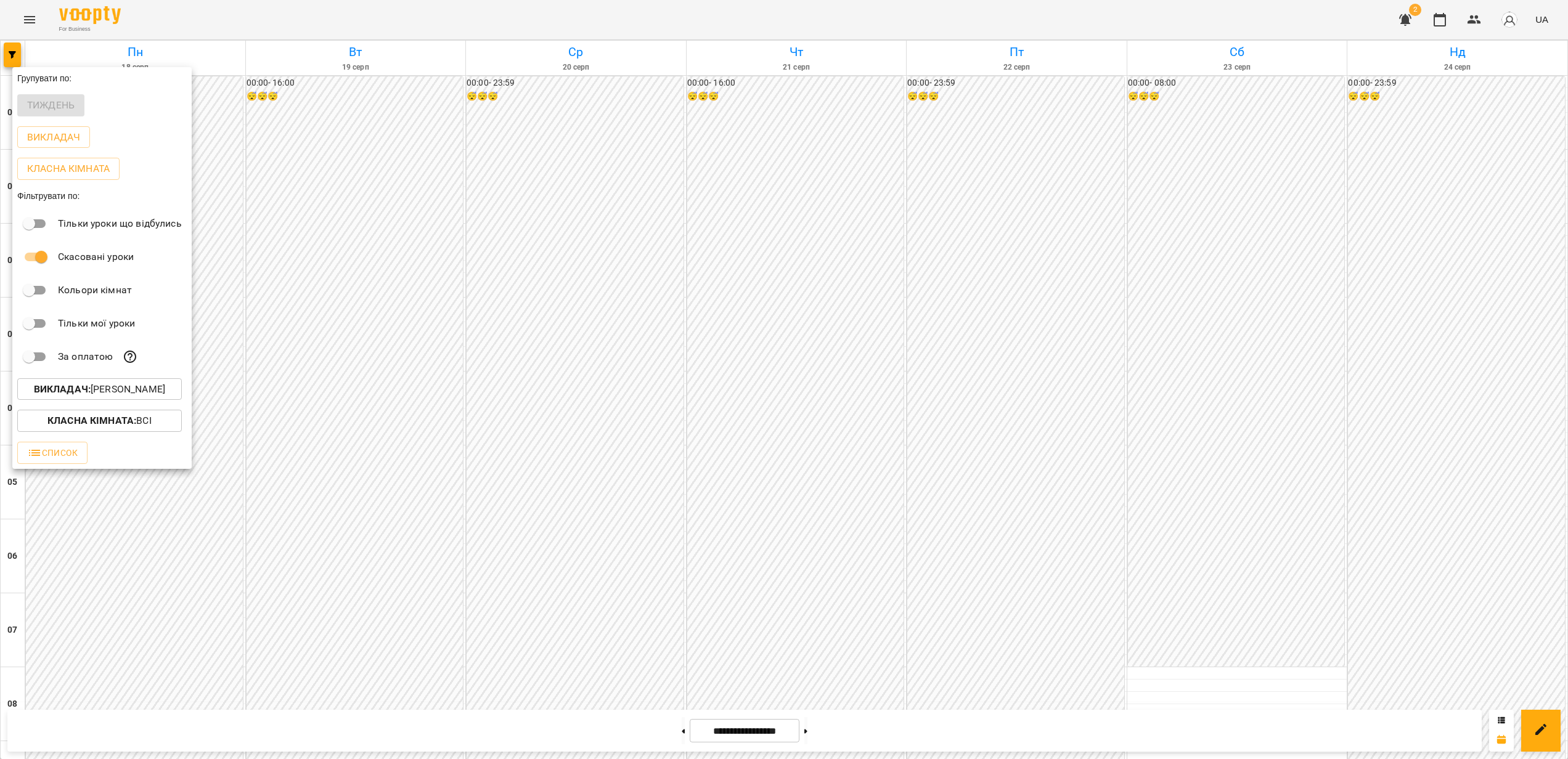
click at [132, 391] on p "Викладач : [PERSON_NAME]" at bounding box center [99, 389] width 131 height 15
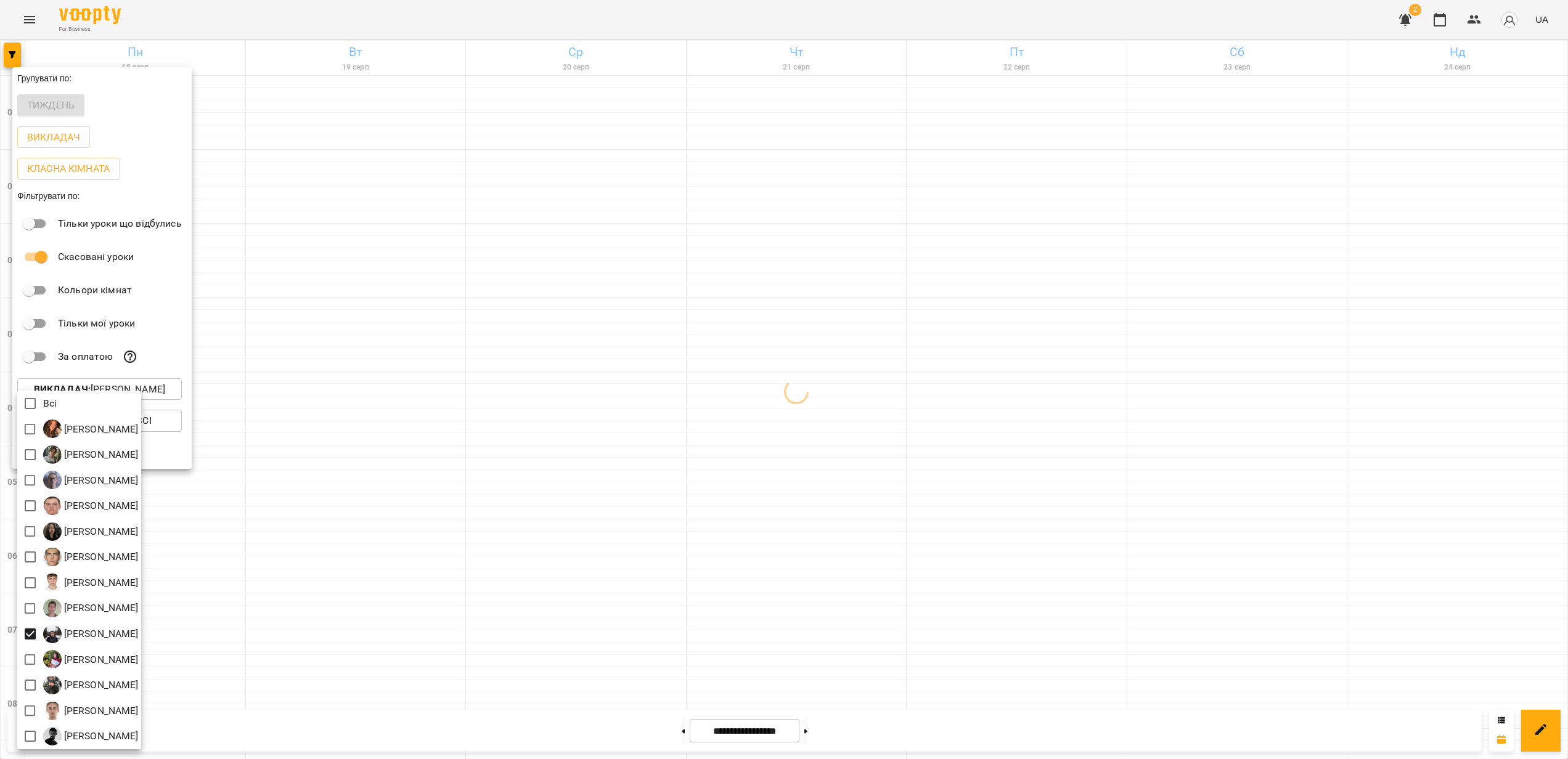
click at [751, 486] on div at bounding box center [784, 379] width 1568 height 759
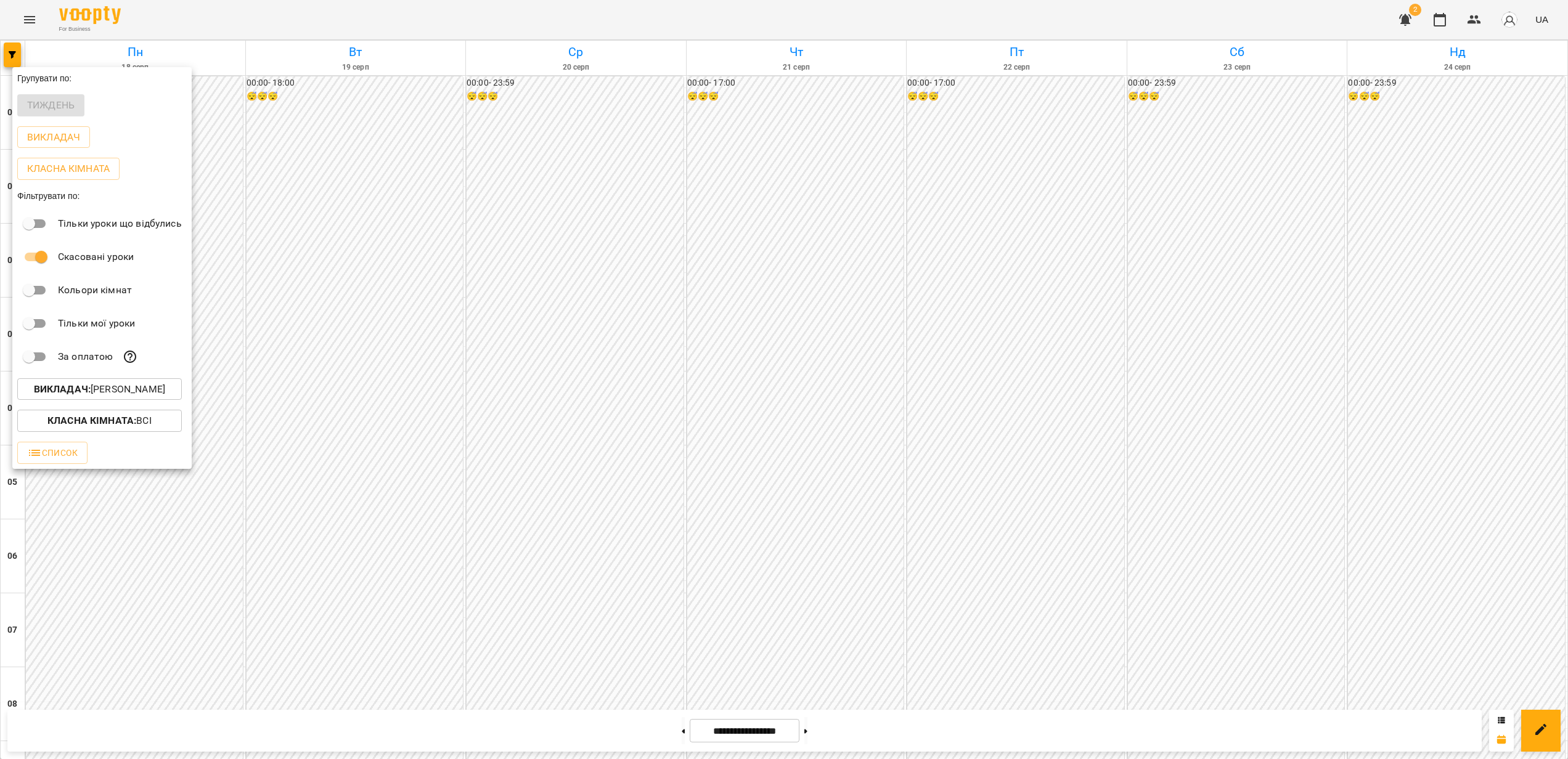
click at [861, 486] on div at bounding box center [784, 379] width 1568 height 759
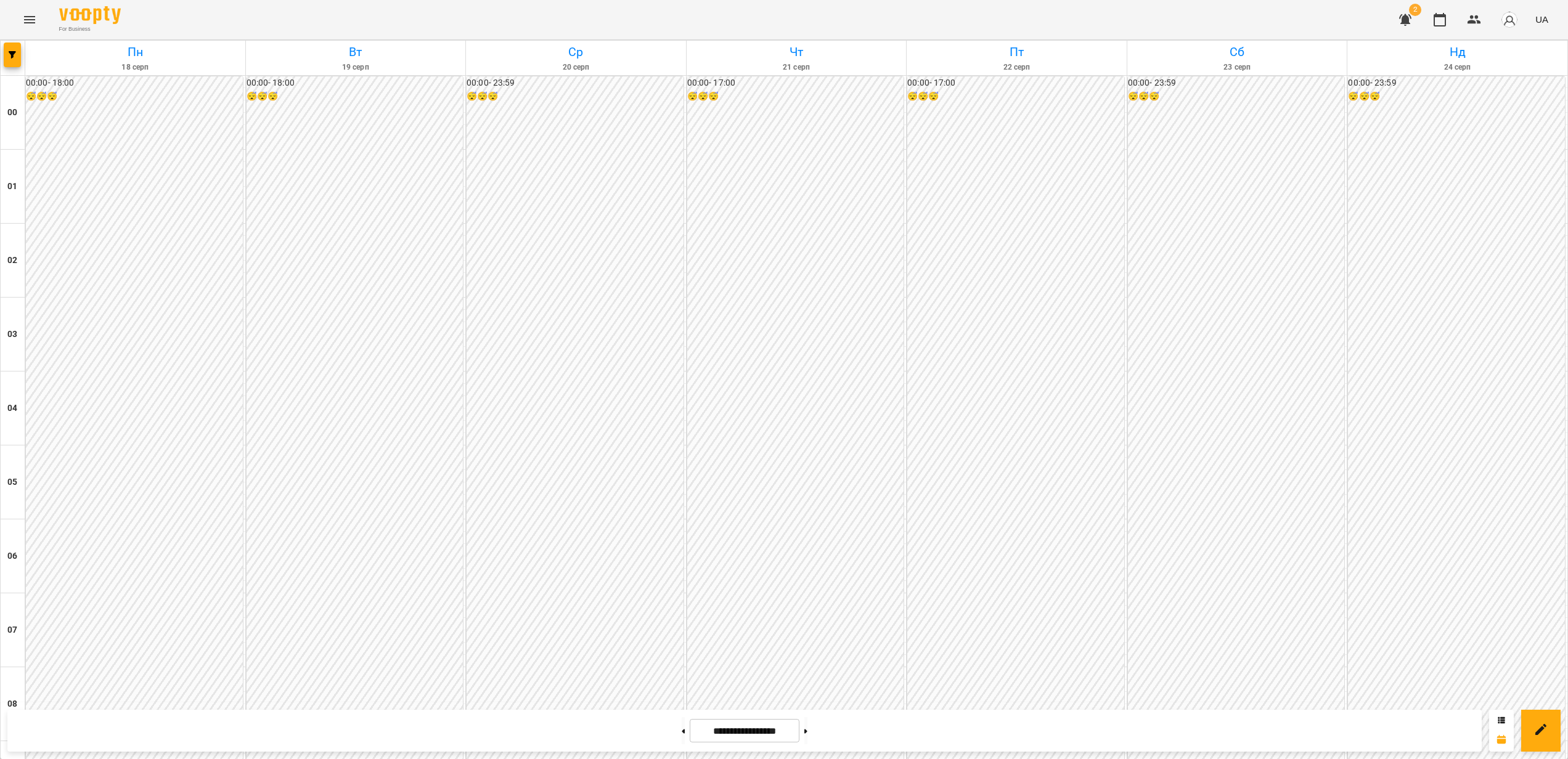
scroll to position [1147, 0]
click at [15, 57] on icon "button" at bounding box center [12, 55] width 7 height 7
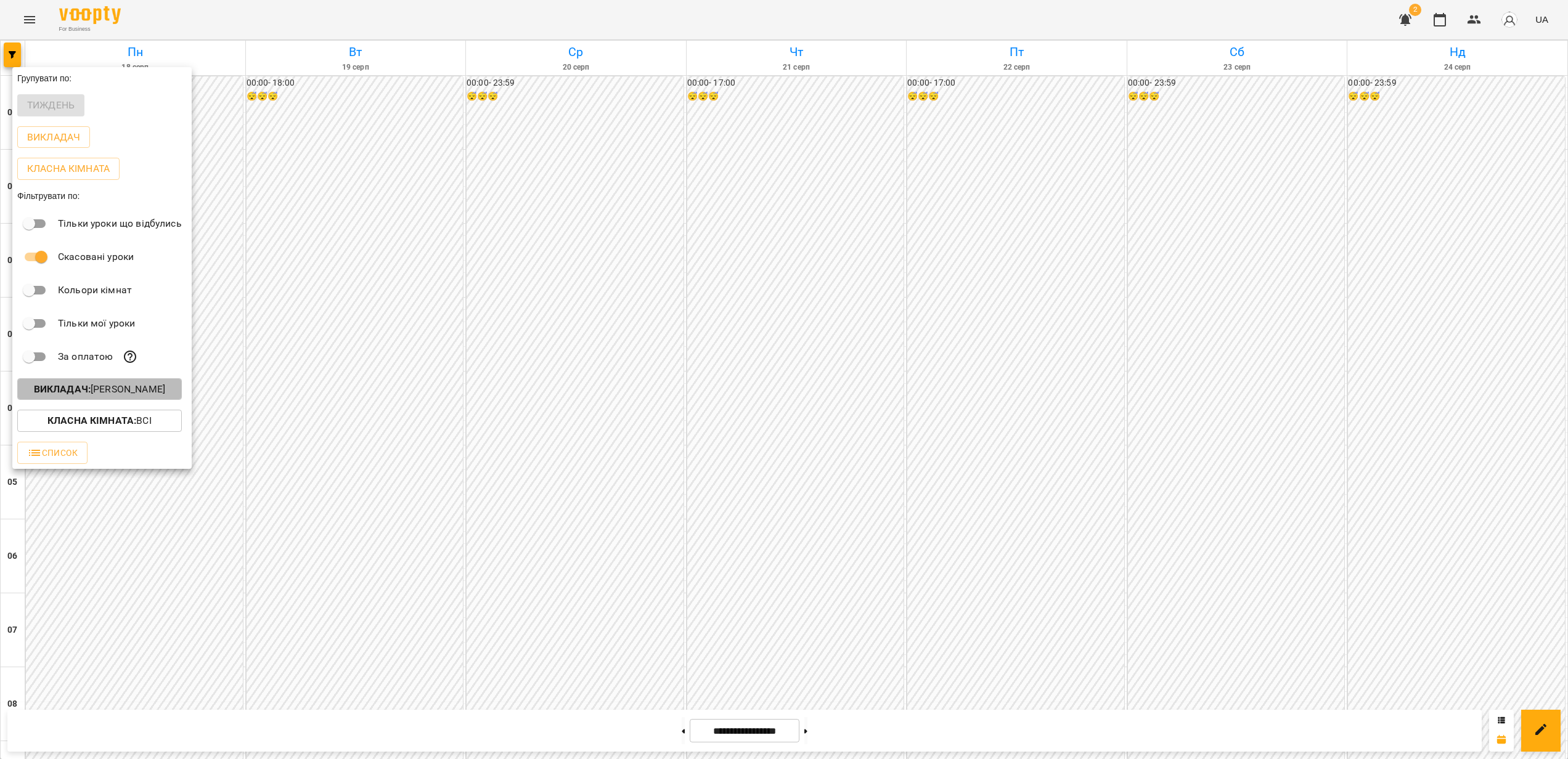
click at [164, 395] on p "Викладач : [PERSON_NAME]" at bounding box center [99, 389] width 131 height 15
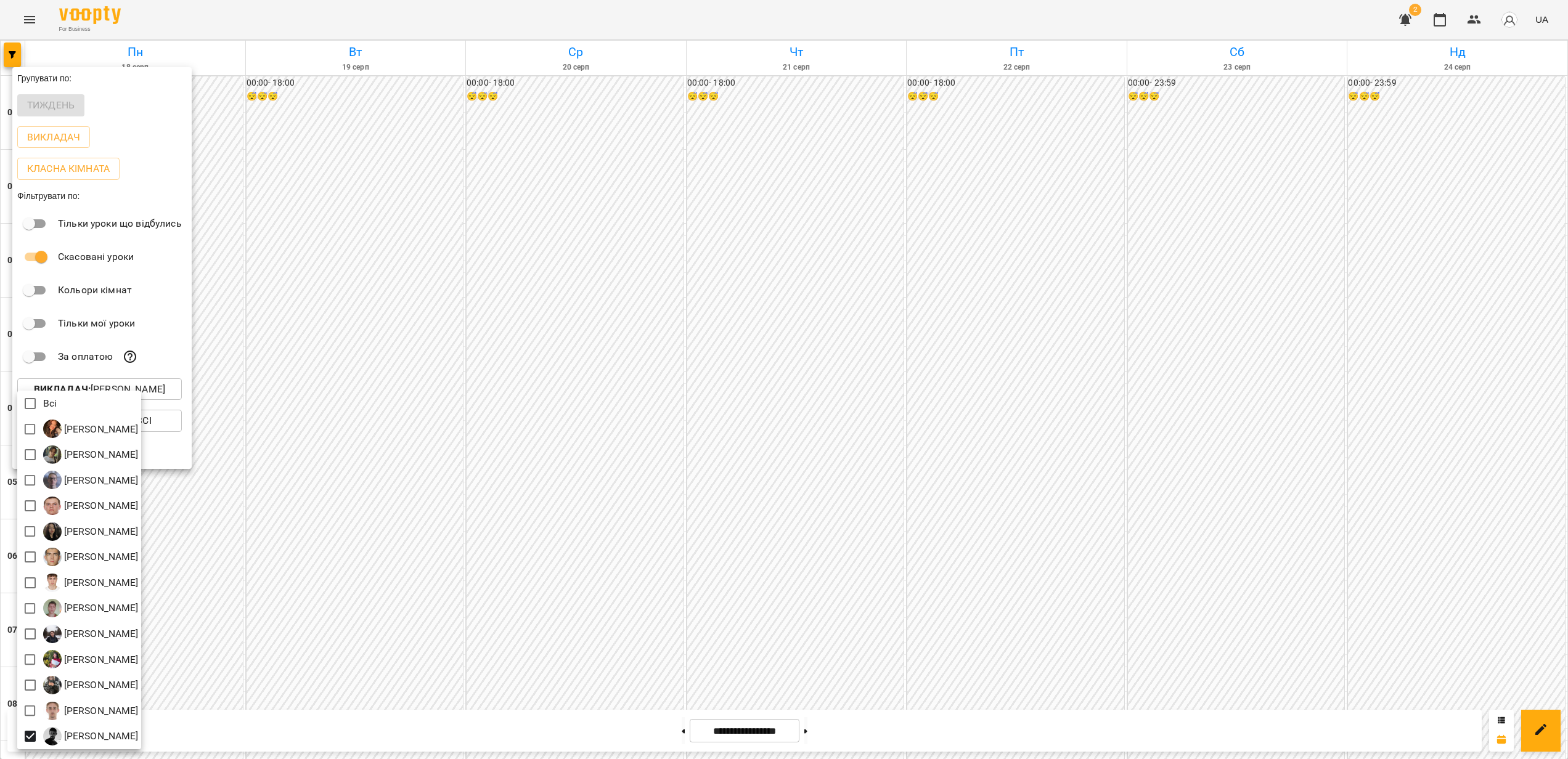
click at [466, 470] on div at bounding box center [784, 379] width 1568 height 759
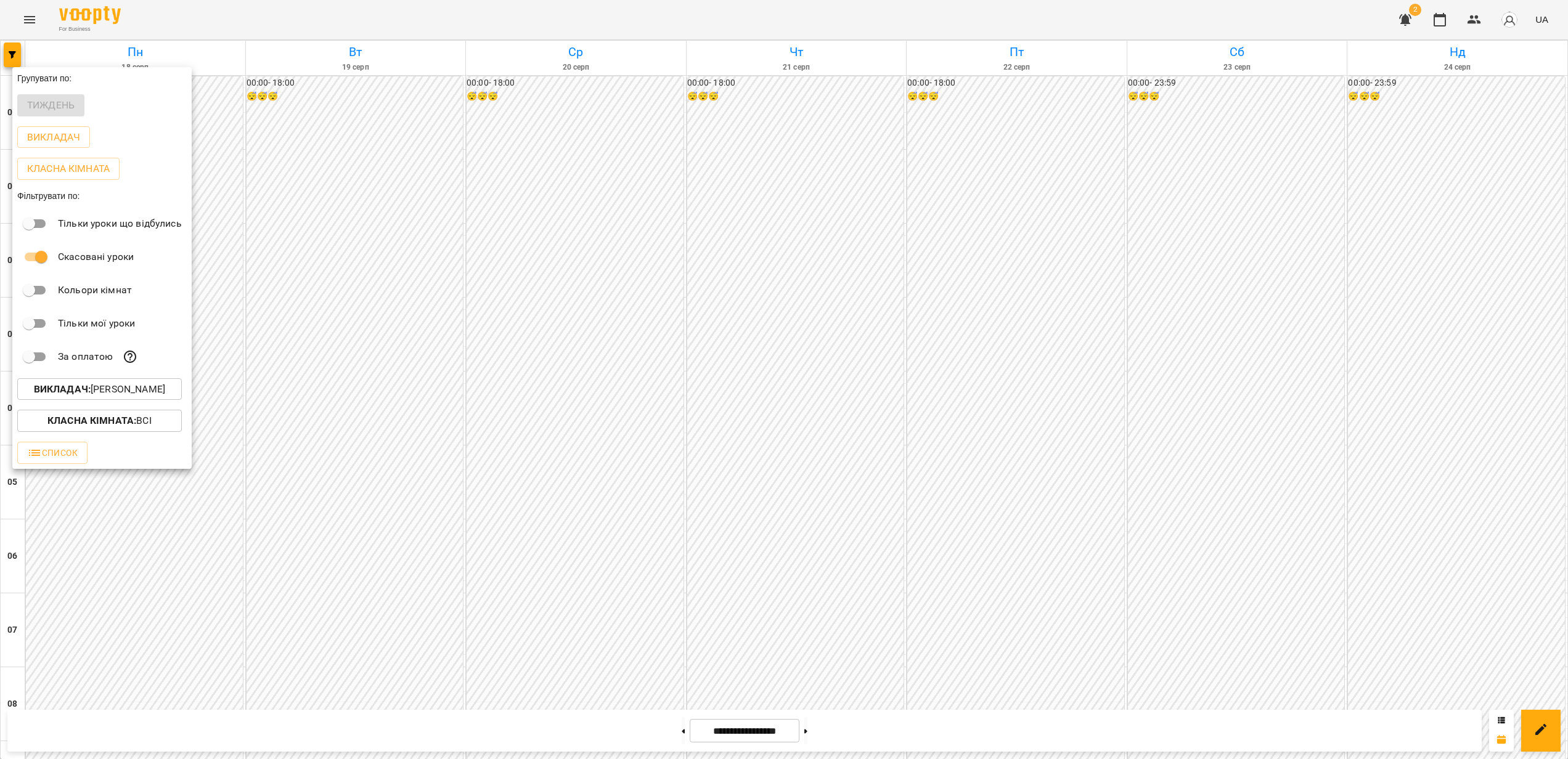
click at [861, 486] on div at bounding box center [784, 379] width 1568 height 759
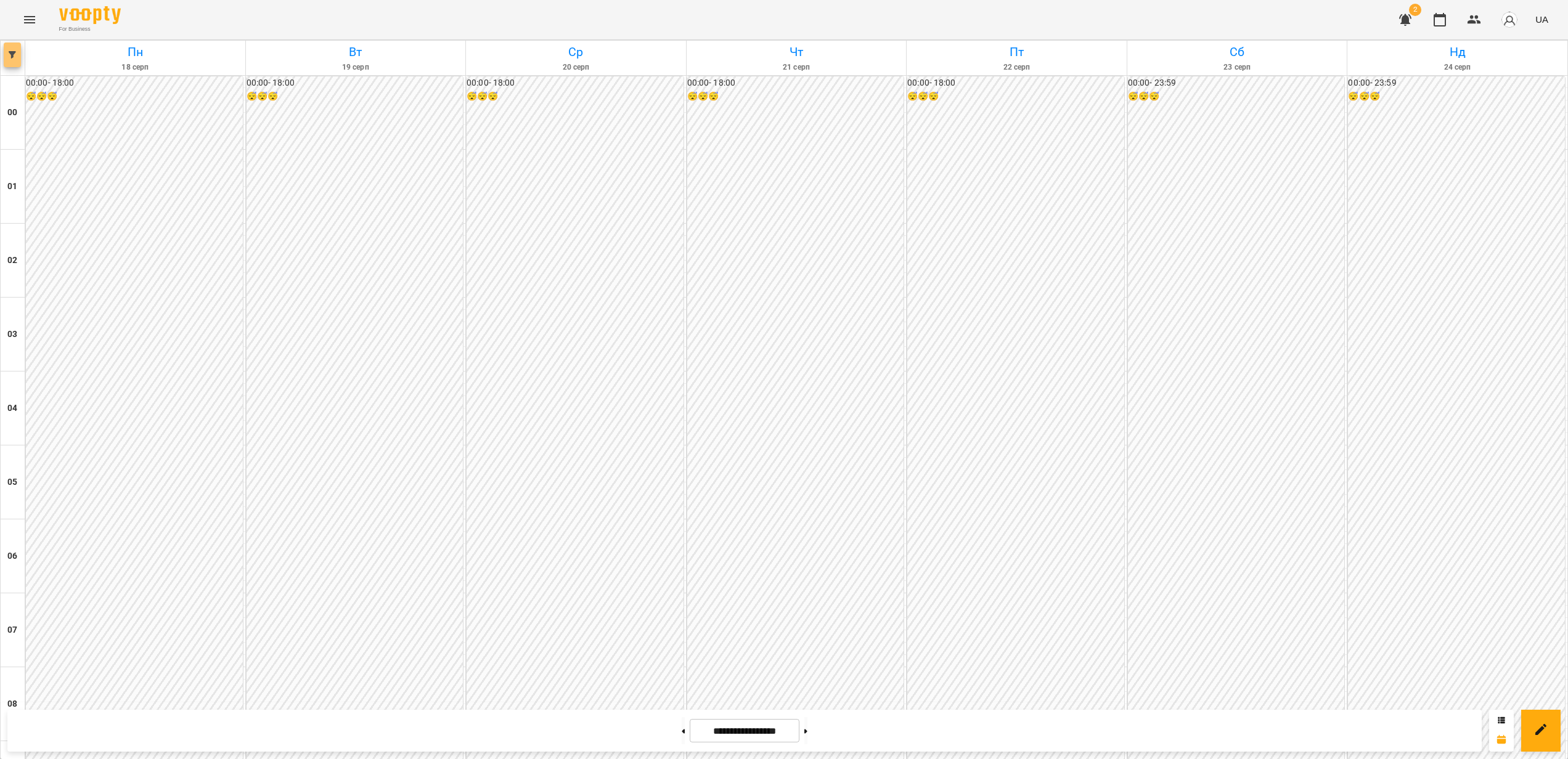
click at [7, 54] on span "button" at bounding box center [12, 55] width 17 height 7
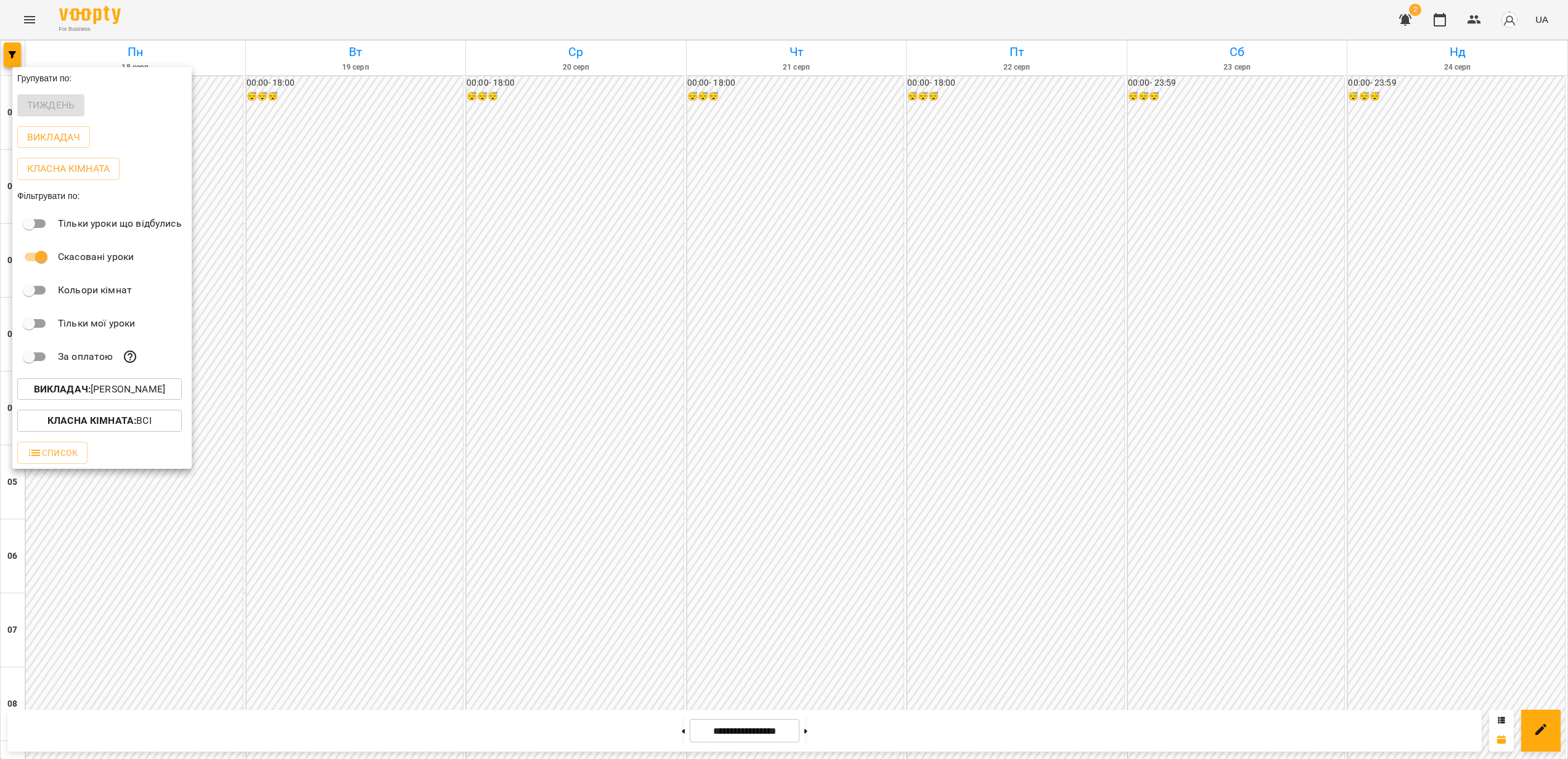
click at [136, 389] on p "Викладач : [PERSON_NAME]" at bounding box center [99, 389] width 131 height 15
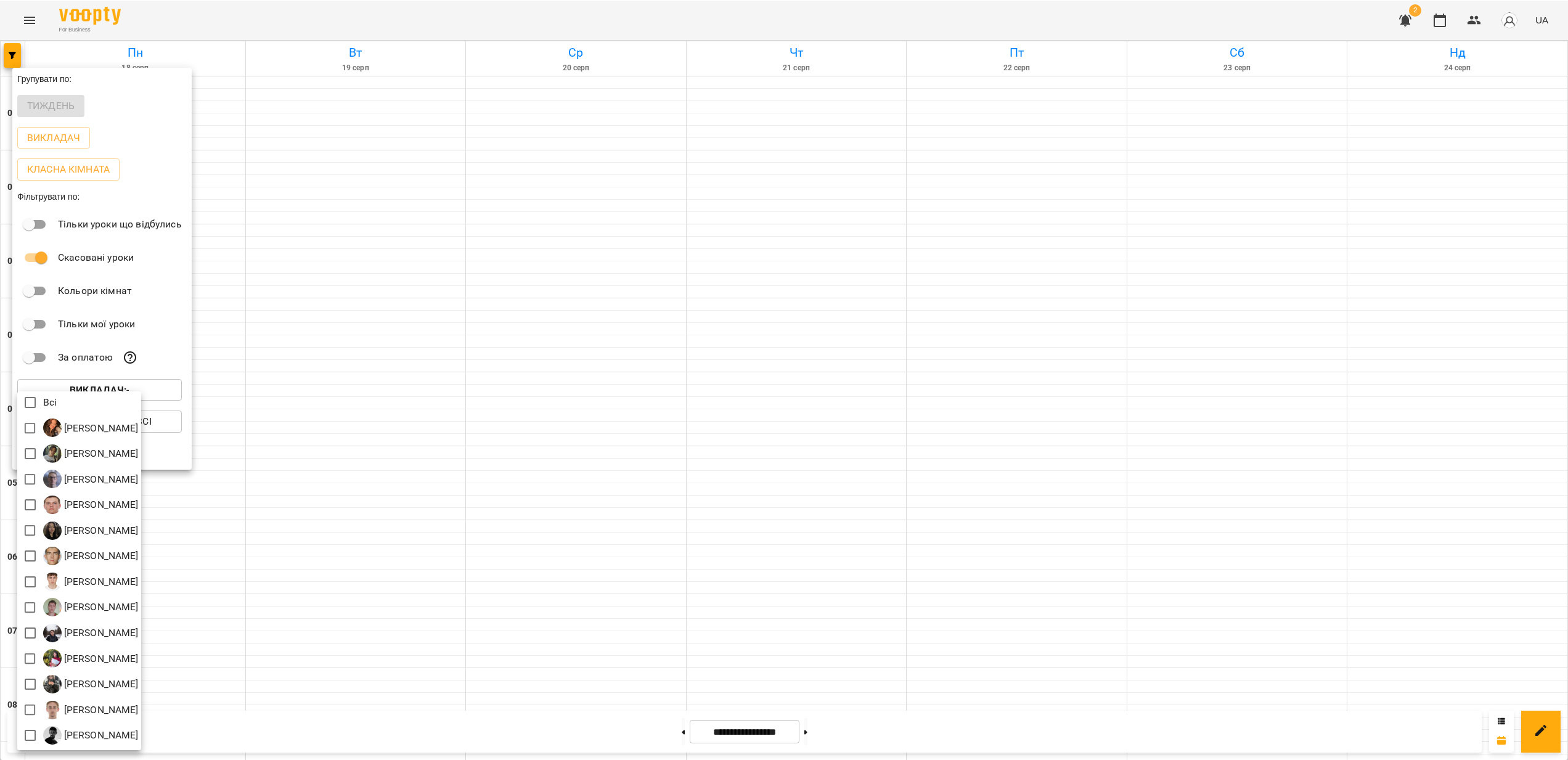
scroll to position [2, 0]
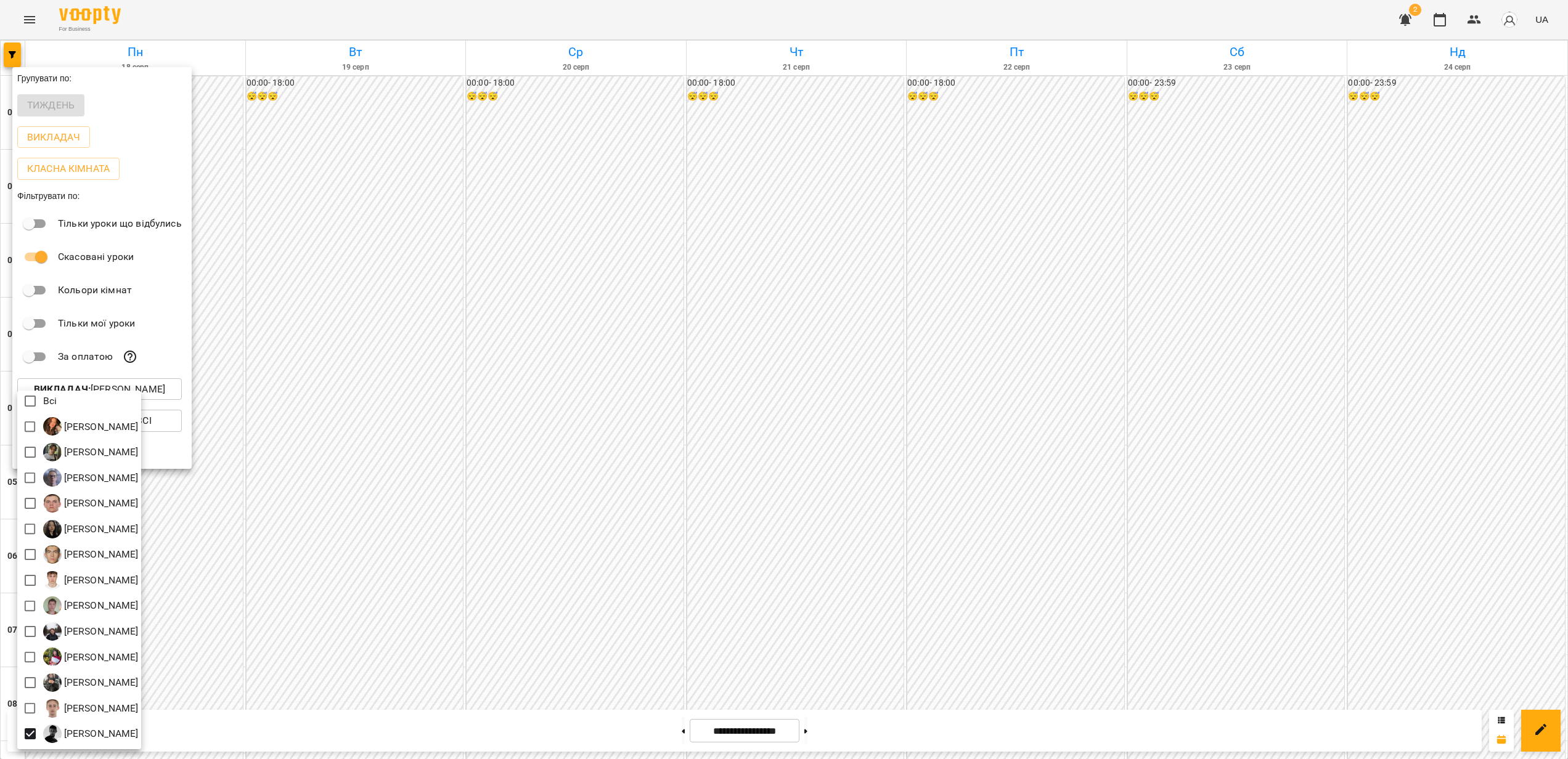
click at [728, 486] on div at bounding box center [784, 379] width 1568 height 759
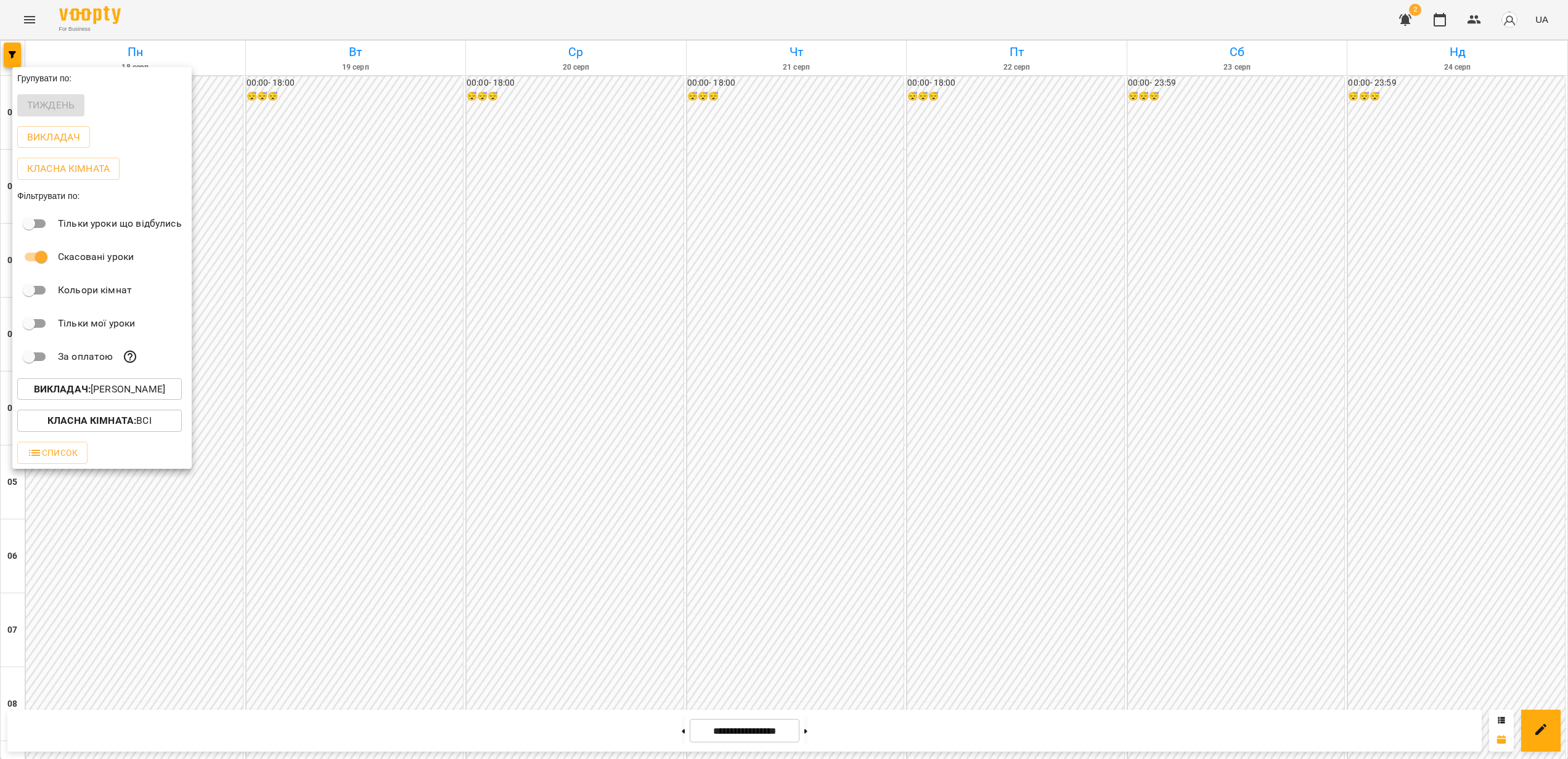
click at [774, 486] on div at bounding box center [784, 379] width 1568 height 759
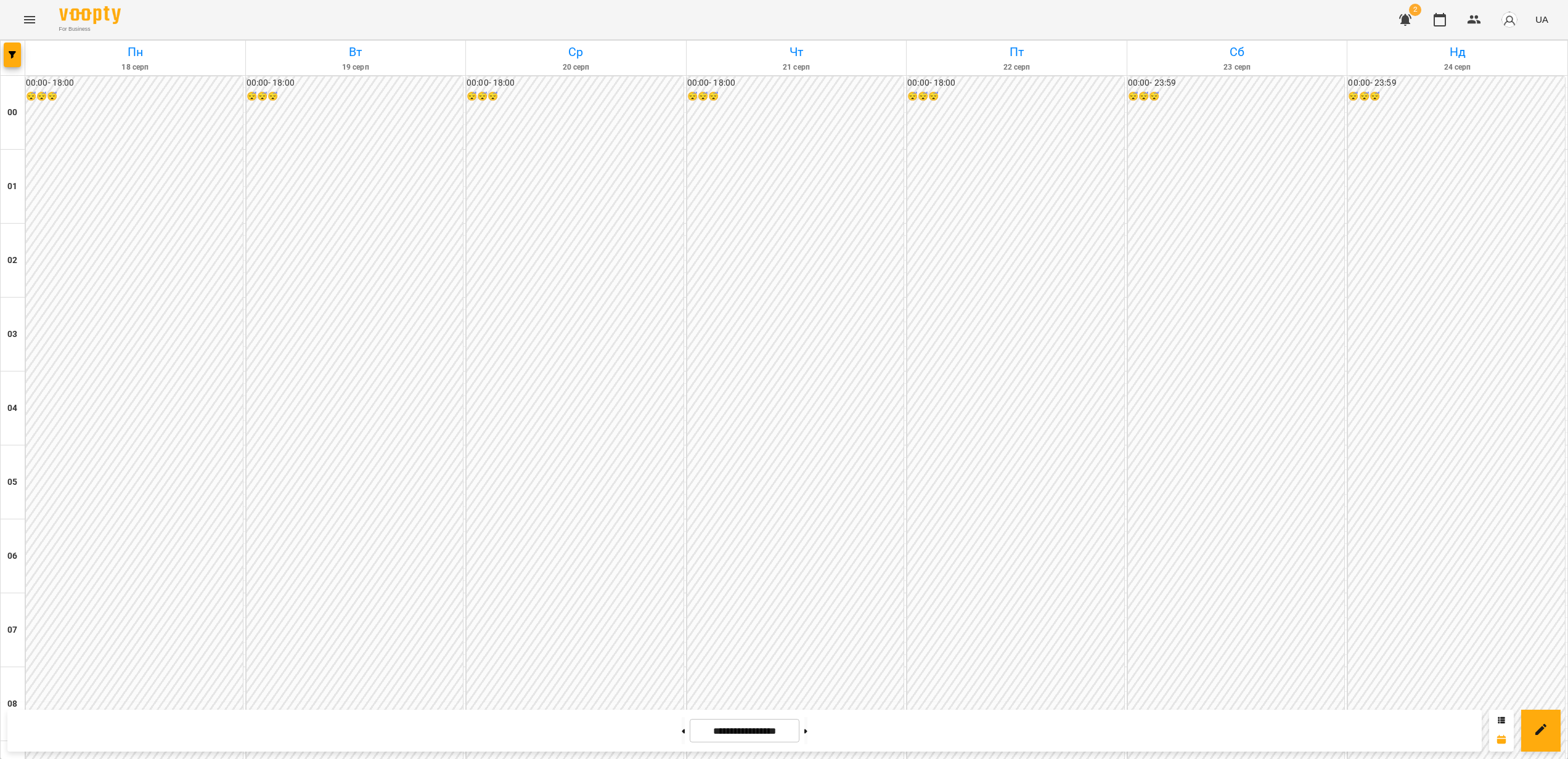
click at [531, 486] on div at bounding box center [784, 379] width 1568 height 759
click at [14, 55] on icon "button" at bounding box center [12, 55] width 7 height 7
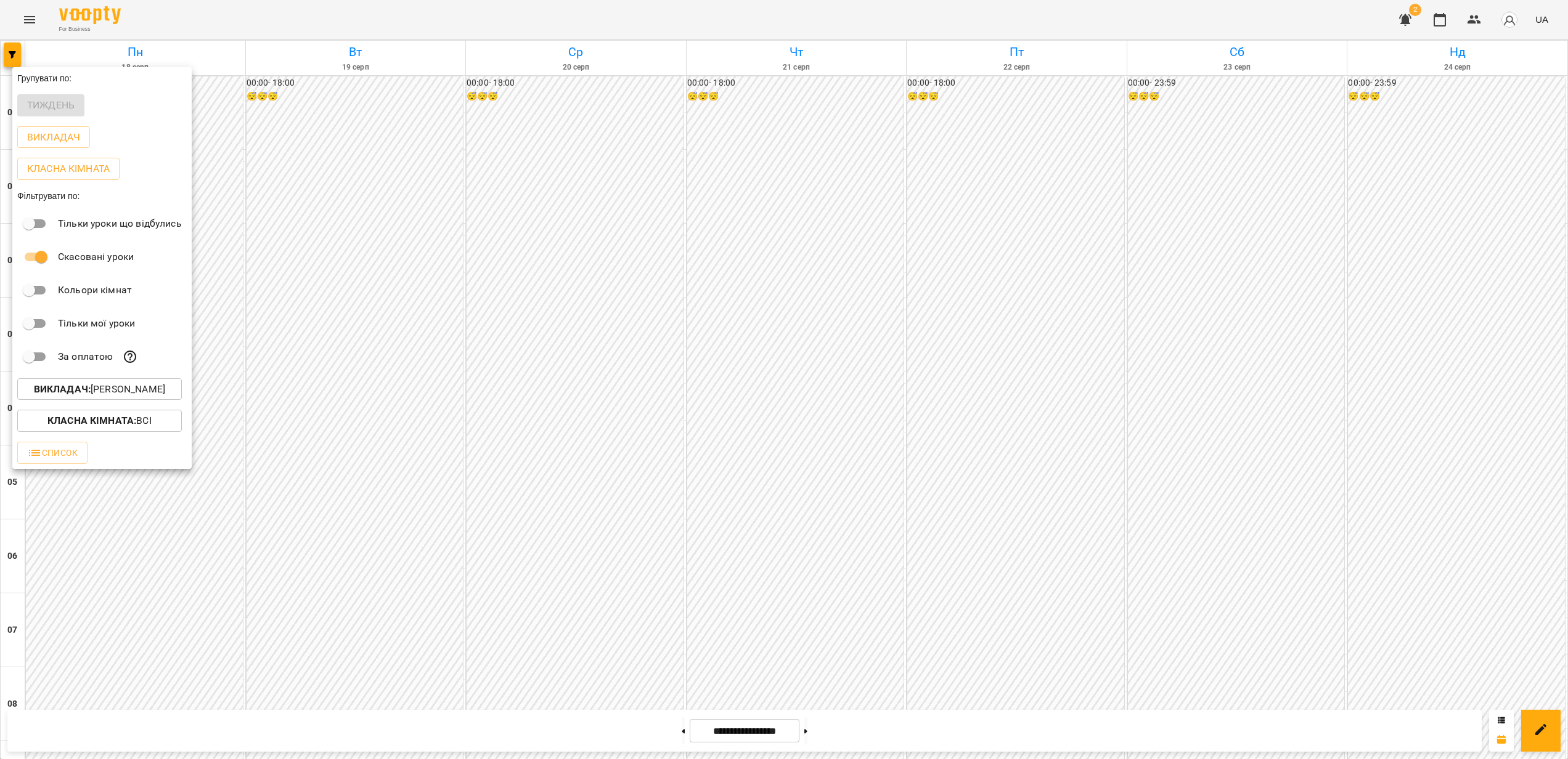
click at [481, 146] on div at bounding box center [784, 379] width 1568 height 759
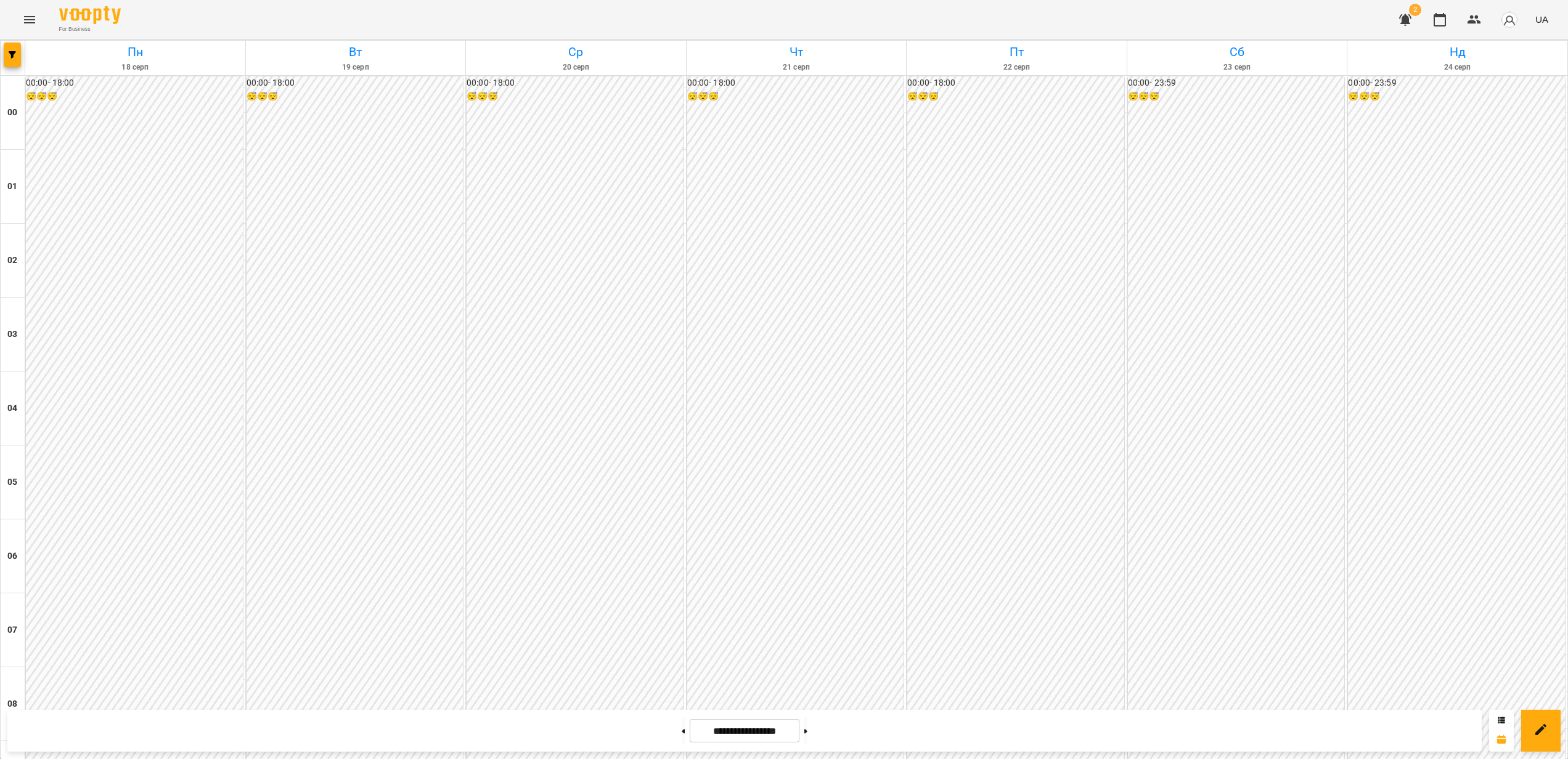
click at [50, 32] on div "For Business 2 UA" at bounding box center [784, 19] width 1568 height 39
click at [31, 24] on icon "Menu" at bounding box center [29, 19] width 15 height 15
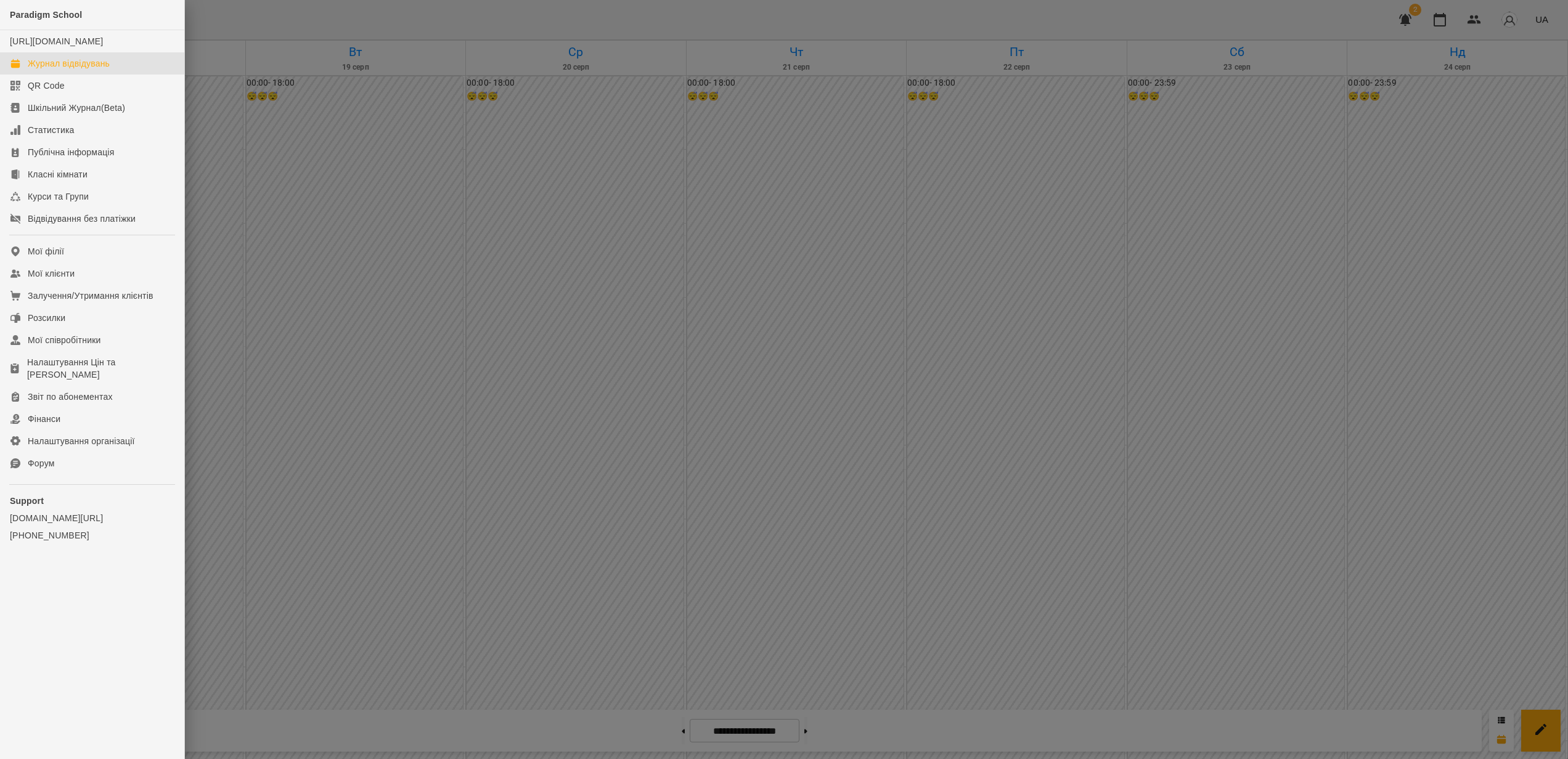
click at [589, 164] on div at bounding box center [784, 379] width 1568 height 759
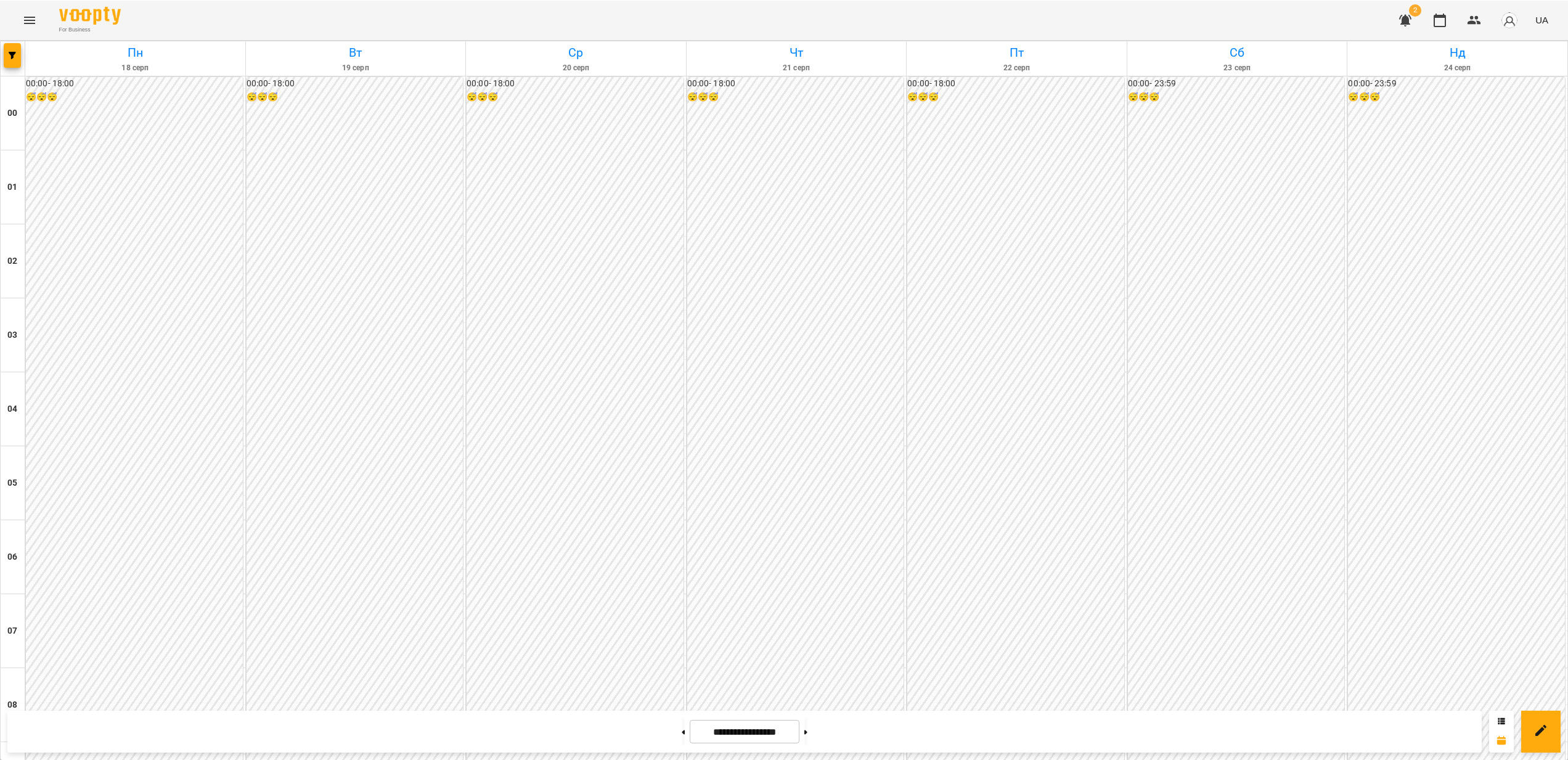
scroll to position [1146, 0]
click at [477, 214] on div "00:00 - 18:00 😴😴😴" at bounding box center [575, 741] width 217 height 1330
drag, startPoint x: 188, startPoint y: 151, endPoint x: 525, endPoint y: 204, distance: 341.1
click at [188, 151] on div at bounding box center [784, 380] width 1568 height 760
drag, startPoint x: 241, startPoint y: 184, endPoint x: 465, endPoint y: 176, distance: 224.1
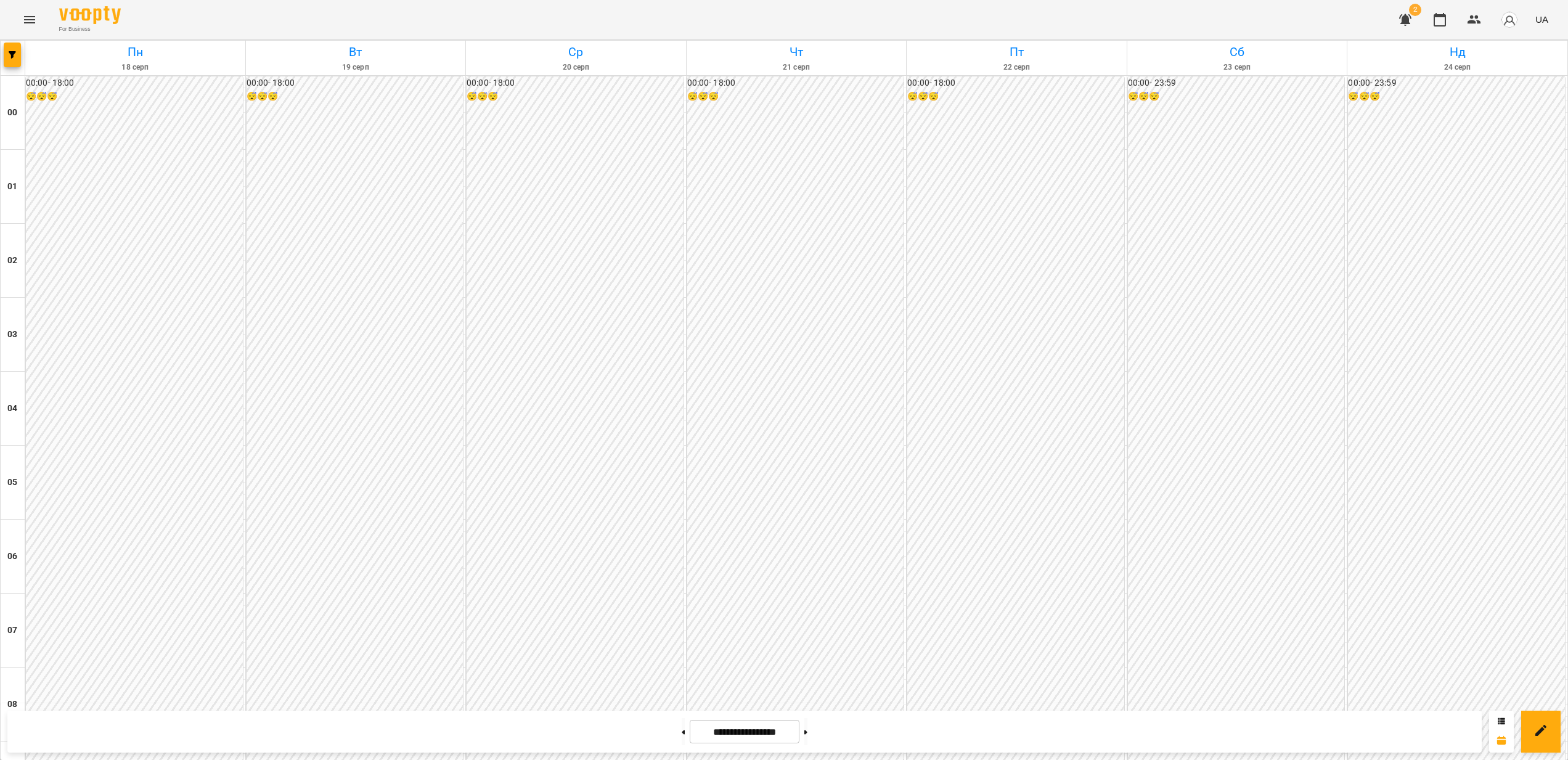
click at [104, 194] on div "00:00 - 18:00 😴😴😴" at bounding box center [134, 741] width 217 height 1330
drag, startPoint x: 279, startPoint y: 208, endPoint x: 423, endPoint y: 225, distance: 145.0
click at [279, 207] on div at bounding box center [784, 380] width 1568 height 760
click at [36, 29] on button "Menu" at bounding box center [29, 19] width 29 height 29
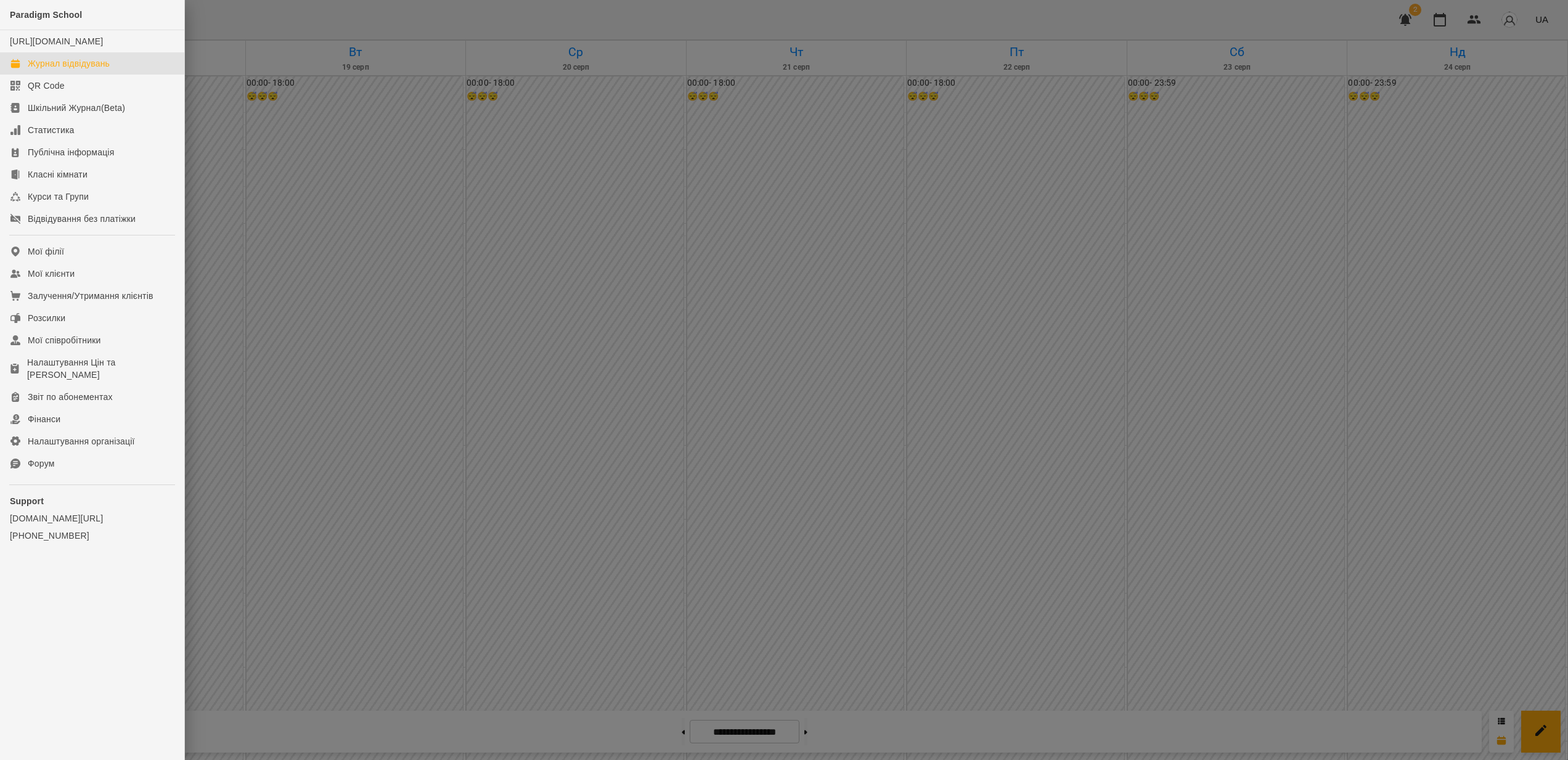
click at [411, 161] on div at bounding box center [784, 380] width 1568 height 760
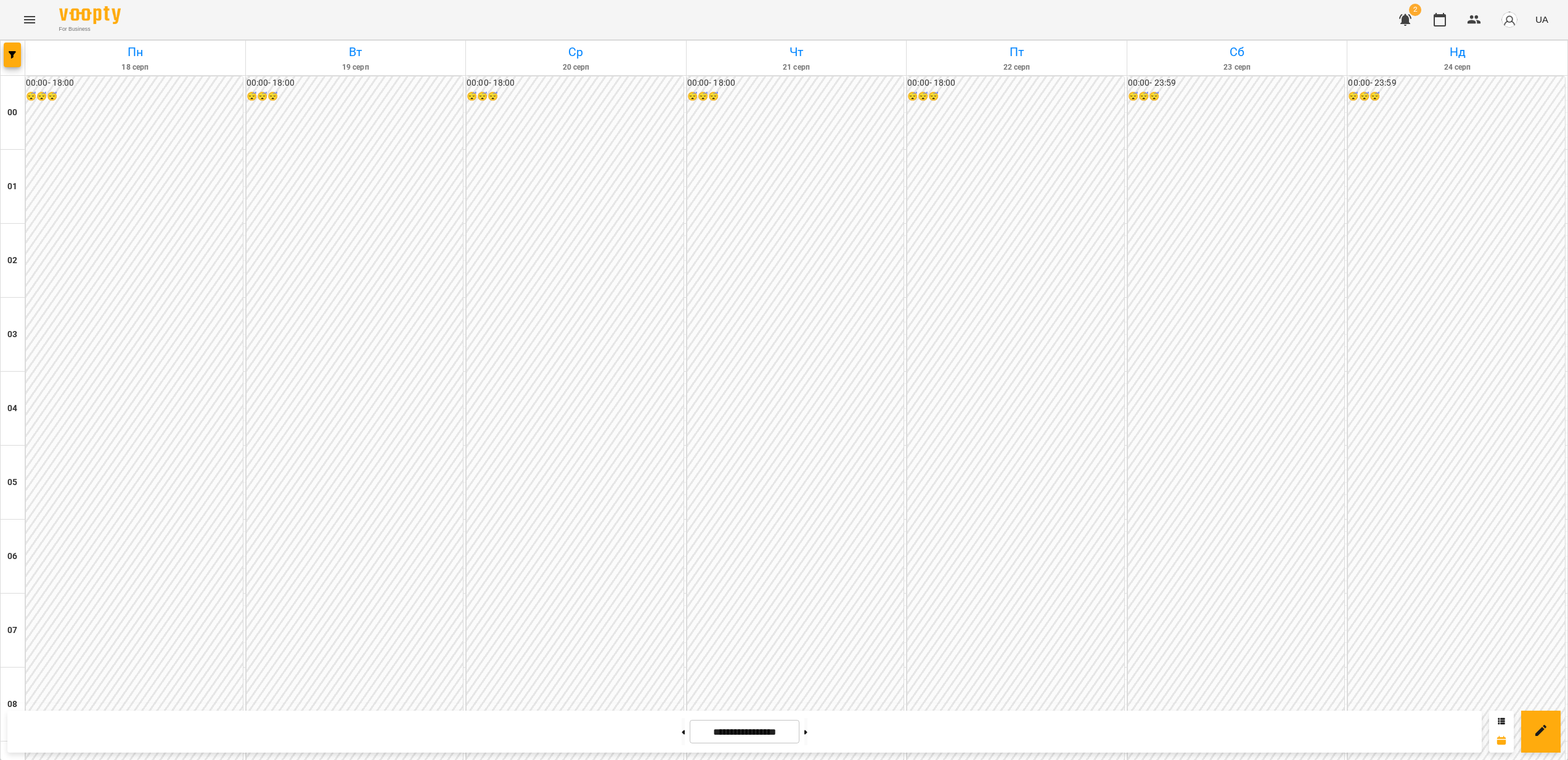
click at [436, 155] on div "00:00 - 18:00 😴😴😴" at bounding box center [355, 741] width 217 height 1330
click at [590, 191] on div at bounding box center [784, 380] width 1568 height 760
click at [624, 216] on div "00:00 - 18:00 😴😴😴" at bounding box center [575, 741] width 217 height 1330
click at [848, 221] on div at bounding box center [784, 380] width 1568 height 760
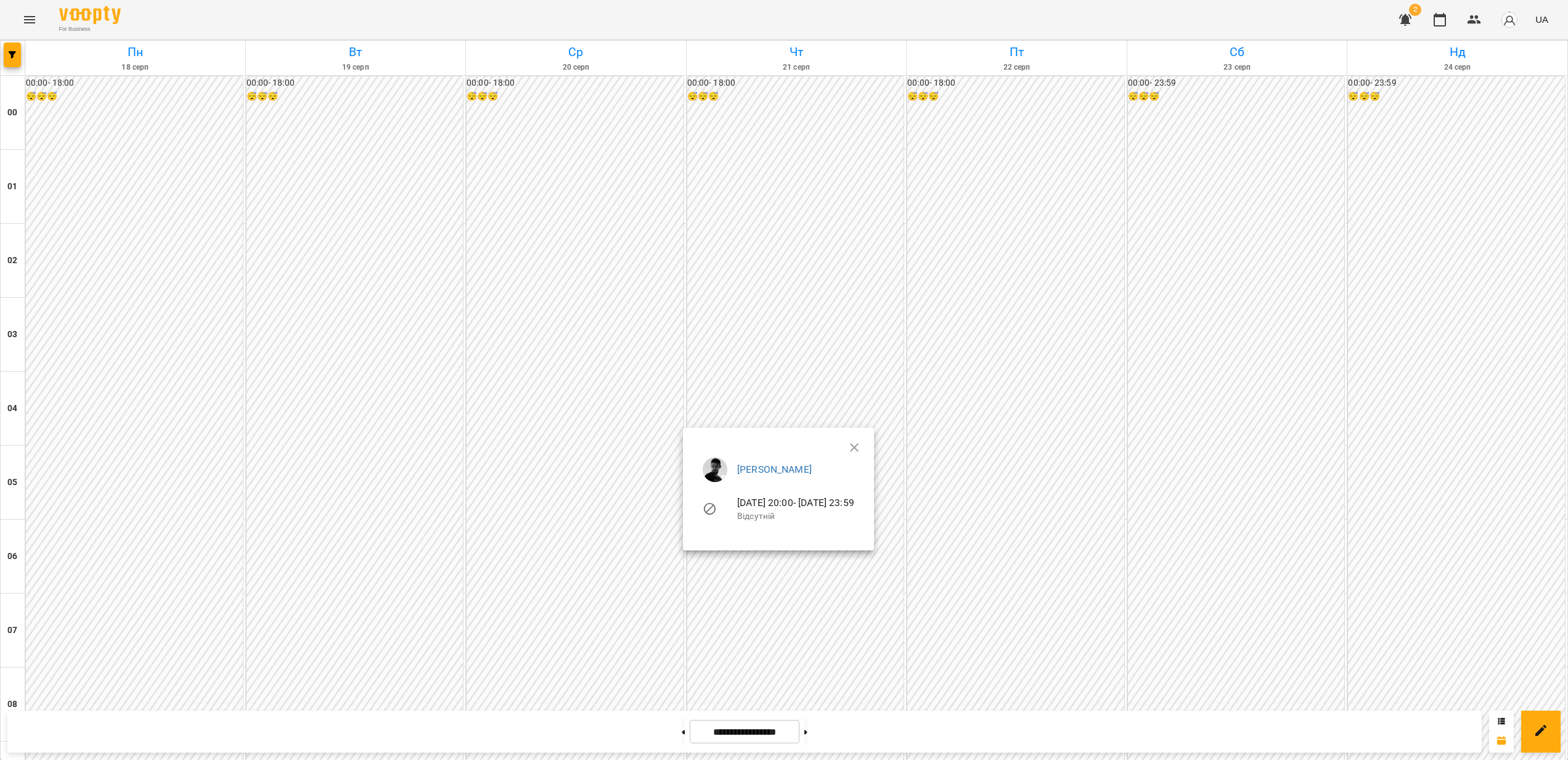
click at [584, 486] on div at bounding box center [784, 380] width 1568 height 760
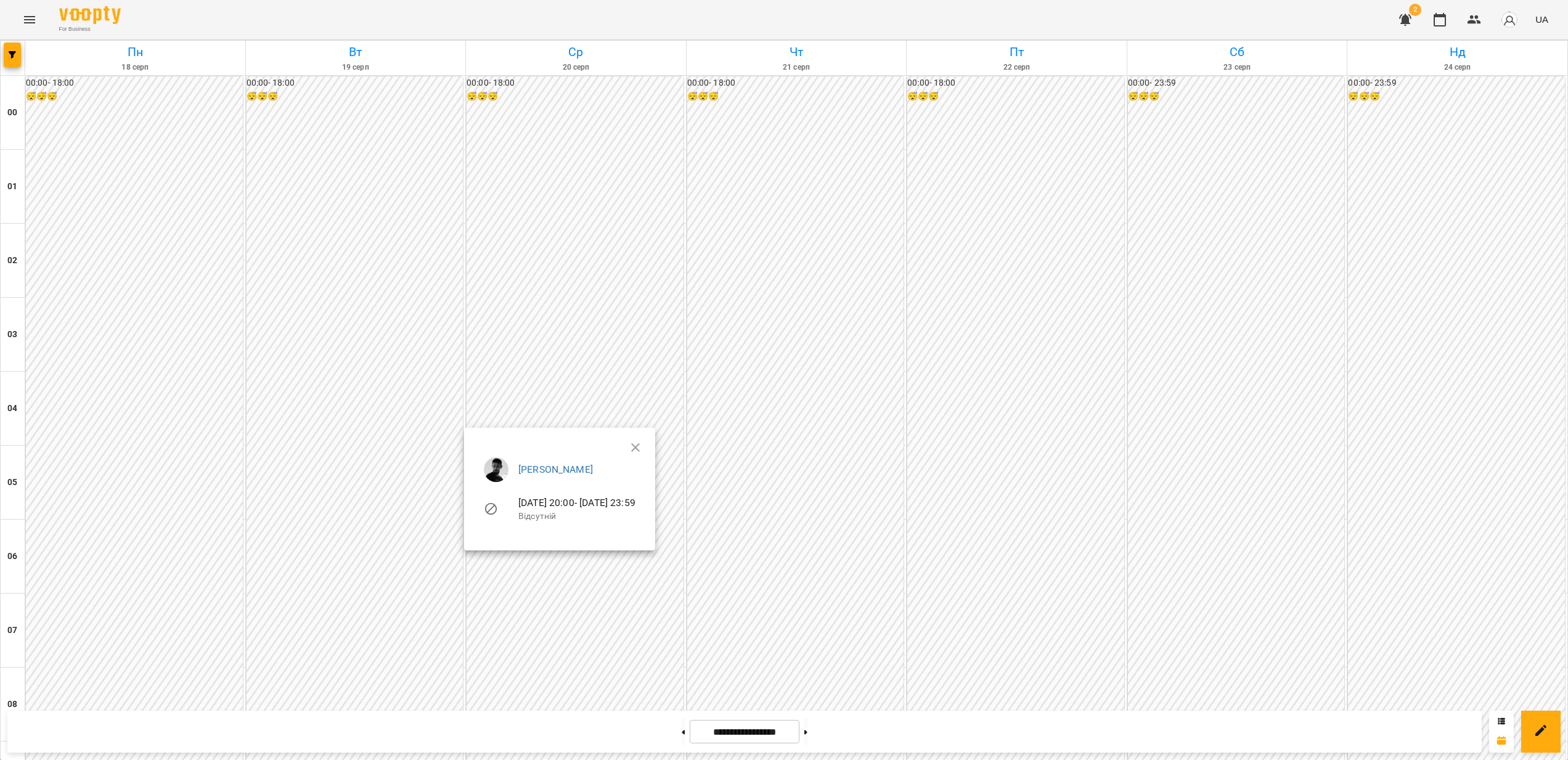
click at [366, 486] on div at bounding box center [784, 380] width 1568 height 760
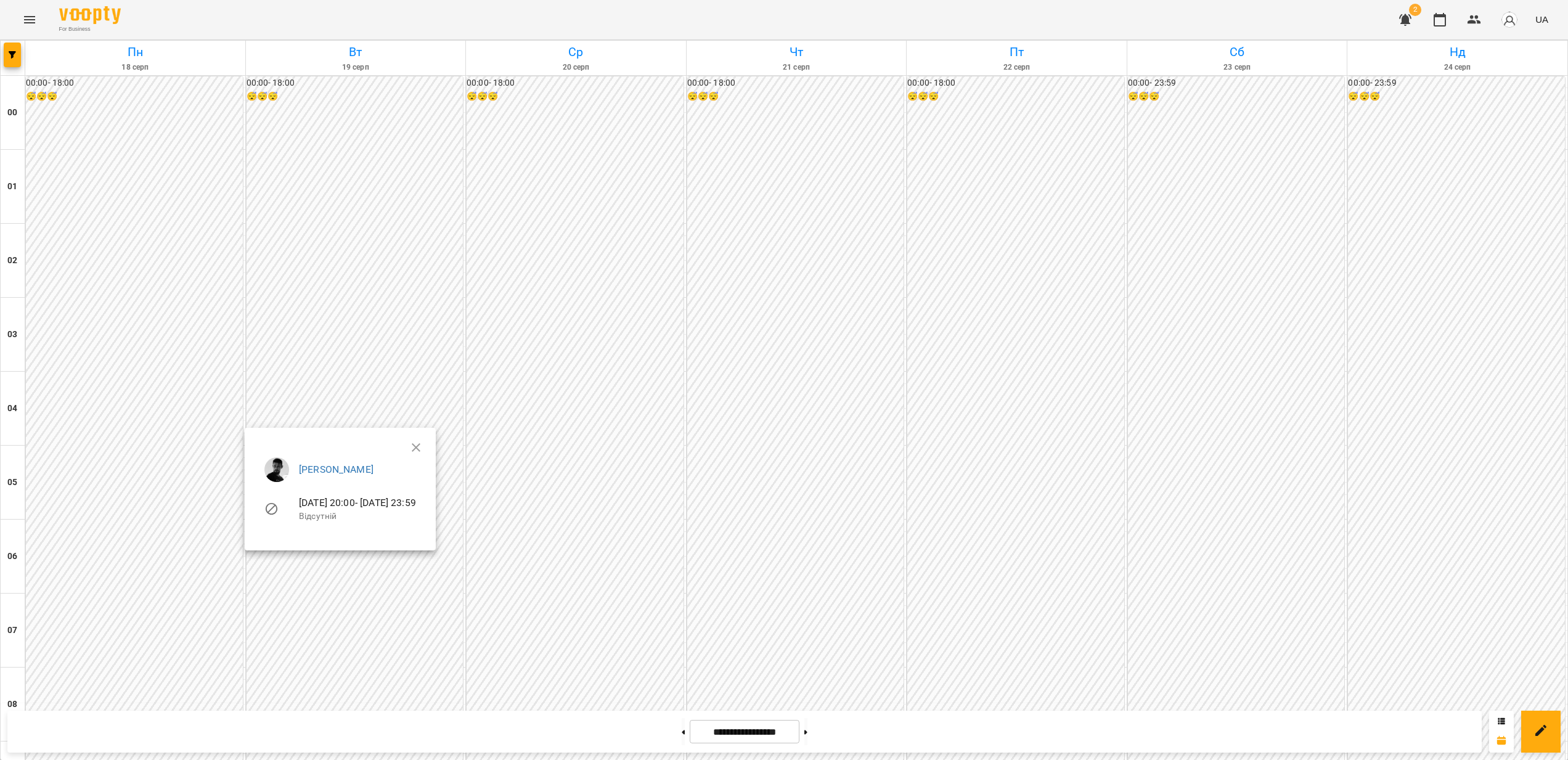
click at [136, 486] on div at bounding box center [784, 380] width 1568 height 760
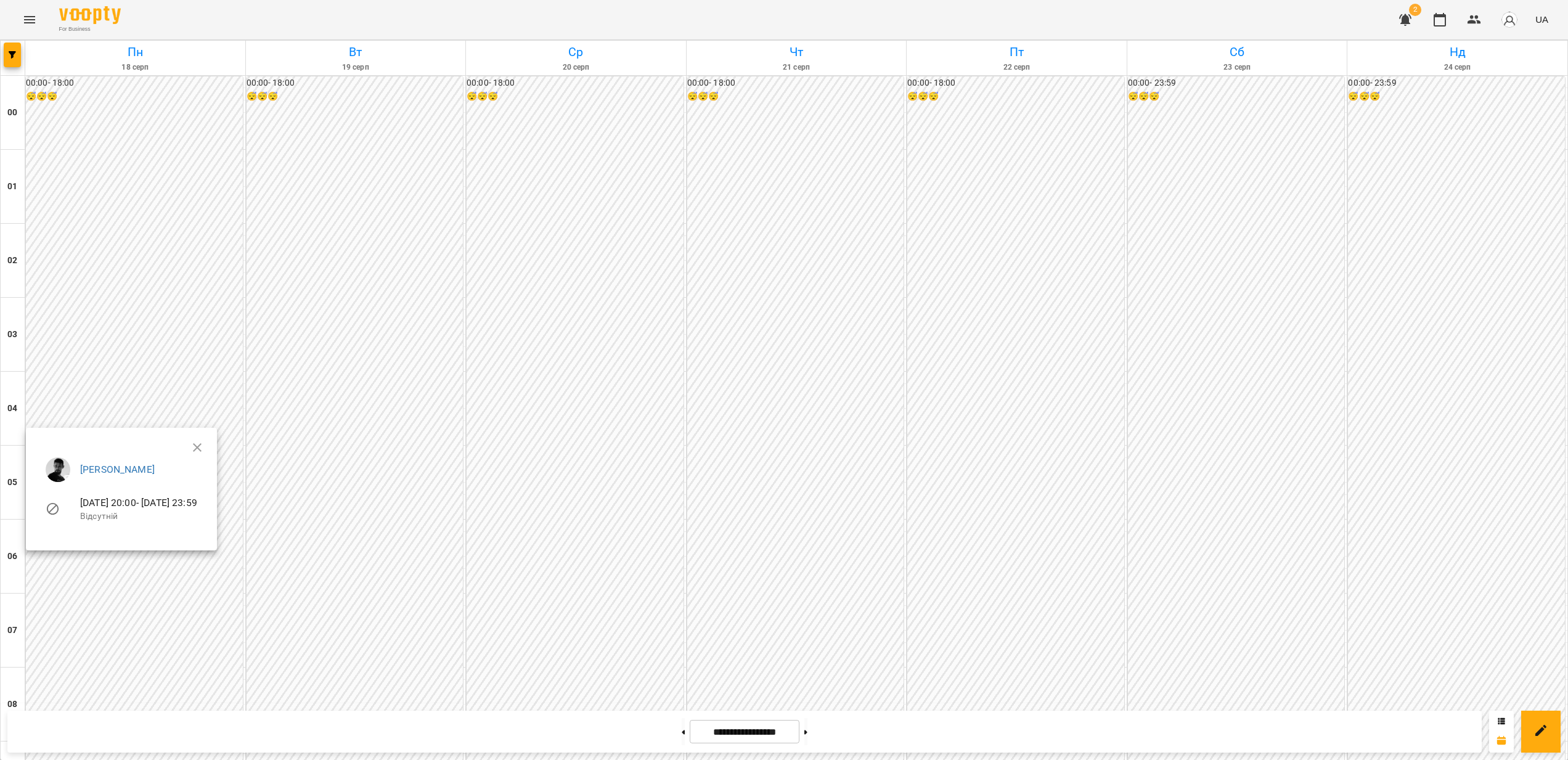
drag, startPoint x: 358, startPoint y: 582, endPoint x: 497, endPoint y: 587, distance: 139.1
click at [358, 486] on div at bounding box center [784, 380] width 1568 height 760
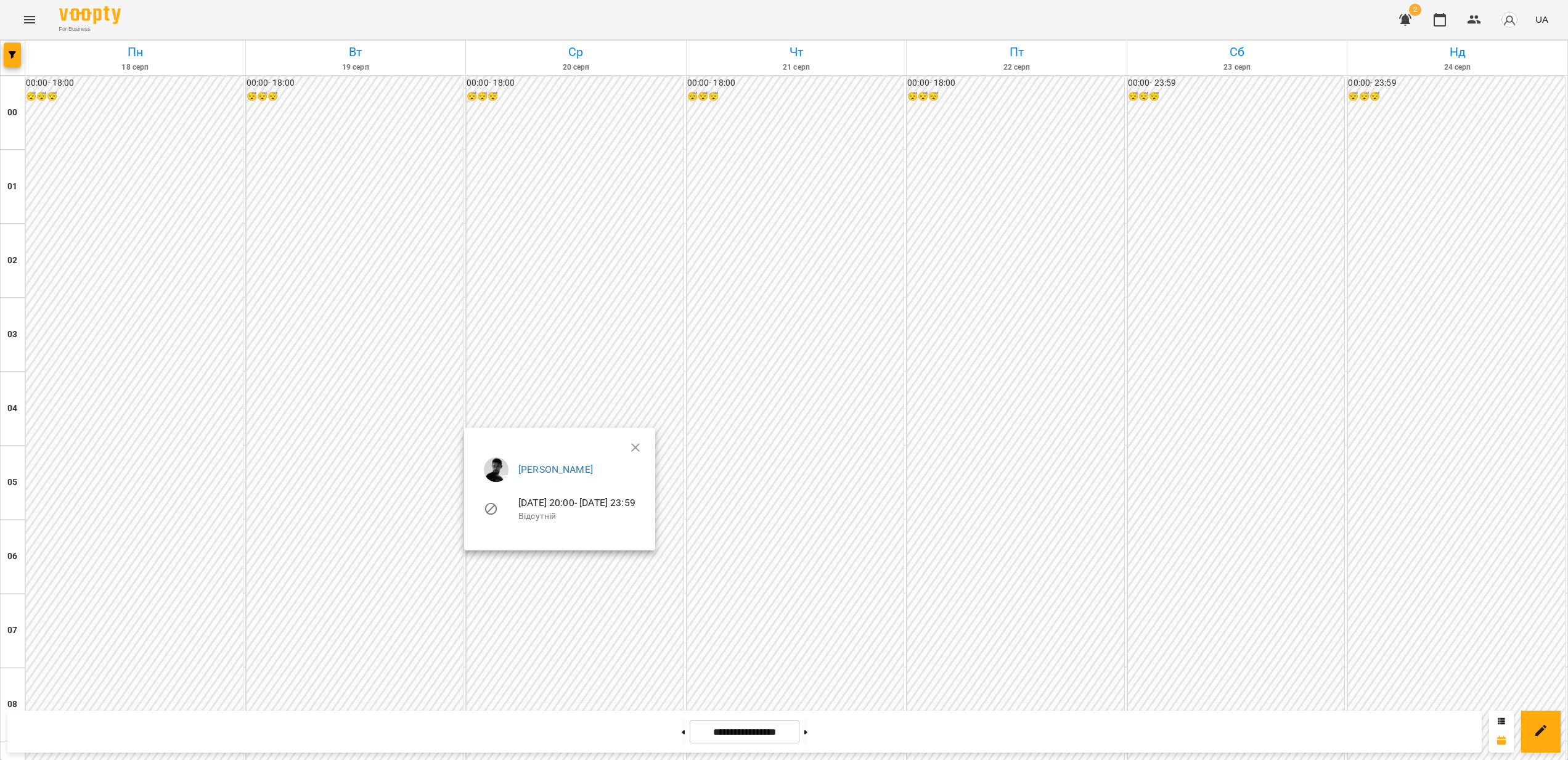
click at [863, 486] on div at bounding box center [784, 380] width 1568 height 760
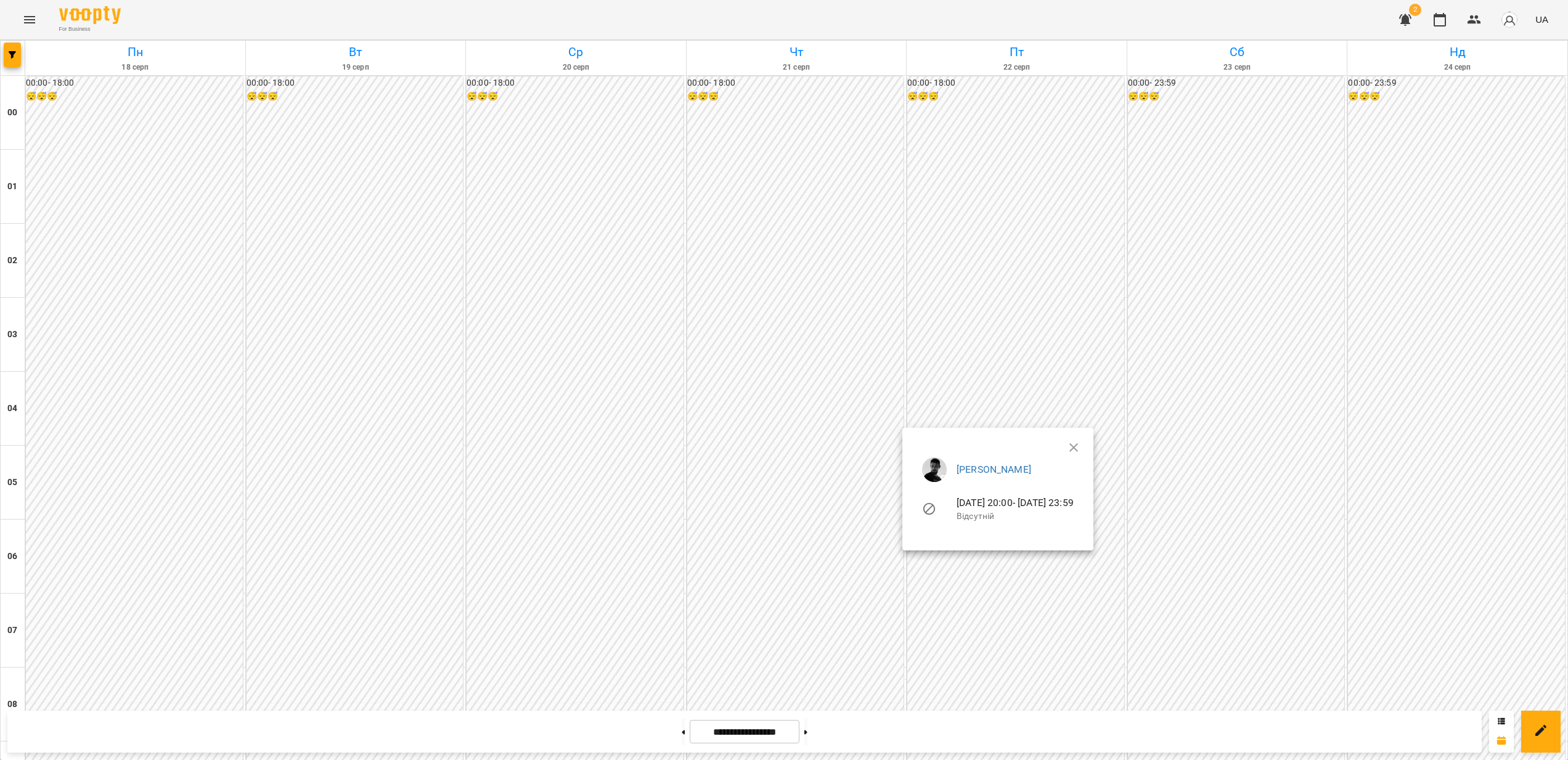
click at [922, 486] on div at bounding box center [784, 380] width 1568 height 760
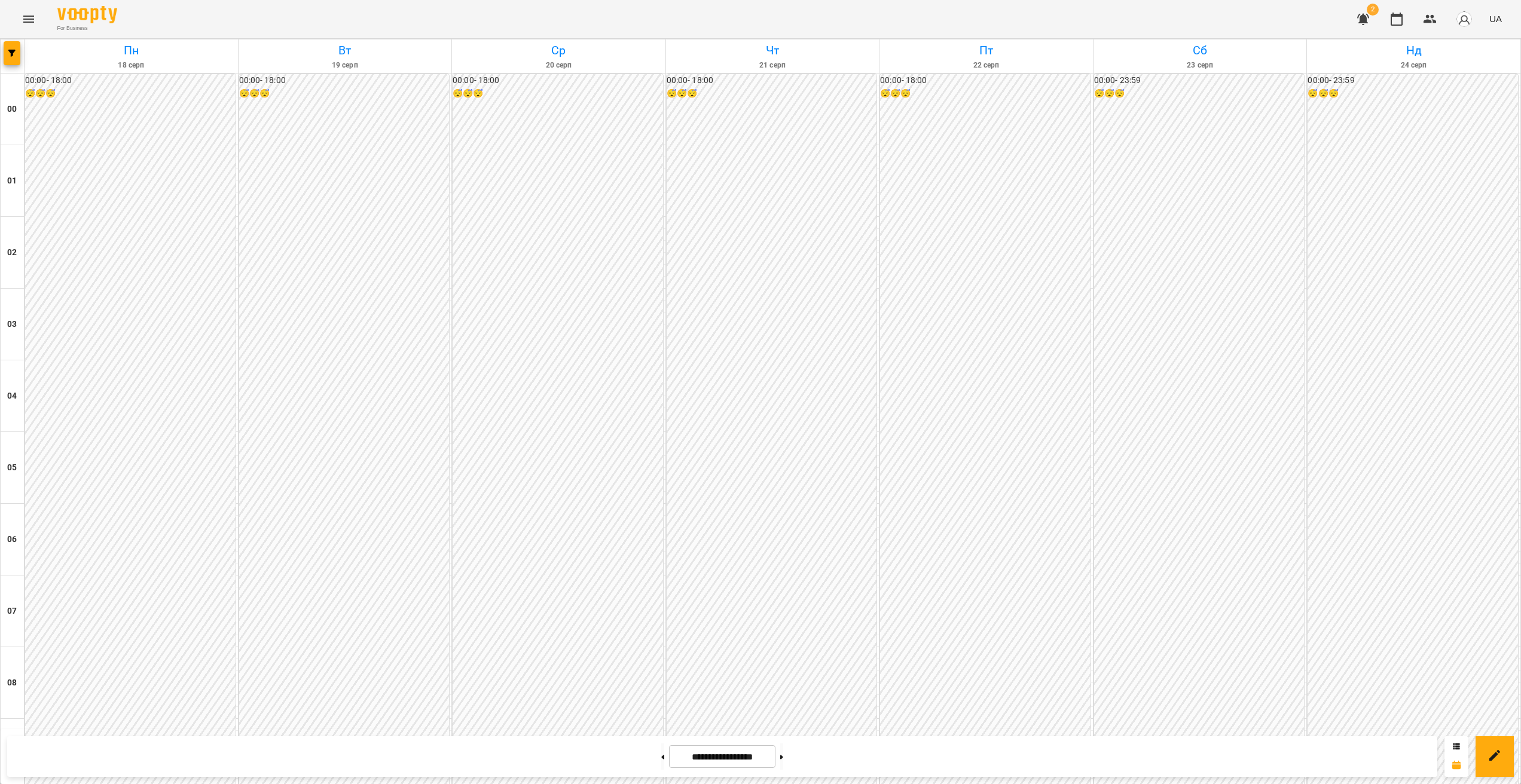
scroll to position [1064, 0]
